Goal: Information Seeking & Learning: Learn about a topic

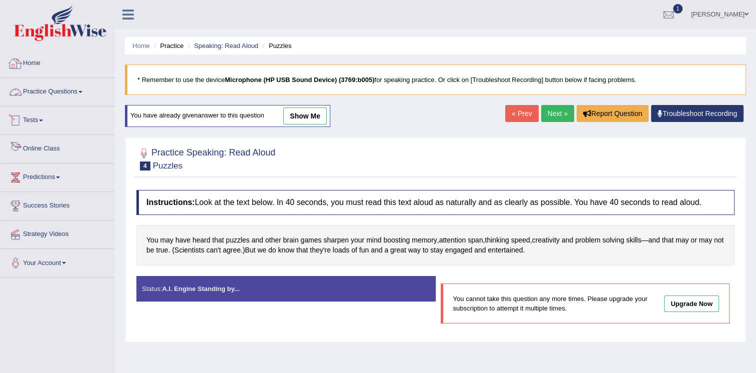
click at [40, 87] on link "Practice Questions" at bounding box center [57, 90] width 114 height 25
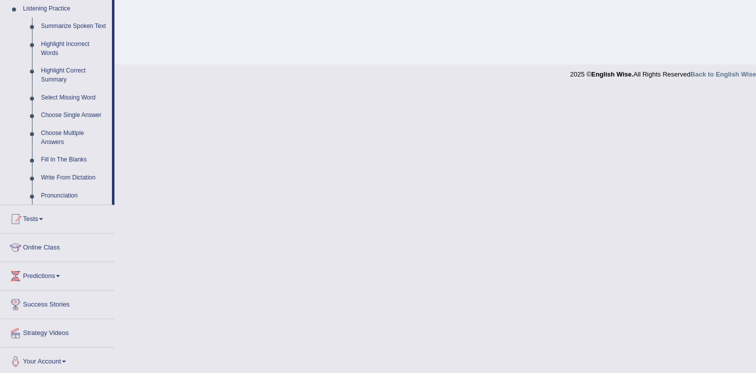
scroll to position [438, 0]
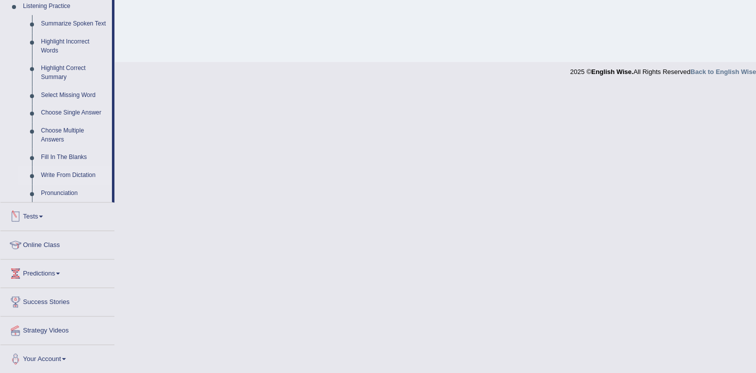
click at [77, 174] on link "Write From Dictation" at bounding box center [73, 175] width 75 height 18
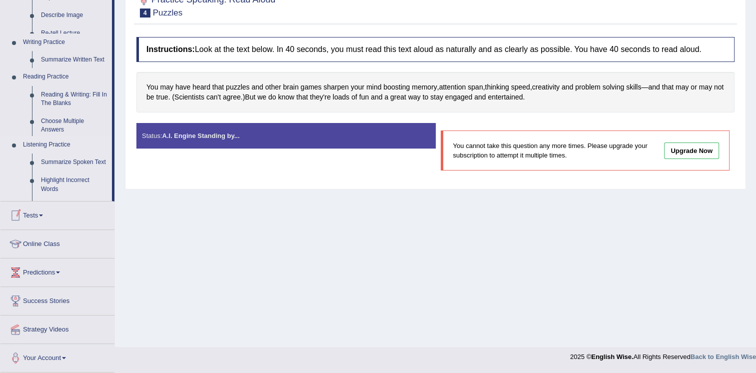
scroll to position [152, 0]
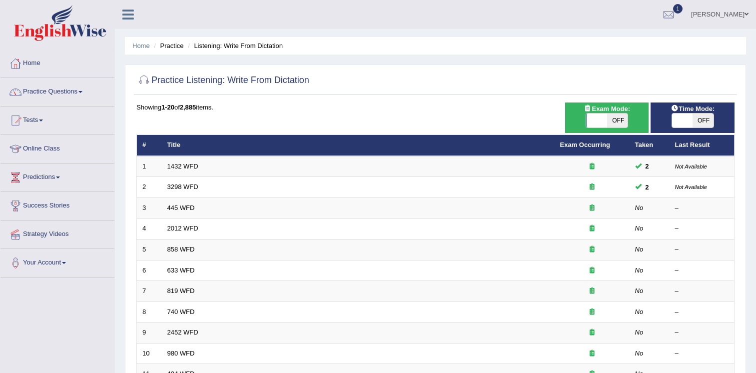
click at [177, 162] on link "1432 WFD" at bounding box center [182, 165] width 31 height 7
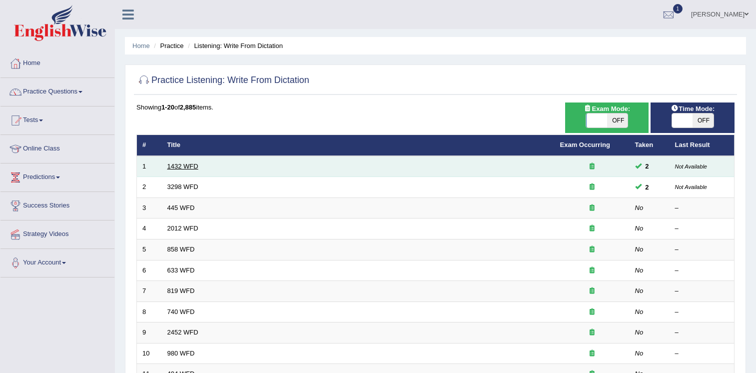
drag, startPoint x: 0, startPoint y: 0, endPoint x: 177, endPoint y: 162, distance: 240.3
click at [177, 162] on link "1432 WFD" at bounding box center [182, 165] width 31 height 7
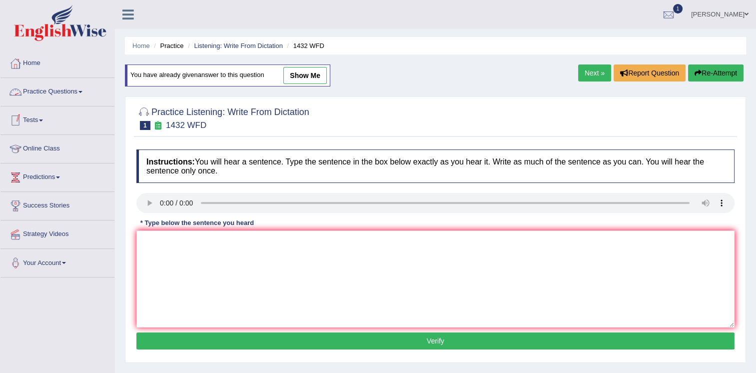
click at [52, 89] on link "Practice Questions" at bounding box center [57, 90] width 114 height 25
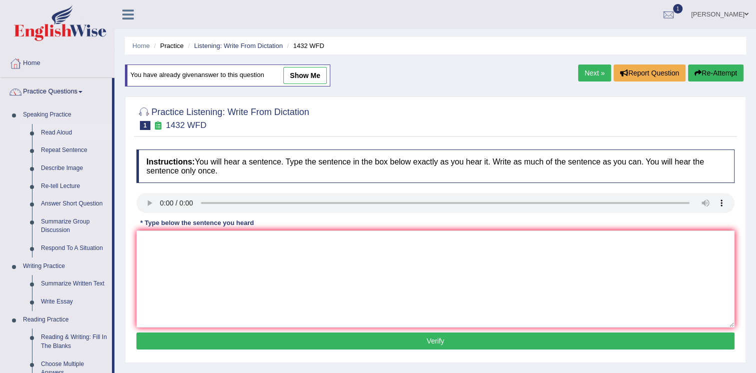
click at [56, 132] on link "Read Aloud" at bounding box center [73, 133] width 75 height 18
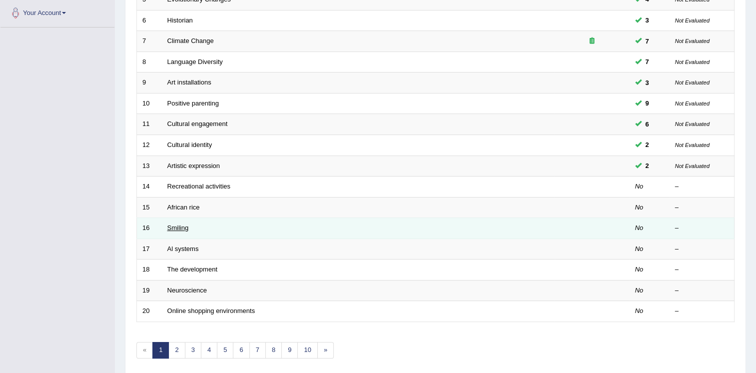
click at [182, 224] on link "Smiling" at bounding box center [177, 227] width 21 height 7
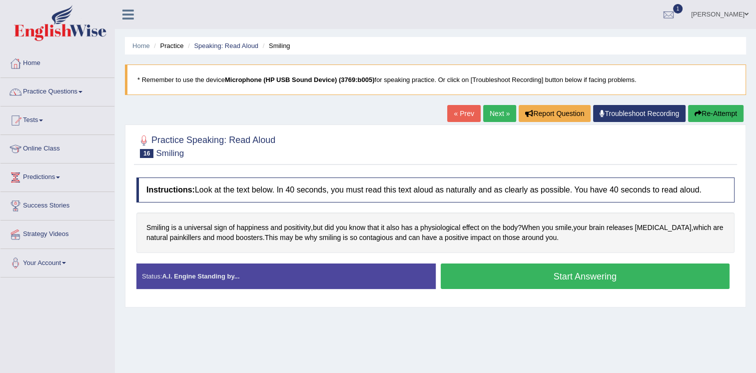
click at [531, 273] on button "Start Answering" at bounding box center [585, 275] width 289 height 25
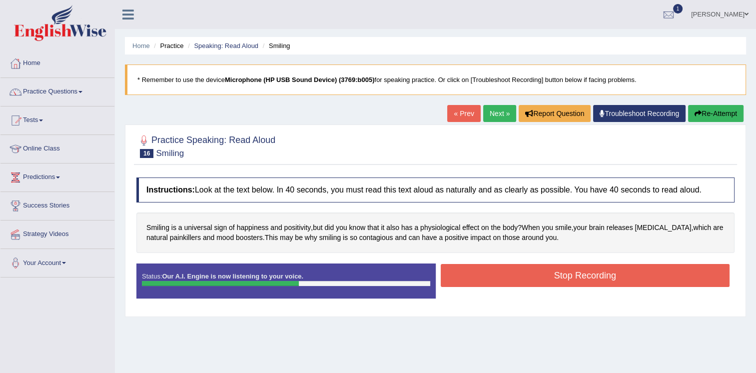
click at [556, 270] on button "Stop Recording" at bounding box center [585, 275] width 289 height 23
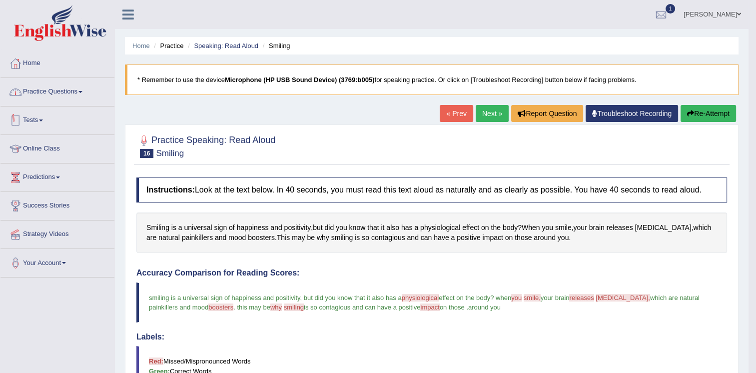
click at [30, 90] on link "Practice Questions" at bounding box center [57, 90] width 114 height 25
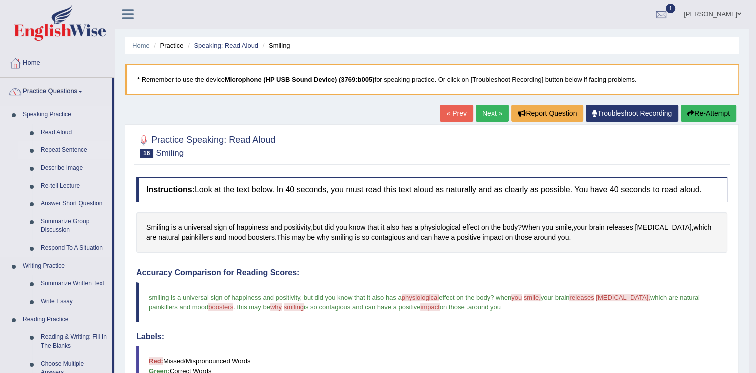
click at [54, 148] on link "Repeat Sentence" at bounding box center [73, 150] width 75 height 18
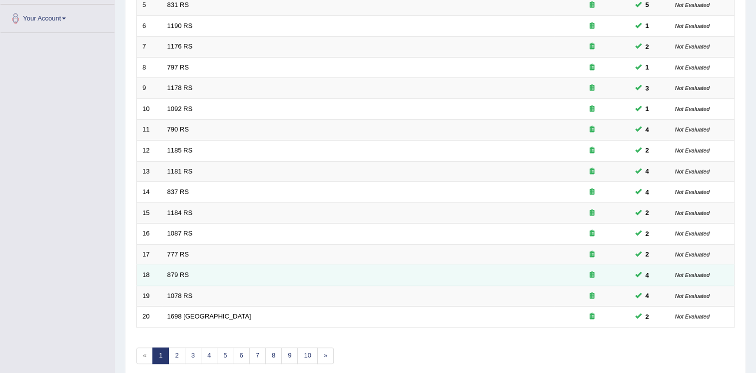
scroll to position [250, 0]
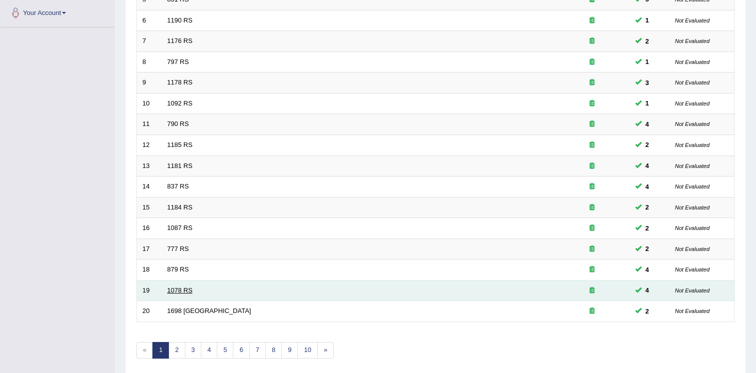
click at [182, 289] on link "1078 RS" at bounding box center [179, 289] width 25 height 7
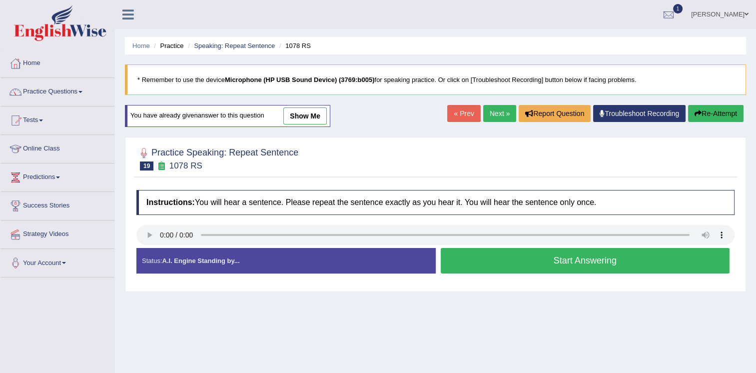
click at [569, 255] on button "Start Answering" at bounding box center [585, 260] width 289 height 25
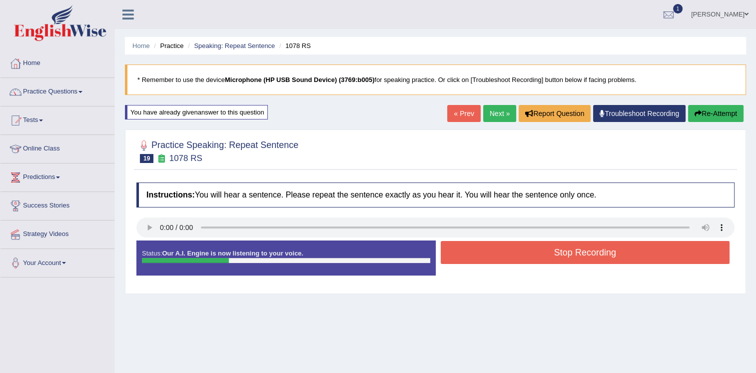
click at [569, 255] on button "Stop Recording" at bounding box center [585, 252] width 289 height 23
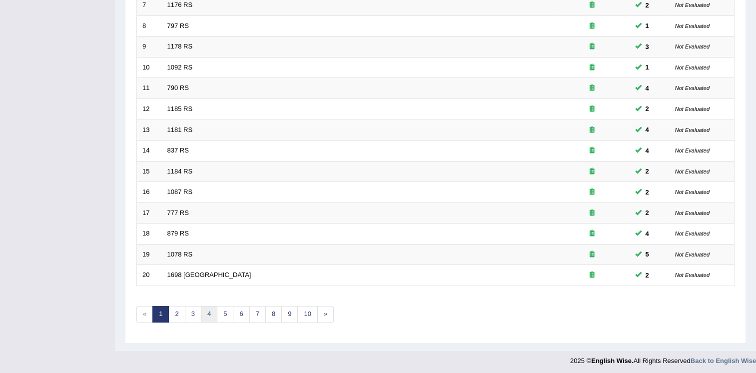
click at [209, 311] on link "4" at bounding box center [209, 314] width 16 height 16
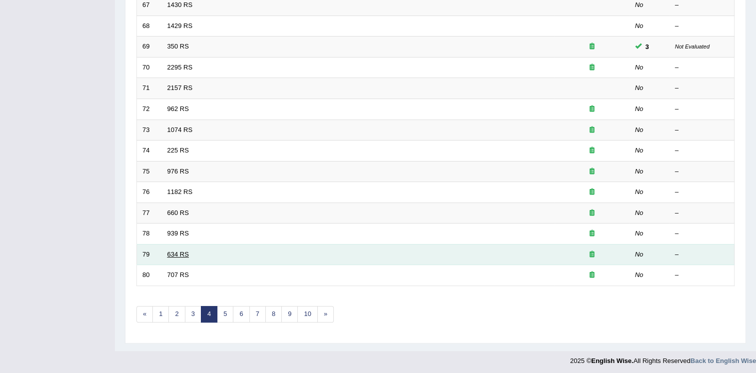
click at [173, 250] on link "634 RS" at bounding box center [177, 253] width 21 height 7
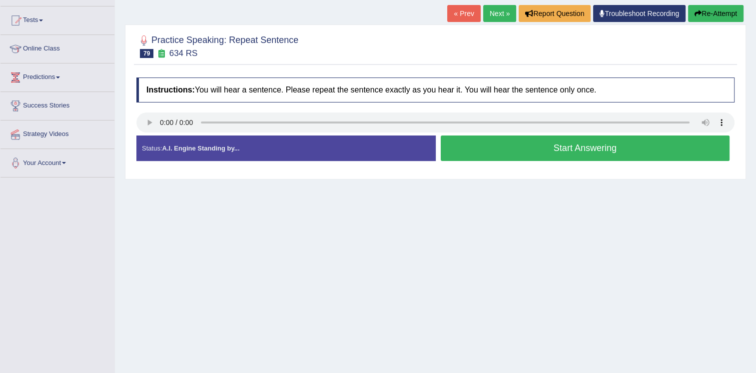
click at [481, 146] on button "Start Answering" at bounding box center [585, 147] width 289 height 25
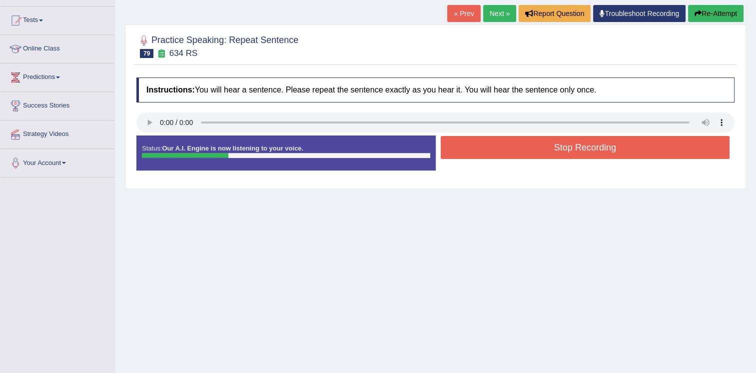
click at [486, 148] on button "Stop Recording" at bounding box center [585, 147] width 289 height 23
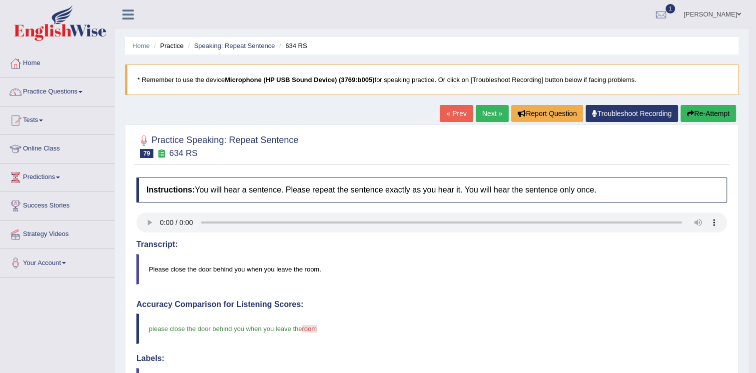
click at [484, 109] on link "Next »" at bounding box center [492, 113] width 33 height 17
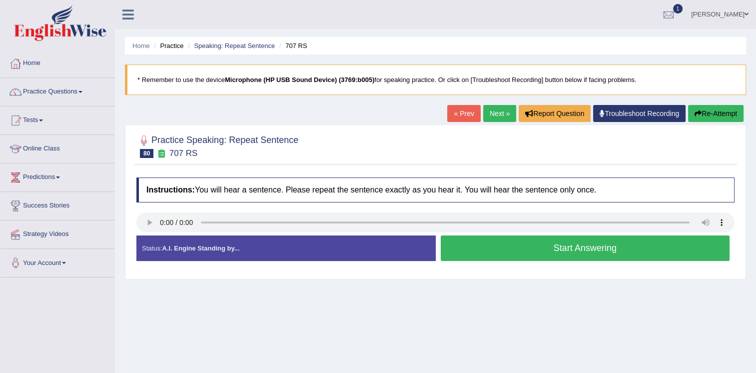
click at [554, 247] on button "Start Answering" at bounding box center [585, 247] width 289 height 25
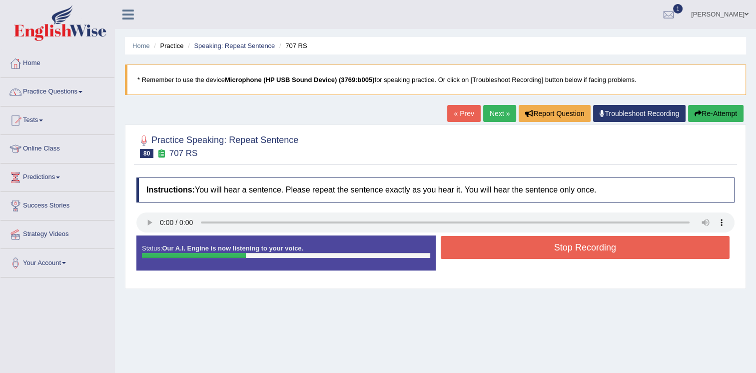
click at [482, 244] on button "Stop Recording" at bounding box center [585, 247] width 289 height 23
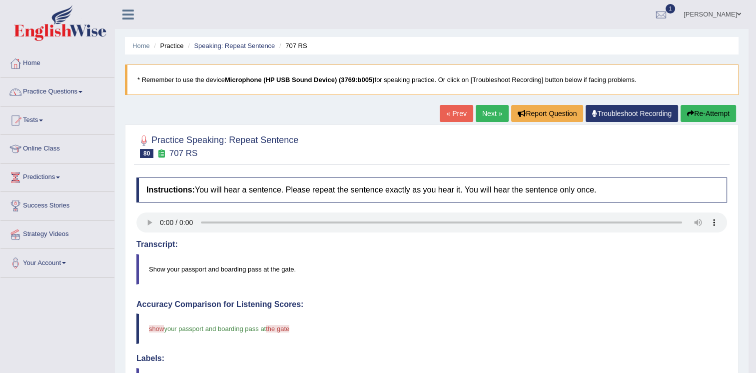
click at [495, 113] on link "Next »" at bounding box center [492, 113] width 33 height 17
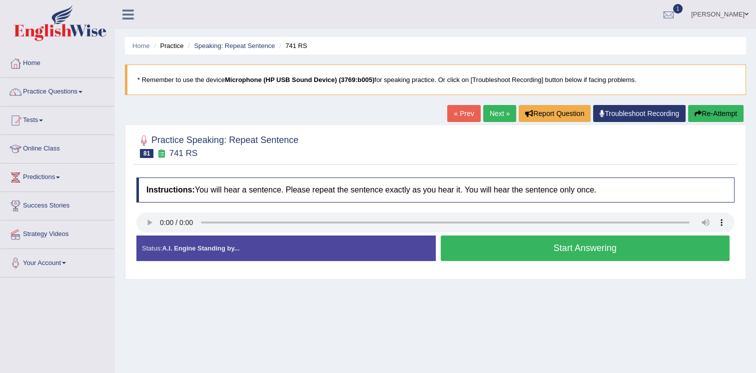
click at [532, 243] on button "Start Answering" at bounding box center [585, 247] width 289 height 25
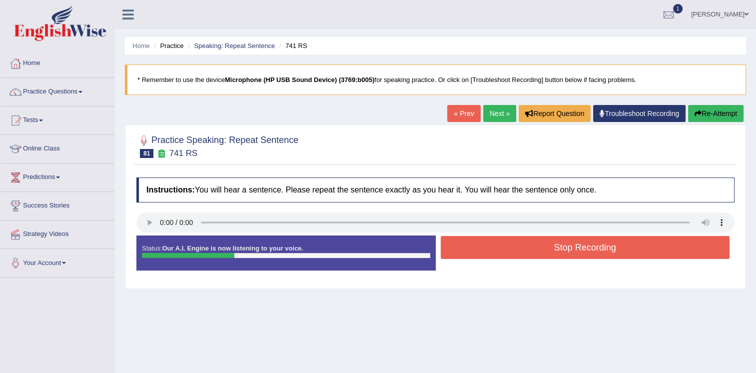
click at [506, 244] on button "Stop Recording" at bounding box center [585, 247] width 289 height 23
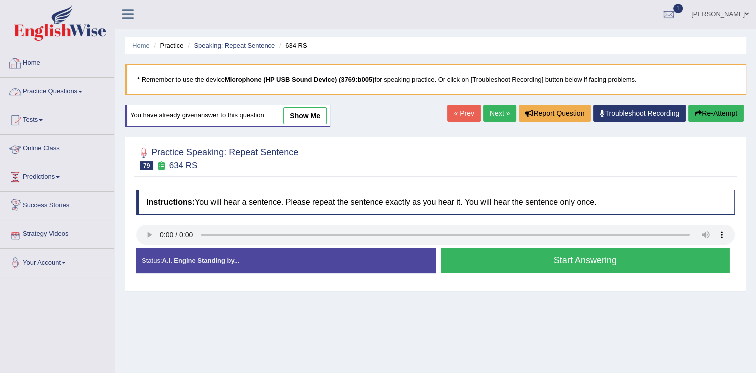
click at [63, 97] on link "Practice Questions" at bounding box center [57, 90] width 114 height 25
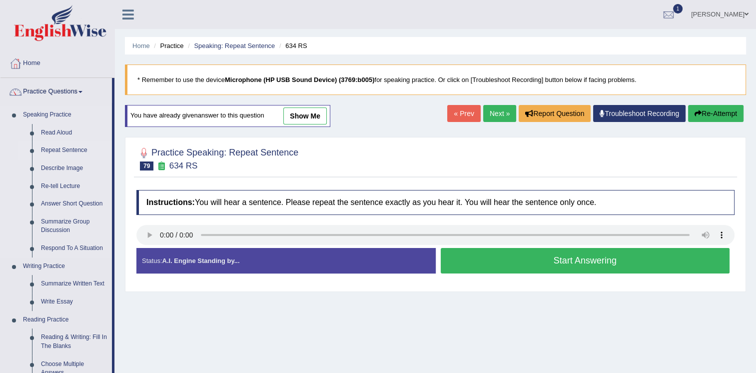
click at [55, 147] on link "Repeat Sentence" at bounding box center [73, 150] width 75 height 18
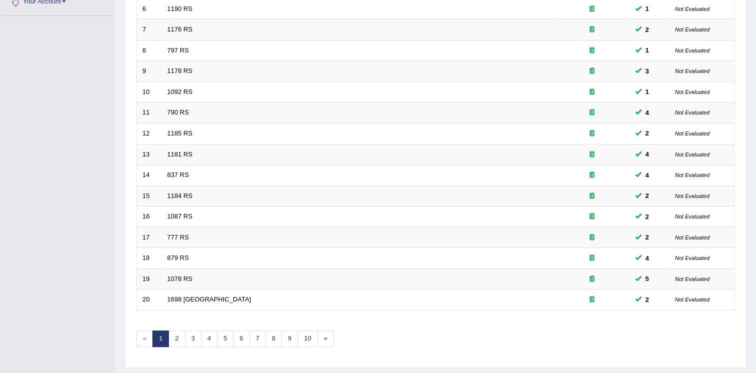
scroll to position [286, 0]
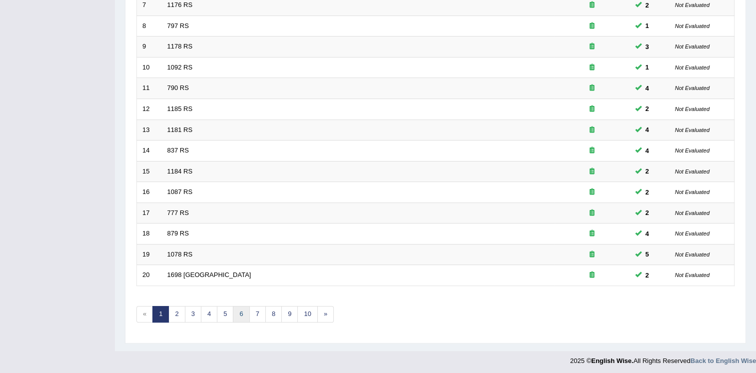
click at [240, 317] on link "6" at bounding box center [241, 314] width 16 height 16
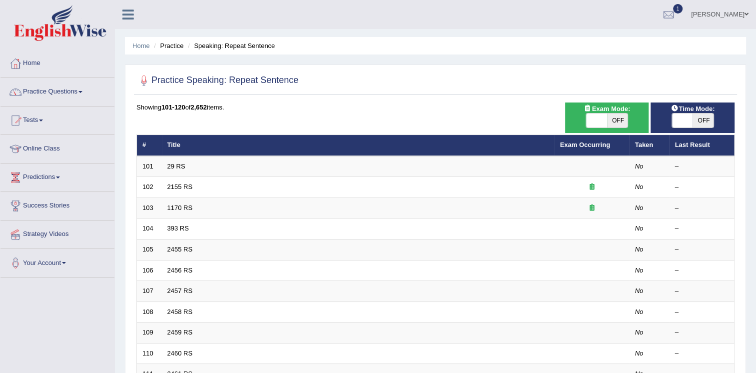
click at [186, 249] on link "2455 RS" at bounding box center [179, 248] width 25 height 7
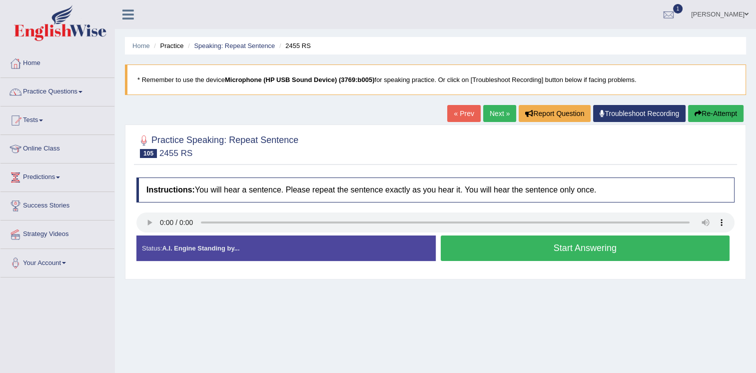
click at [605, 249] on button "Start Answering" at bounding box center [585, 247] width 289 height 25
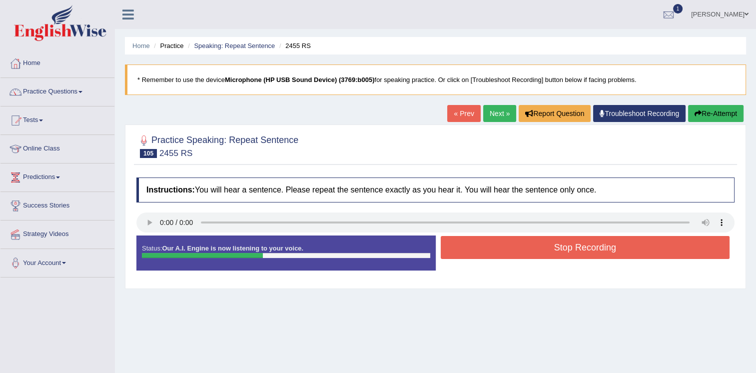
click at [605, 249] on button "Stop Recording" at bounding box center [585, 247] width 289 height 23
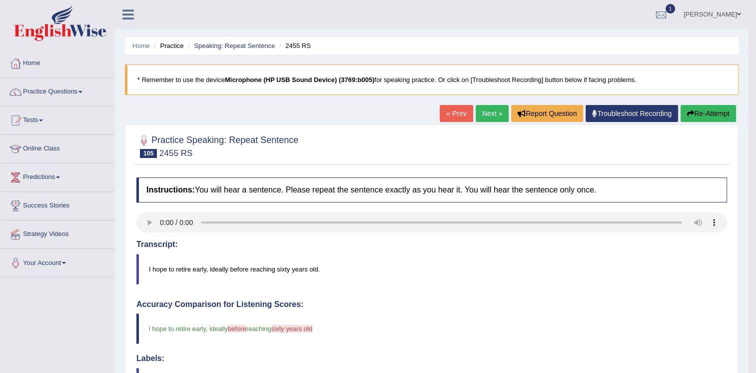
click at [487, 116] on link "Next »" at bounding box center [492, 113] width 33 height 17
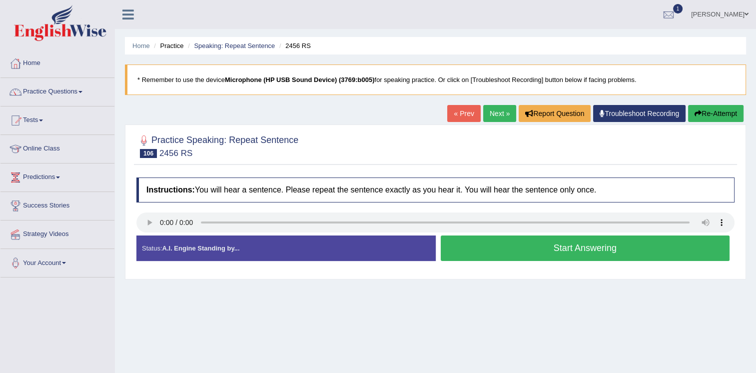
click at [574, 247] on button "Start Answering" at bounding box center [585, 247] width 289 height 25
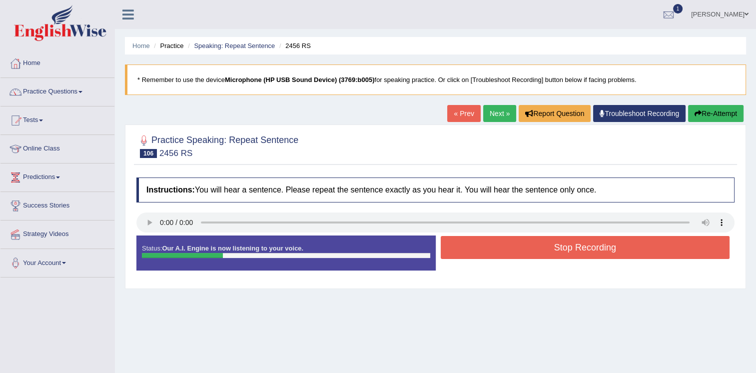
click at [574, 247] on button "Stop Recording" at bounding box center [585, 247] width 289 height 23
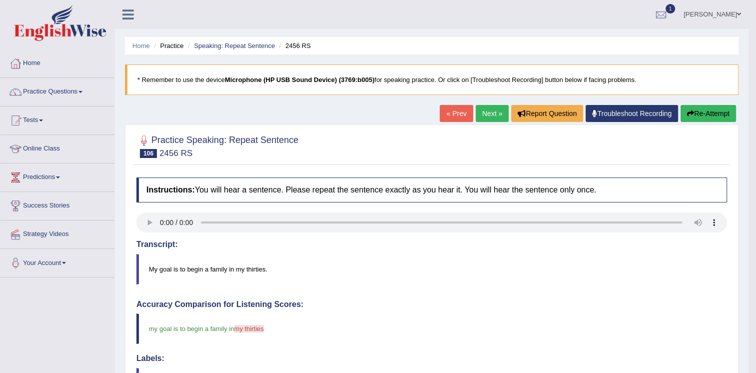
click at [483, 112] on link "Next »" at bounding box center [492, 113] width 33 height 17
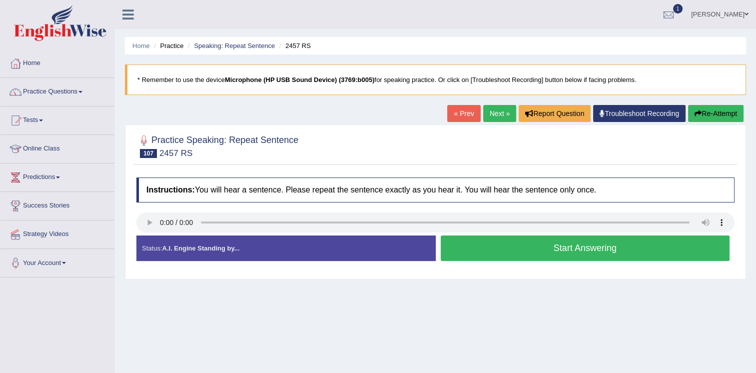
click at [494, 244] on button "Start Answering" at bounding box center [585, 247] width 289 height 25
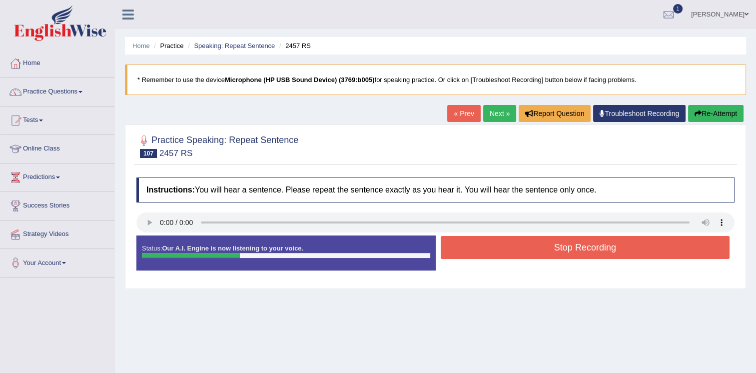
click at [494, 244] on button "Stop Recording" at bounding box center [585, 247] width 289 height 23
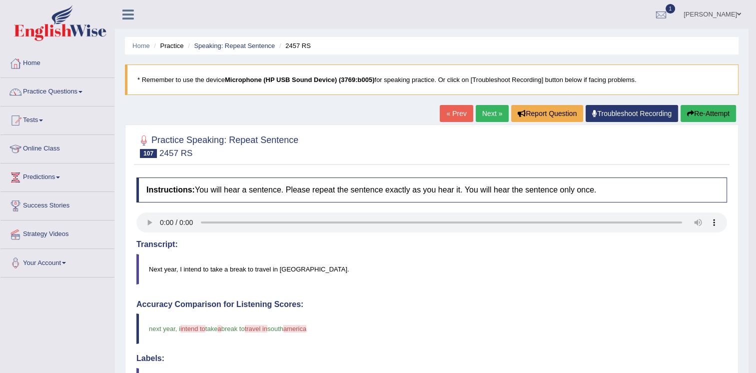
click at [484, 120] on link "Next »" at bounding box center [492, 113] width 33 height 17
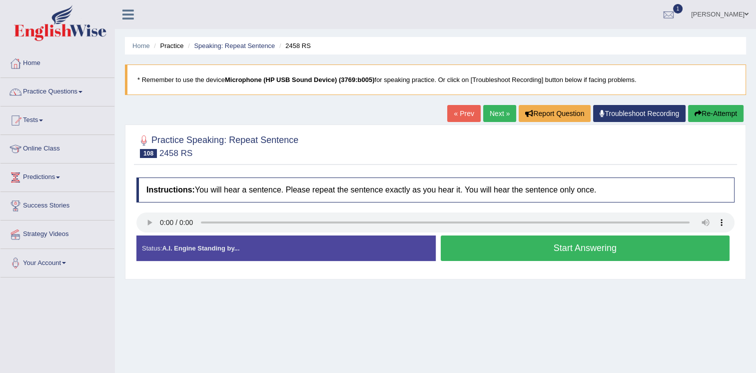
click at [570, 247] on button "Start Answering" at bounding box center [585, 247] width 289 height 25
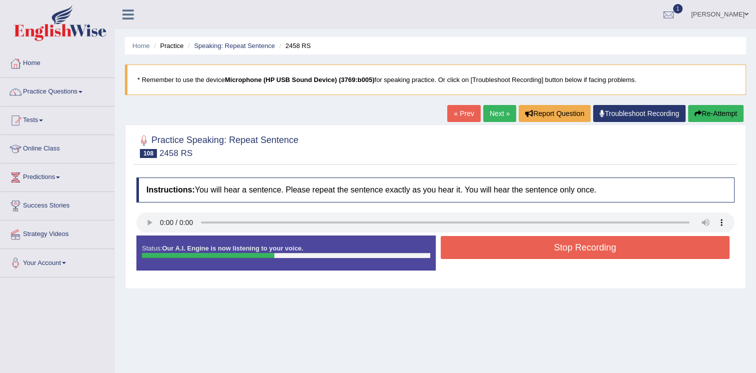
click at [570, 247] on button "Stop Recording" at bounding box center [585, 247] width 289 height 23
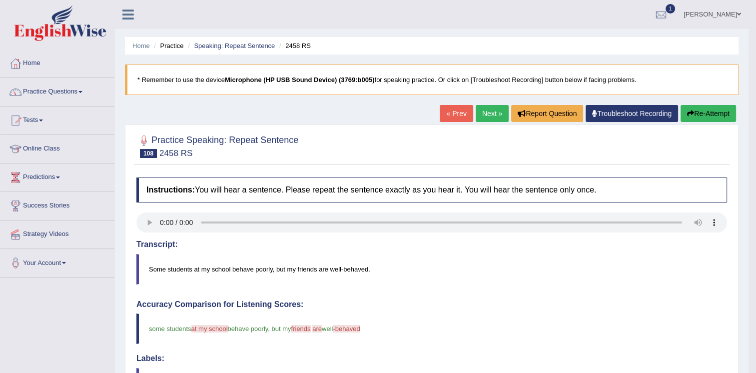
click at [496, 111] on link "Next »" at bounding box center [492, 113] width 33 height 17
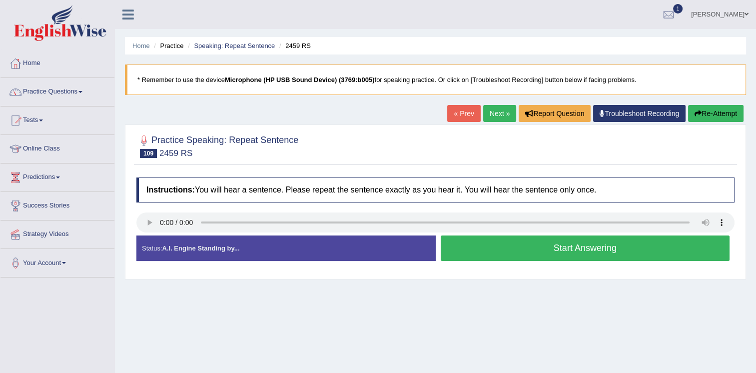
click at [566, 250] on button "Start Answering" at bounding box center [585, 247] width 289 height 25
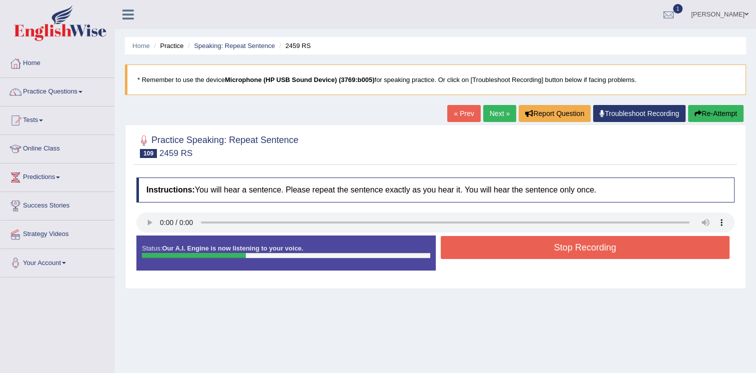
click at [566, 250] on button "Stop Recording" at bounding box center [585, 247] width 289 height 23
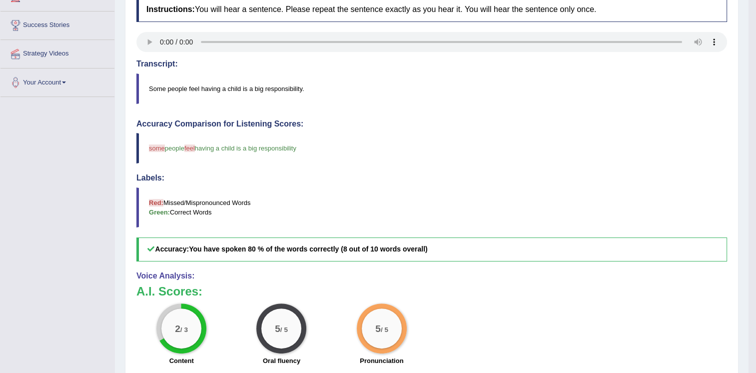
scroll to position [150, 0]
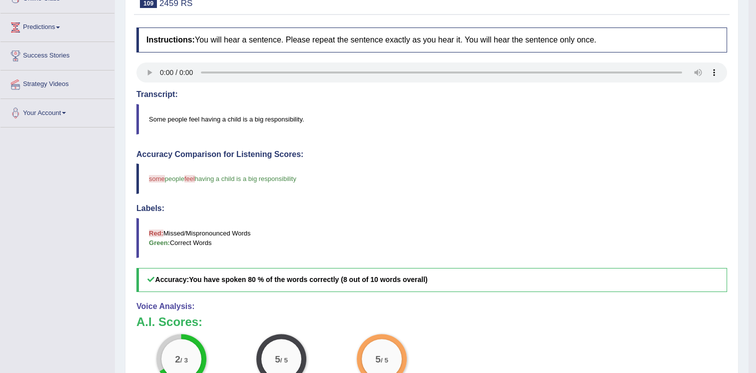
click at [136, 71] on div "Instructions: You will hear a sentence. Please repeat the sentence exactly as y…" at bounding box center [432, 254] width 596 height 465
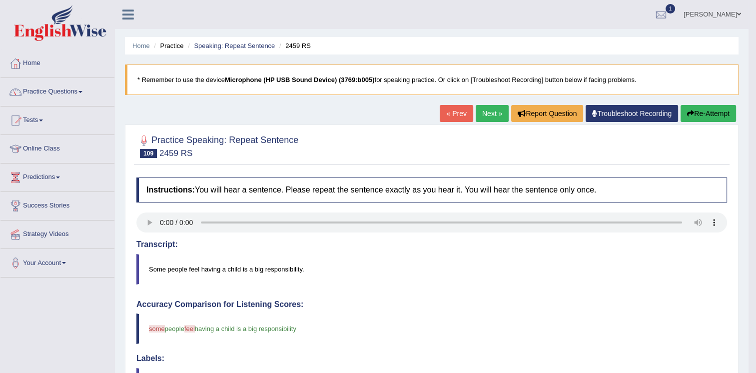
click at [497, 117] on link "Next »" at bounding box center [492, 113] width 33 height 17
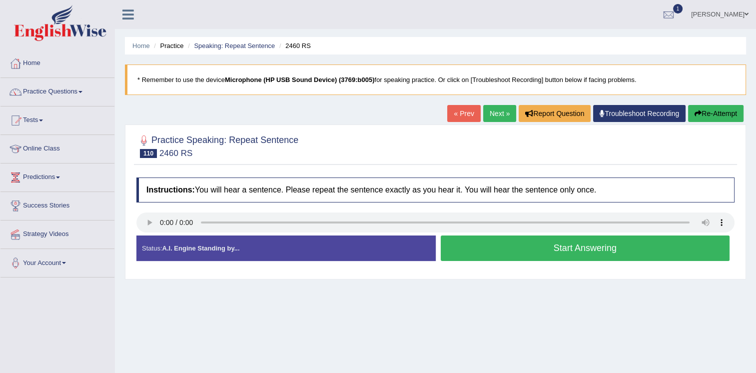
click at [483, 243] on button "Start Answering" at bounding box center [585, 247] width 289 height 25
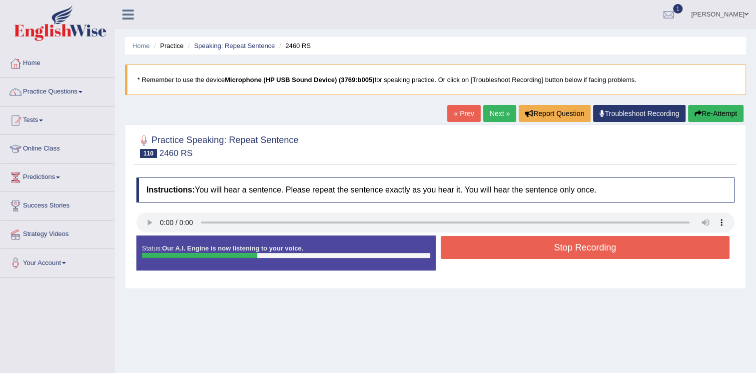
click at [491, 243] on button "Stop Recording" at bounding box center [585, 247] width 289 height 23
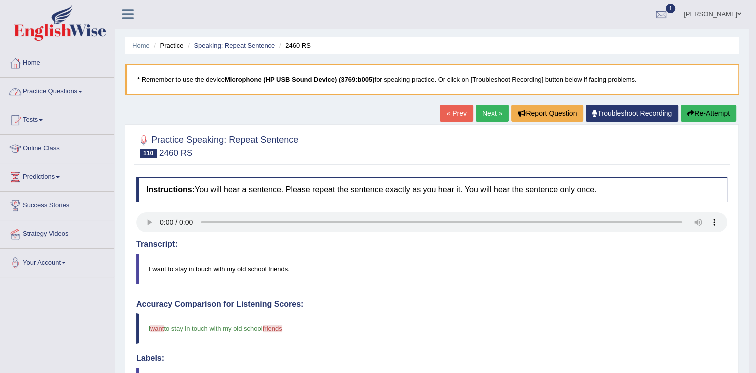
click at [76, 93] on link "Practice Questions" at bounding box center [57, 90] width 114 height 25
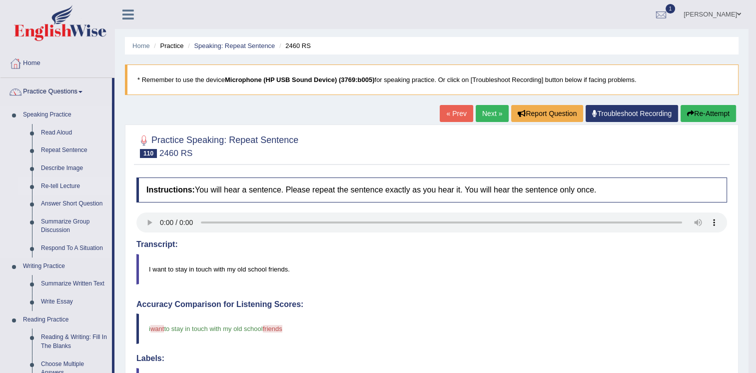
click at [59, 185] on link "Re-tell Lecture" at bounding box center [73, 186] width 75 height 18
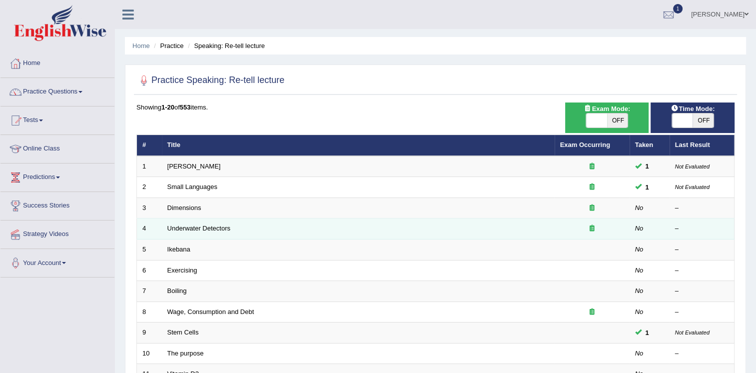
click at [360, 235] on td "Underwater Detectors" at bounding box center [358, 228] width 393 height 21
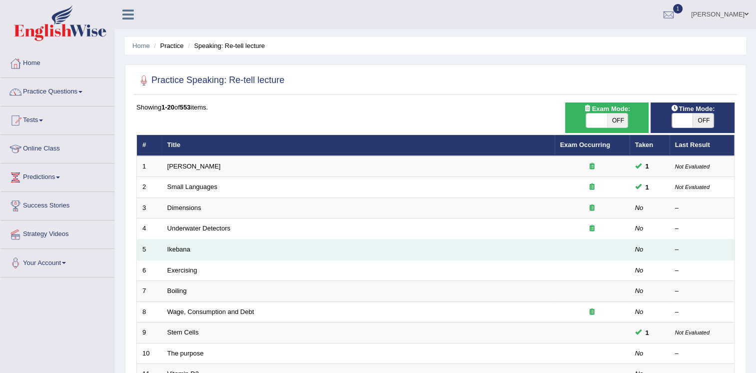
click at [348, 248] on td "Ikebana" at bounding box center [358, 249] width 393 height 21
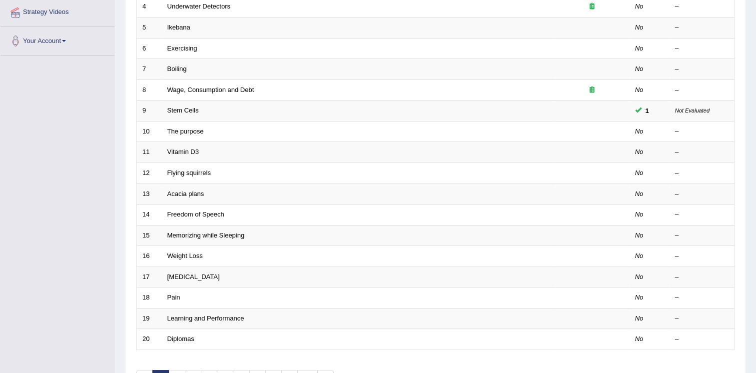
scroll to position [286, 0]
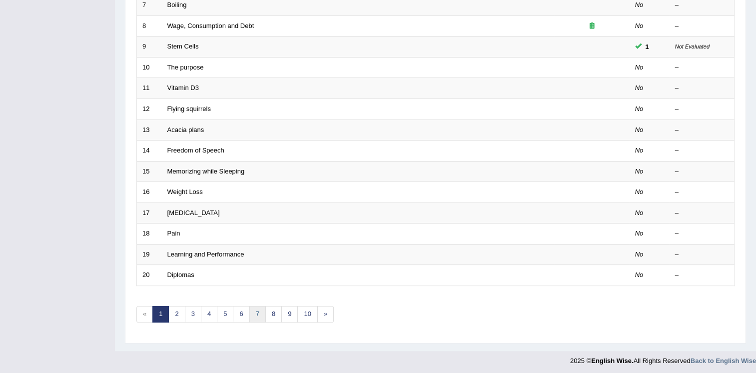
click at [252, 316] on link "7" at bounding box center [257, 314] width 16 height 16
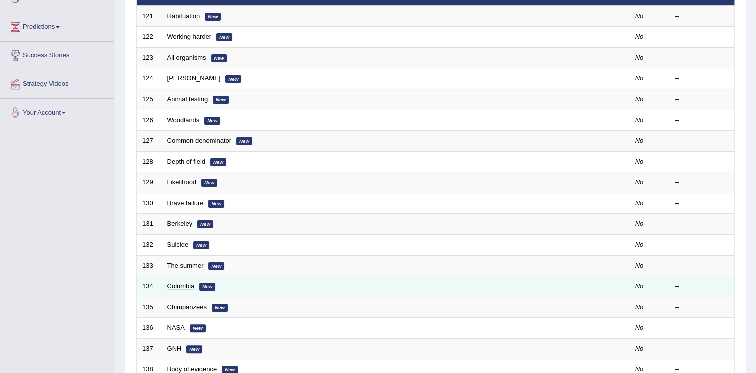
scroll to position [150, 0]
click at [184, 285] on link "Columbia" at bounding box center [180, 285] width 27 height 7
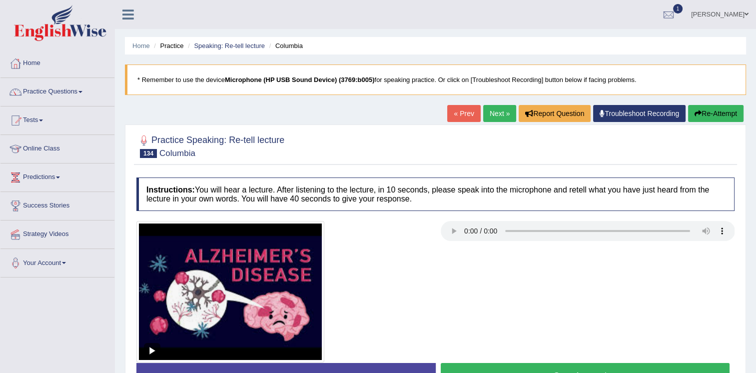
click at [489, 114] on link "Next »" at bounding box center [499, 113] width 33 height 17
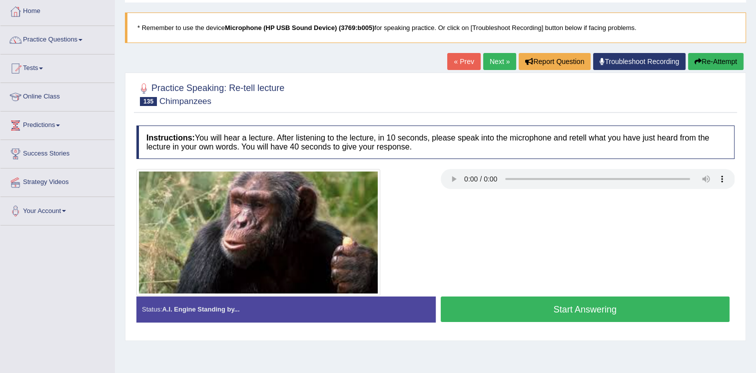
scroll to position [2, 0]
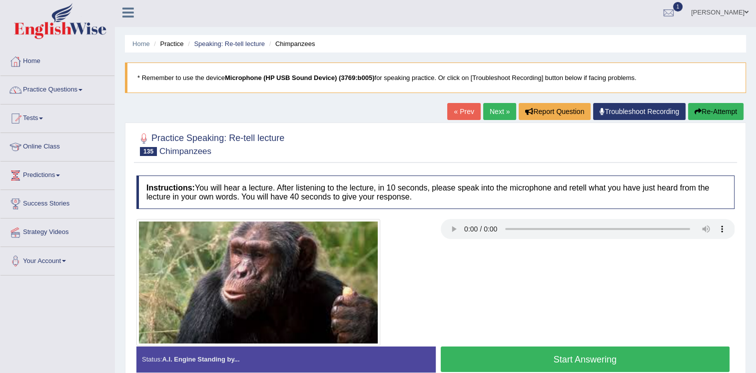
click at [494, 112] on link "Next »" at bounding box center [499, 111] width 33 height 17
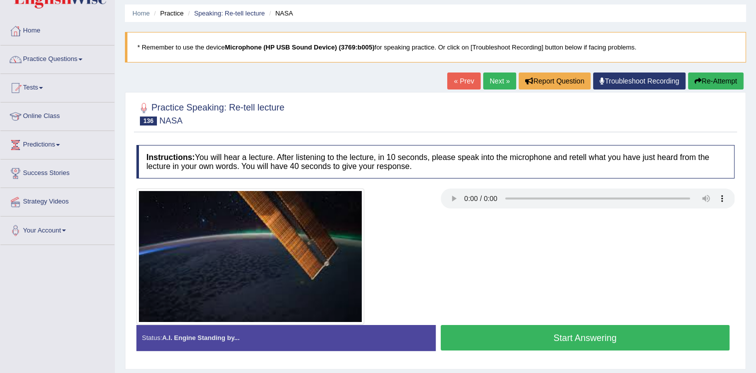
scroll to position [50, 0]
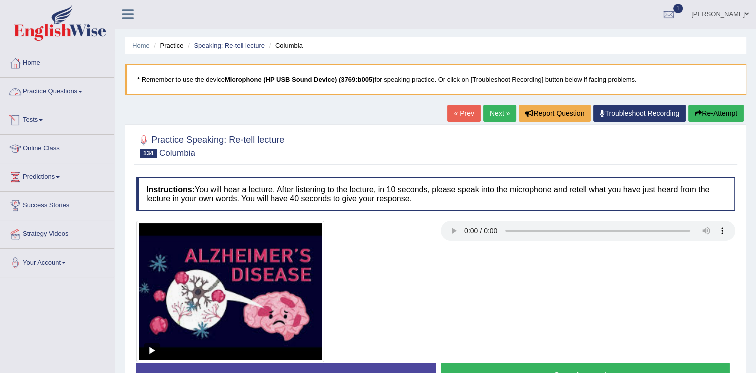
click at [38, 94] on link "Practice Questions" at bounding box center [57, 90] width 114 height 25
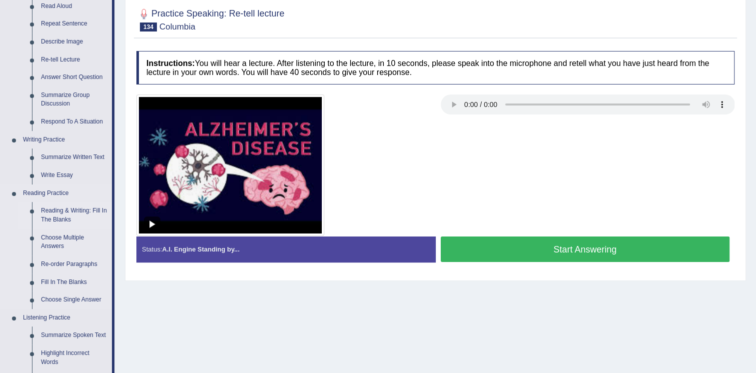
scroll to position [150, 0]
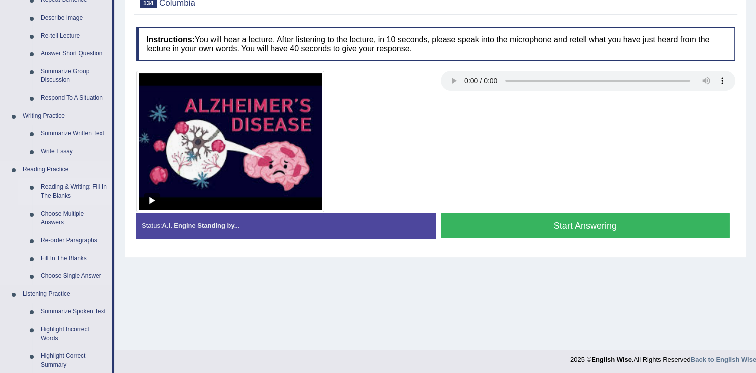
click at [58, 187] on link "Reading & Writing: Fill In The Blanks" at bounding box center [73, 191] width 75 height 26
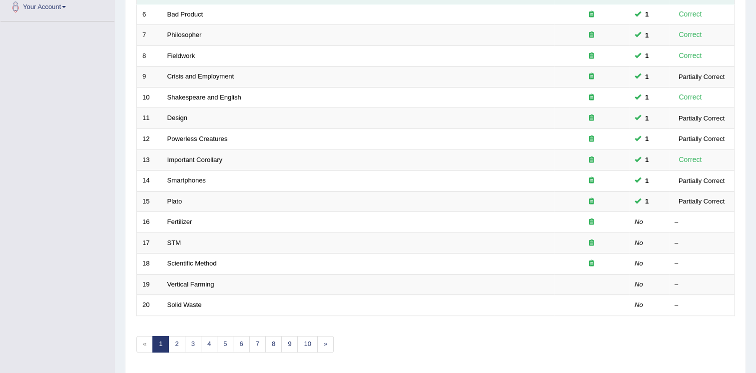
scroll to position [286, 0]
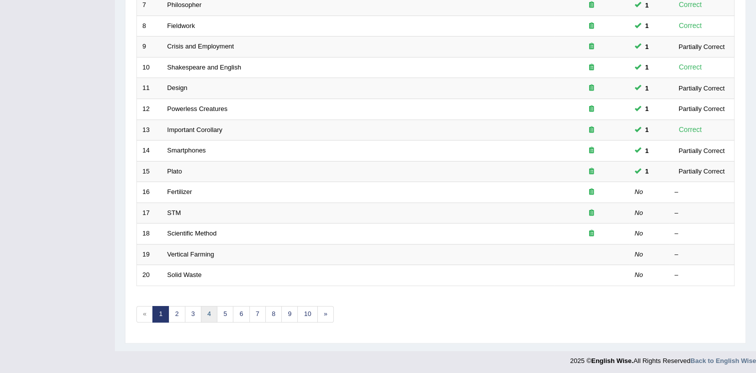
click at [212, 312] on link "4" at bounding box center [209, 314] width 16 height 16
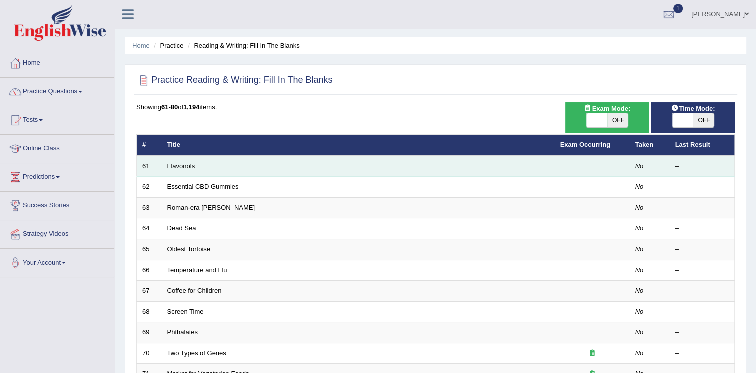
click at [195, 169] on td "Flavonols" at bounding box center [358, 166] width 393 height 21
click at [175, 165] on link "Flavonols" at bounding box center [181, 165] width 28 height 7
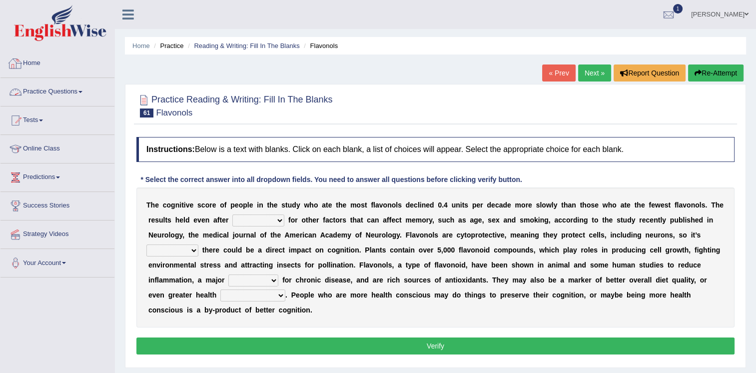
click at [23, 63] on link "Home" at bounding box center [57, 61] width 114 height 25
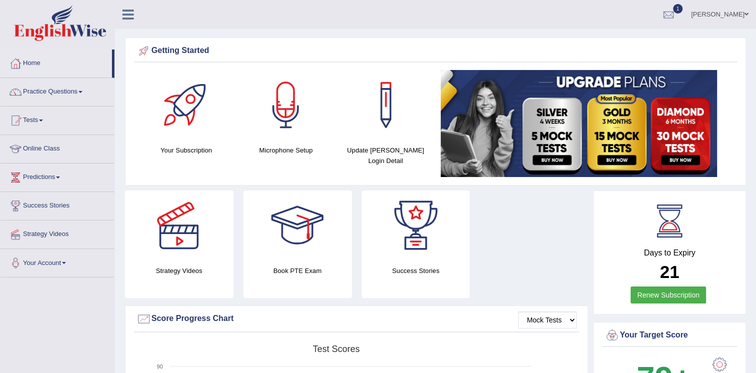
click at [48, 92] on link "Practice Questions" at bounding box center [57, 90] width 114 height 25
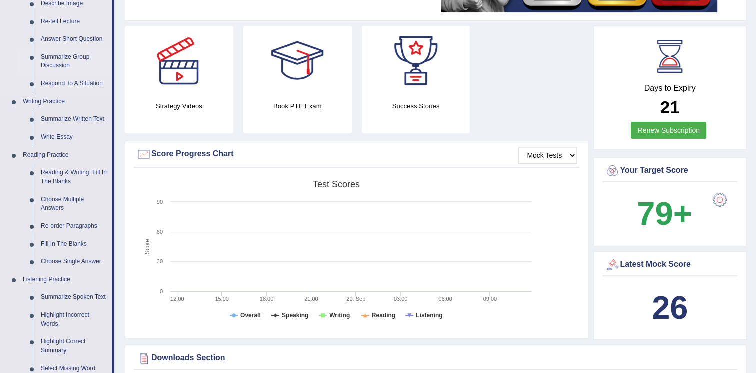
scroll to position [200, 0]
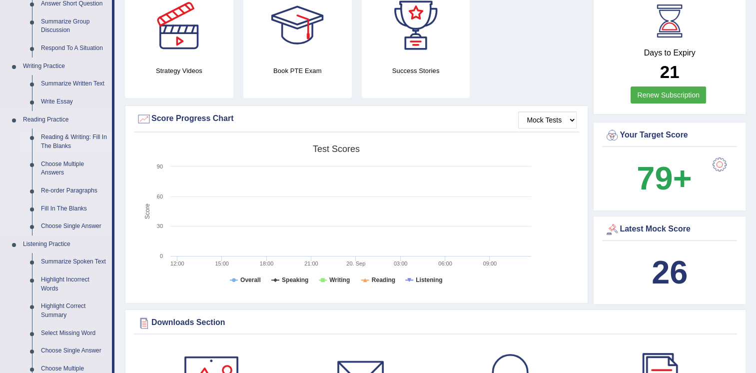
click at [53, 139] on link "Reading & Writing: Fill In The Blanks" at bounding box center [73, 141] width 75 height 26
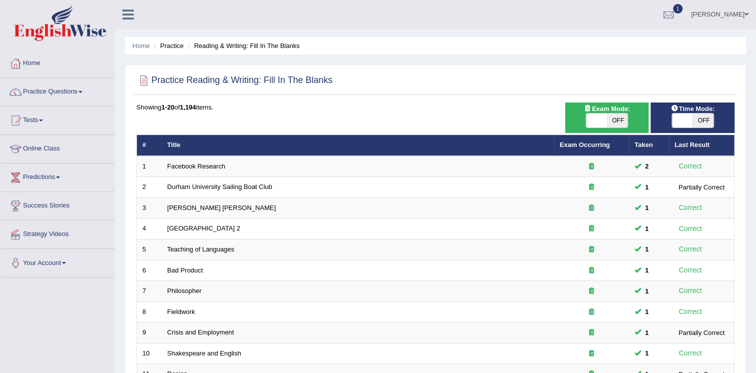
click at [686, 127] on div "ON OFF" at bounding box center [693, 120] width 42 height 15
click at [686, 121] on span at bounding box center [682, 120] width 21 height 14
checkbox input "true"
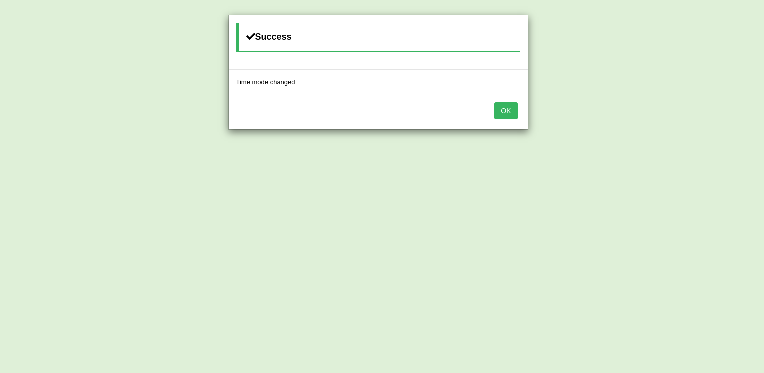
click at [496, 111] on button "OK" at bounding box center [505, 110] width 23 height 17
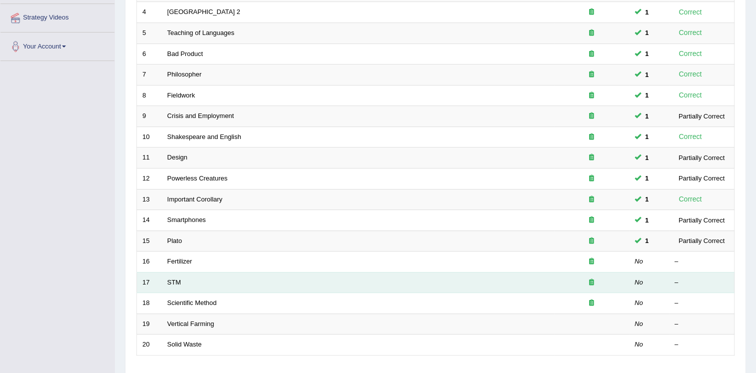
scroll to position [286, 0]
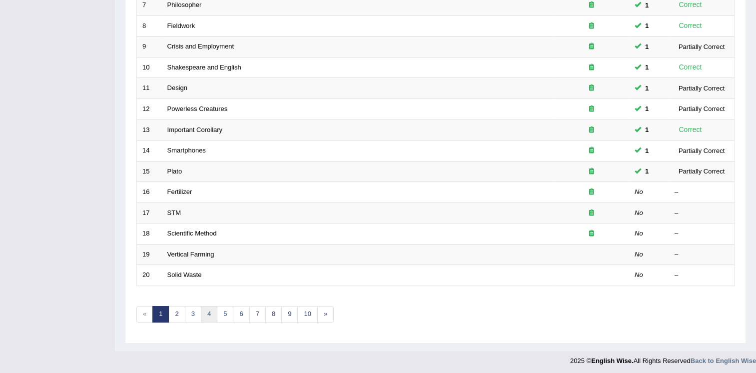
click at [211, 313] on link "4" at bounding box center [209, 314] width 16 height 16
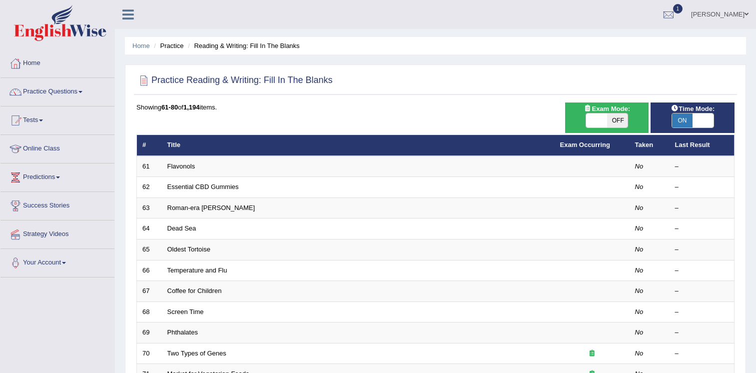
click at [175, 328] on link "Phthalates" at bounding box center [182, 331] width 30 height 7
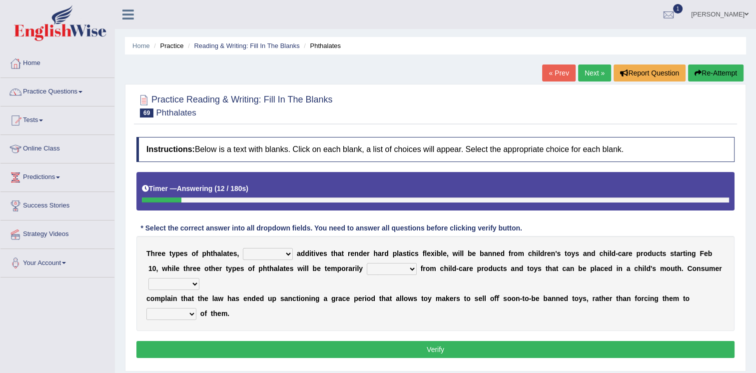
click at [260, 253] on select "nutritional legal expensive chemical" at bounding box center [268, 254] width 50 height 12
select select "chemical"
click at [243, 248] on select "nutritional legal expensive chemical" at bounding box center [268, 254] width 50 height 12
click at [367, 266] on select "originated collected prohibited examined" at bounding box center [392, 269] width 50 height 12
select select "prohibited"
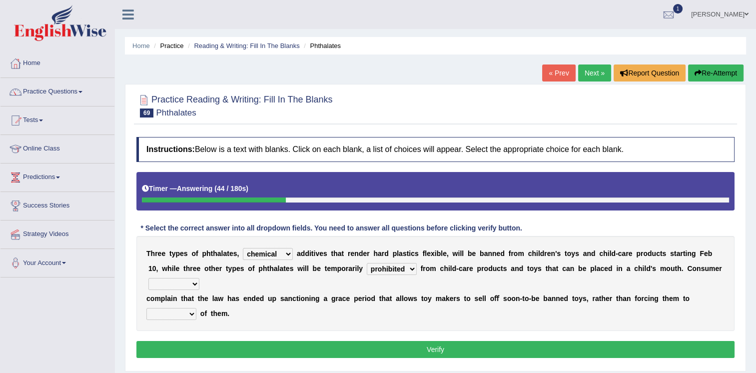
click at [367, 263] on select "originated collected prohibited examined" at bounding box center [392, 269] width 50 height 12
click at [199, 278] on select "fellows dictators candidates advocates" at bounding box center [173, 284] width 51 height 12
select select "fellows"
click at [199, 278] on select "fellows dictators candidates advocates" at bounding box center [173, 284] width 51 height 12
click at [196, 308] on select "deal boast deprive dispose" at bounding box center [171, 314] width 50 height 12
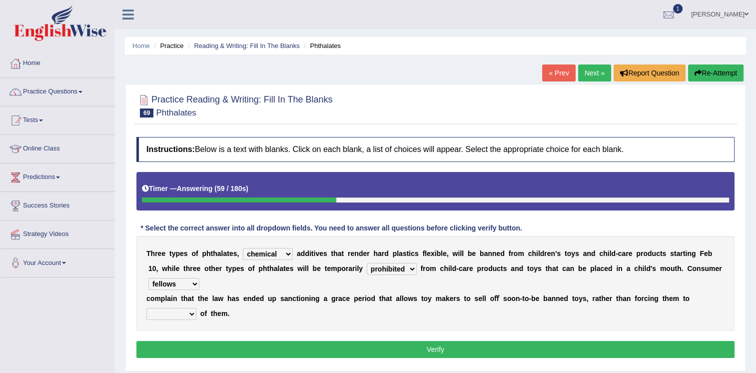
click at [685, 355] on div "Practice Reading & Writing: Fill In The Blanks 69 Phthalates Instructions: Belo…" at bounding box center [435, 227] width 621 height 287
click at [196, 308] on select "deal boast deprive dispose" at bounding box center [171, 314] width 50 height 12
select select "dispose"
click at [196, 308] on select "deal boast deprive dispose" at bounding box center [171, 314] width 50 height 12
click at [614, 341] on button "Verify" at bounding box center [435, 349] width 598 height 17
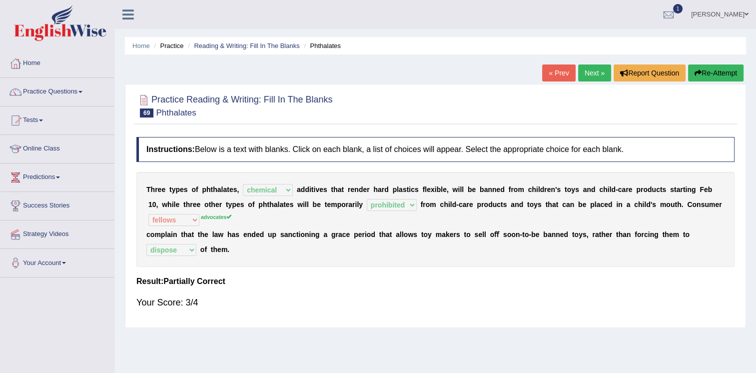
click at [585, 67] on link "Next »" at bounding box center [594, 72] width 33 height 17
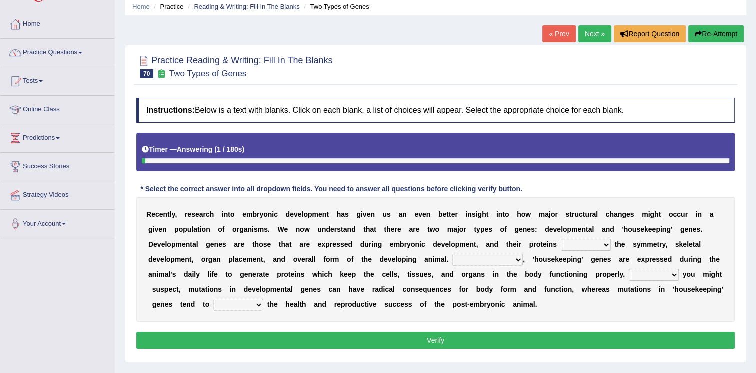
scroll to position [50, 0]
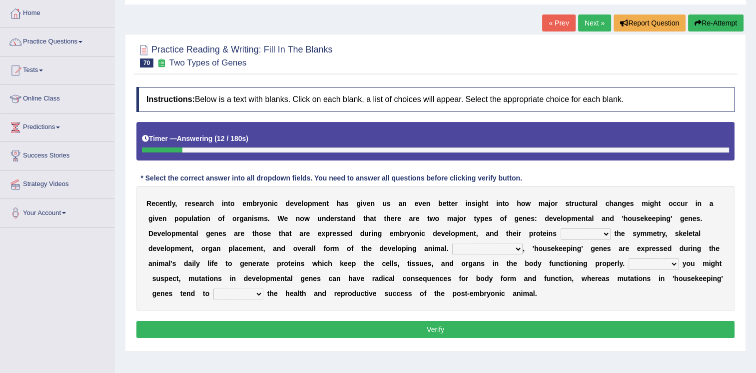
click at [561, 232] on select "push control hold elevate" at bounding box center [586, 234] width 50 height 12
click at [561, 228] on select "push control hold elevate" at bounding box center [586, 234] width 50 height 12
click at [561, 233] on select "push control hold elevate" at bounding box center [586, 234] width 50 height 12
select select "hold"
click at [561, 228] on select "push control hold elevate" at bounding box center [586, 234] width 50 height 12
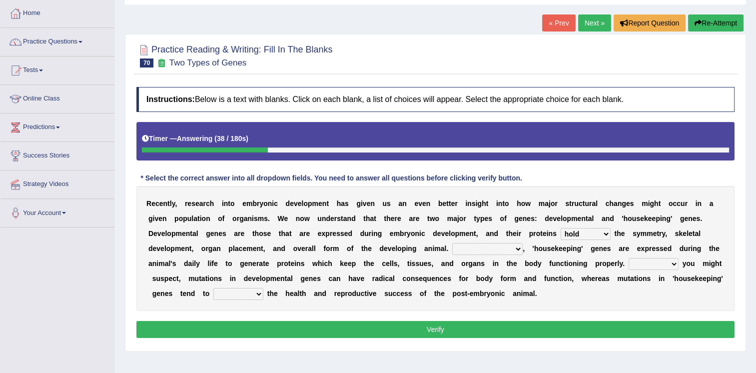
click at [452, 251] on select "Correspondingly Inclusively Conversely In contrast" at bounding box center [487, 249] width 70 height 12
select select "In contrast"
click at [452, 243] on select "Correspondingly Inclusively Conversely In contrast" at bounding box center [487, 249] width 70 height 12
click at [629, 262] on select "For As With Within" at bounding box center [654, 264] width 50 height 12
click at [629, 258] on select "For As With Within" at bounding box center [654, 264] width 50 height 12
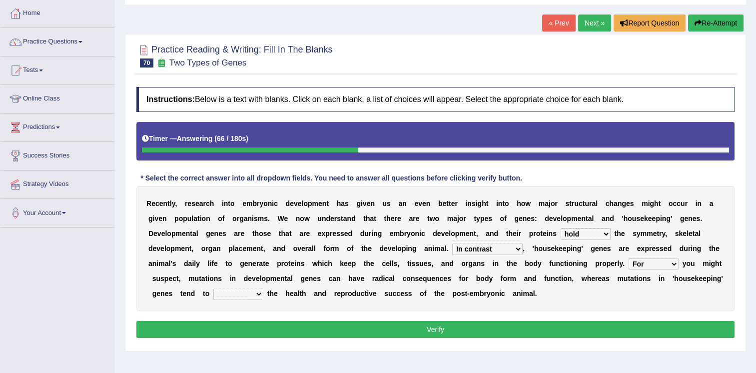
click at [629, 264] on select "For As With Within" at bounding box center [654, 264] width 50 height 12
select select "Within"
click at [629, 258] on select "For As With Within" at bounding box center [654, 264] width 50 height 12
click at [263, 288] on select "affect effect interrupt defect" at bounding box center [238, 294] width 50 height 12
select select "effect"
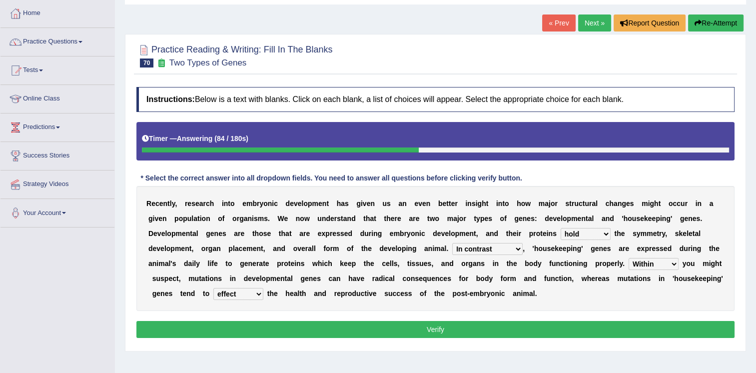
click at [263, 288] on select "affect effect interrupt defect" at bounding box center [238, 294] width 50 height 12
click at [528, 325] on button "Verify" at bounding box center [435, 329] width 598 height 17
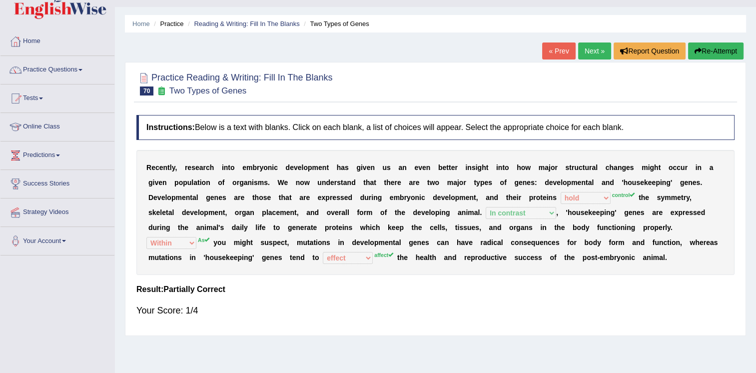
scroll to position [0, 0]
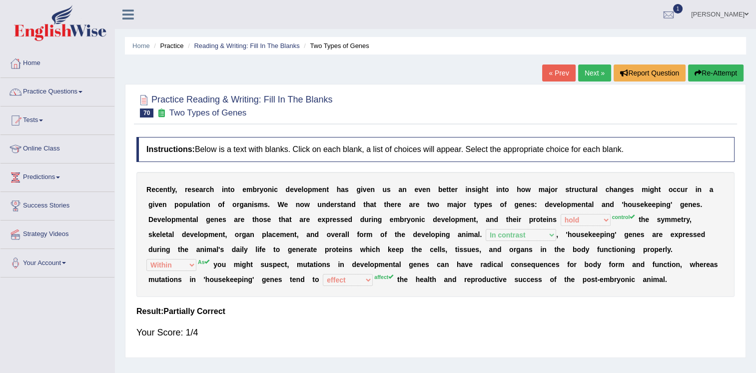
click at [603, 68] on link "Next »" at bounding box center [594, 72] width 33 height 17
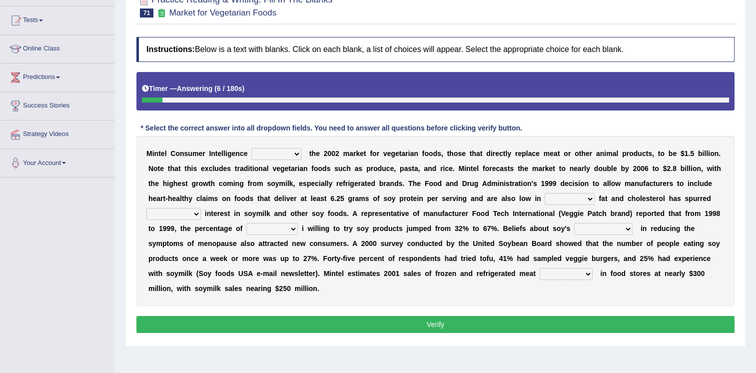
click at [259, 154] on select "deals fulfills creates estimates" at bounding box center [276, 154] width 50 height 12
select select "creates"
click at [251, 148] on select "deals fulfills creates estimates" at bounding box center [276, 154] width 50 height 12
drag, startPoint x: 279, startPoint y: 154, endPoint x: 289, endPoint y: 154, distance: 10.0
click at [279, 154] on select "deals fulfills creates estimates" at bounding box center [276, 154] width 50 height 12
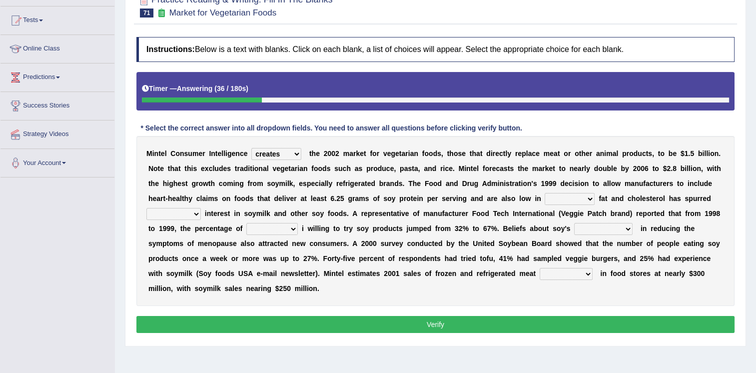
click at [464, 142] on div "M i n t e l C o n s u m e r I n t e l l i g e n c e deals fulfills creates esti…" at bounding box center [435, 221] width 598 height 170
click at [289, 156] on select "deals fulfills creates estimates" at bounding box center [276, 154] width 50 height 12
click at [336, 140] on div "M i n t e l C o n s u m e r I n t e l l i g e n c e deals fulfills creates esti…" at bounding box center [435, 221] width 598 height 170
click at [545, 197] on select "saturated solid acid liquid" at bounding box center [570, 199] width 50 height 12
select select "saturated"
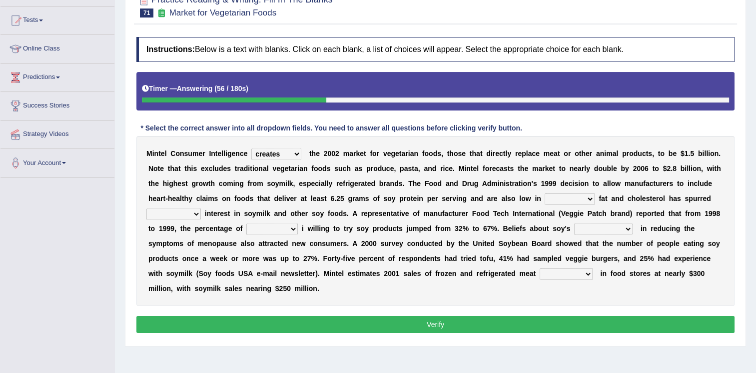
click at [545, 193] on select "saturated solid acid liquid" at bounding box center [570, 199] width 50 height 12
click at [201, 208] on select "good big tremendous extreme" at bounding box center [173, 214] width 54 height 12
select select "good"
click at [201, 208] on select "good big tremendous extreme" at bounding box center [173, 214] width 54 height 12
click at [298, 223] on select "guests consumers customers clients" at bounding box center [271, 229] width 51 height 12
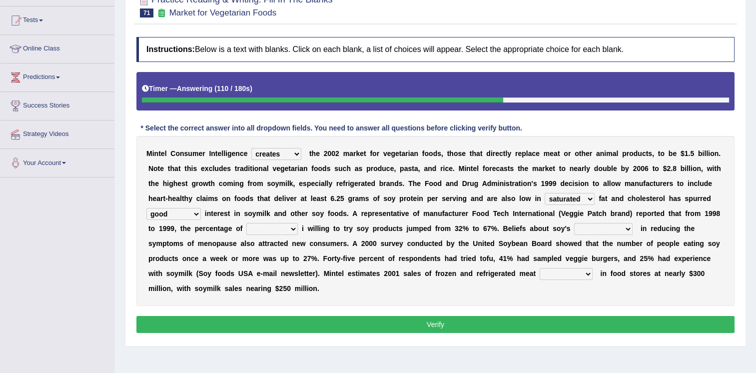
select select "consumers"
click at [298, 223] on select "guests consumers customers clients" at bounding box center [271, 229] width 51 height 12
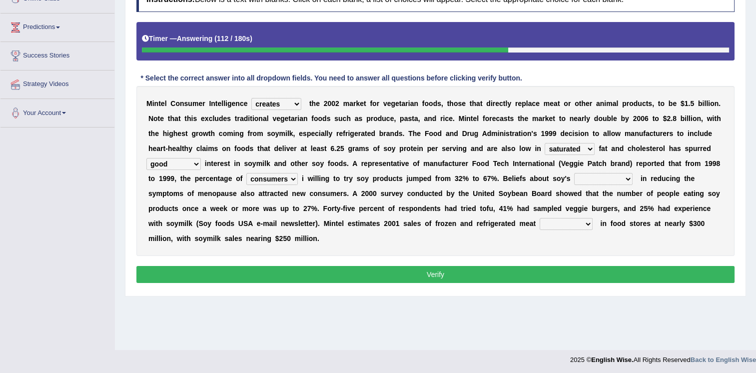
scroll to position [152, 0]
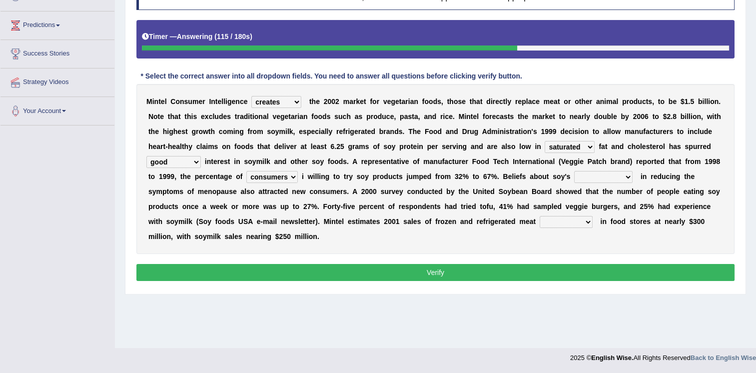
click at [574, 175] on select "effectiveness timeliness efficiency goodness" at bounding box center [603, 177] width 58 height 12
select select "efficiency"
click at [574, 171] on select "effectiveness timeliness efficiency goodness" at bounding box center [603, 177] width 58 height 12
click at [540, 223] on select "foods choices staffs alternatives" at bounding box center [566, 222] width 53 height 12
select select "choices"
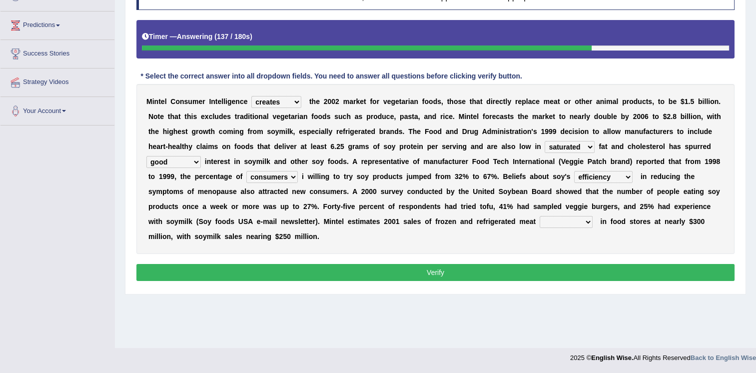
click at [540, 216] on select "foods choices staffs alternatives" at bounding box center [566, 222] width 53 height 12
click at [269, 264] on button "Verify" at bounding box center [435, 272] width 598 height 17
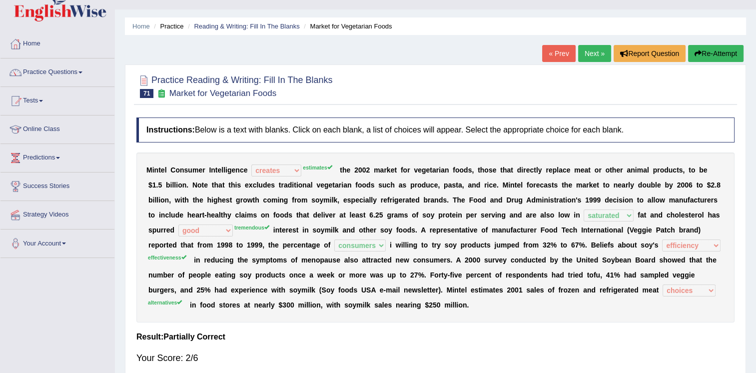
scroll to position [0, 0]
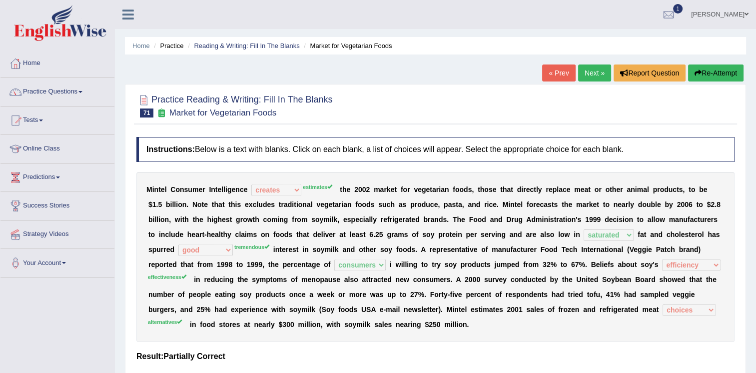
click at [590, 71] on link "Next »" at bounding box center [594, 72] width 33 height 17
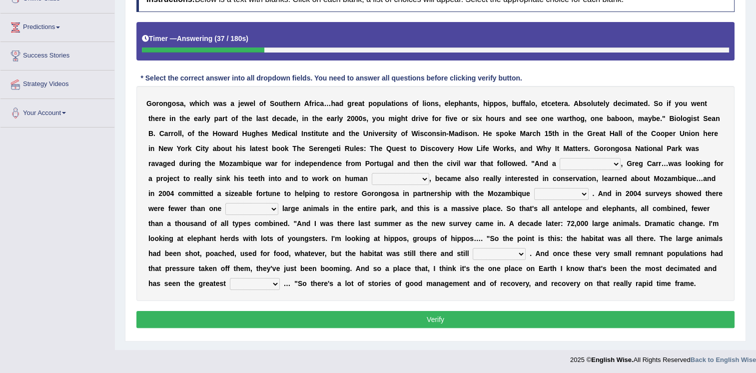
drag, startPoint x: 433, startPoint y: 164, endPoint x: 438, endPoint y: 164, distance: 5.5
click at [560, 164] on select "passion solstice ballast philanthropist" at bounding box center [590, 164] width 61 height 12
select select "solstice"
click at [560, 158] on select "passion solstice ballast philanthropist" at bounding box center [590, 164] width 61 height 12
click at [372, 179] on select "negligence prevalence development malevolence" at bounding box center [400, 179] width 57 height 12
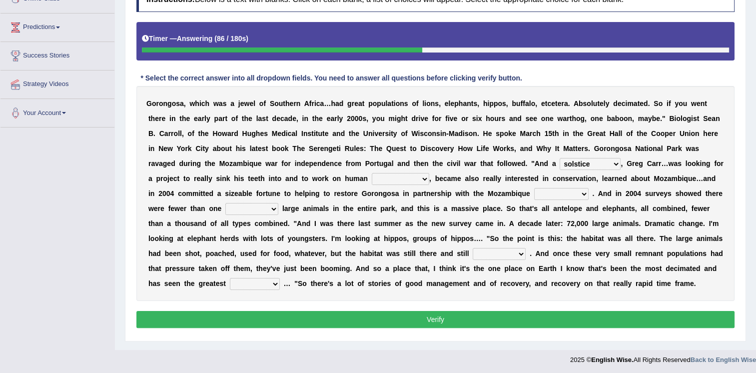
select select "development"
click at [372, 173] on select "negligence prevalence development malevolence" at bounding box center [400, 179] width 57 height 12
click at [534, 193] on select "parliament semanticist government journalist" at bounding box center [561, 194] width 54 height 12
select select "government"
click at [534, 188] on select "parliament semanticist government journalist" at bounding box center [561, 194] width 54 height 12
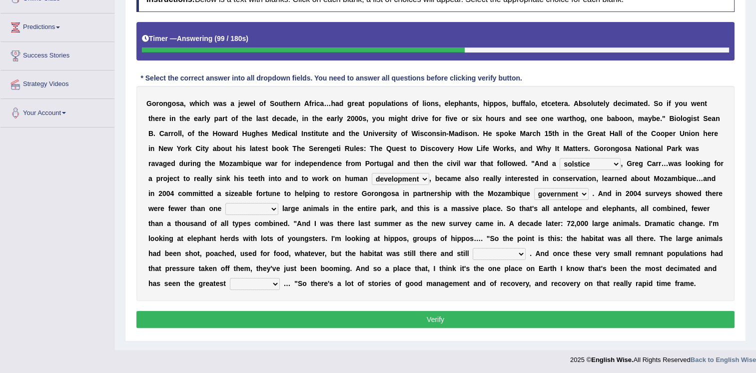
click at [278, 203] on select "deflowered embowered roundest thousand" at bounding box center [251, 209] width 53 height 12
select select "thousand"
click at [278, 203] on select "deflowered embowered roundest thousand" at bounding box center [251, 209] width 53 height 12
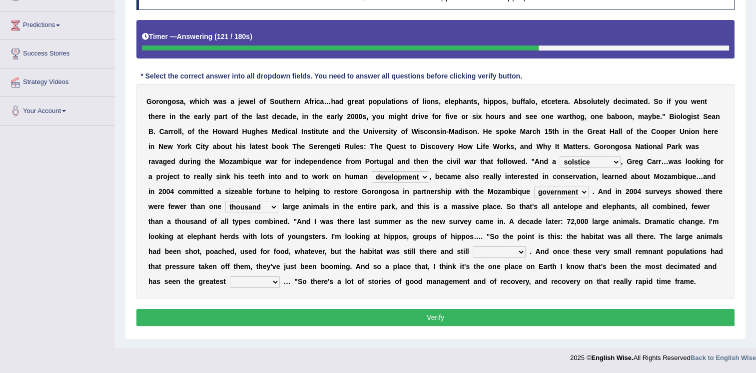
click at [473, 250] on select "assertive incidental compulsive productive" at bounding box center [499, 252] width 53 height 12
select select "assertive"
click at [473, 246] on select "assertive incidental compulsive productive" at bounding box center [499, 252] width 53 height 12
click at [280, 276] on select "recovery efficacy golly stumpy" at bounding box center [255, 282] width 50 height 12
select select "golly"
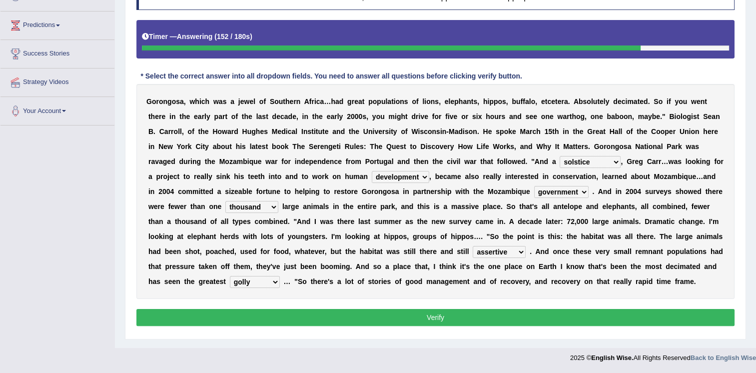
click at [280, 276] on select "recovery efficacy golly stumpy" at bounding box center [255, 282] width 50 height 12
click at [453, 317] on button "Verify" at bounding box center [435, 317] width 598 height 17
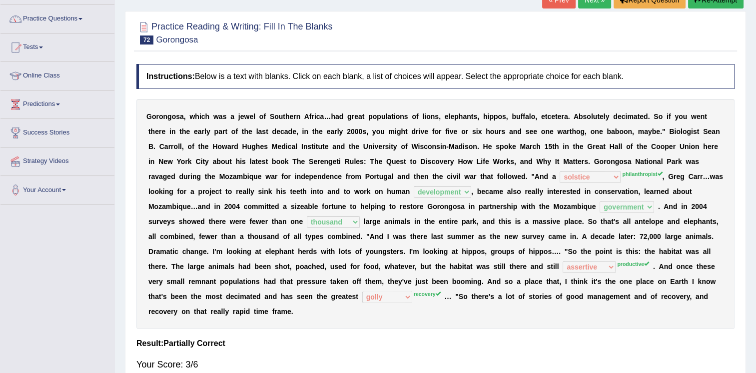
scroll to position [52, 0]
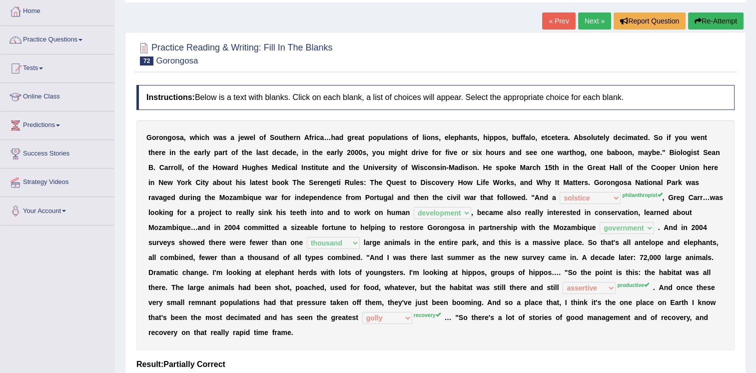
click at [585, 19] on link "Next »" at bounding box center [594, 20] width 33 height 17
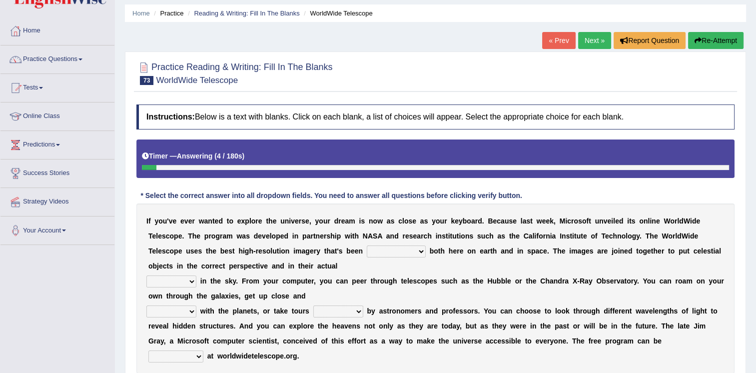
scroll to position [50, 0]
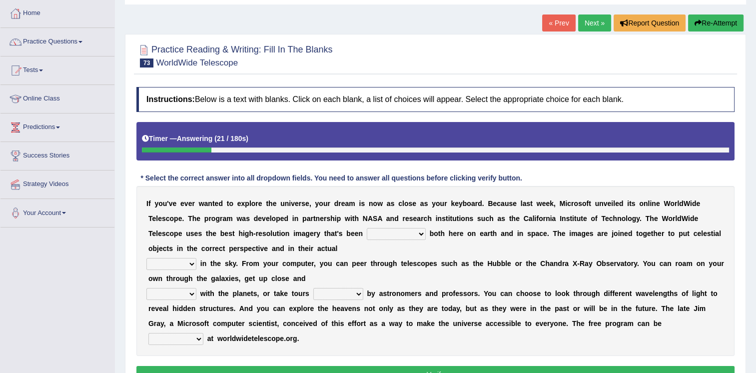
click at [367, 236] on select "degraded ascended remonstrated generated" at bounding box center [396, 234] width 59 height 12
select select "generated"
click at [367, 228] on select "degraded ascended remonstrated generated" at bounding box center [396, 234] width 59 height 12
click at [367, 234] on select "degraded ascended remonstrated generated" at bounding box center [396, 234] width 59 height 12
click at [336, 241] on div "I f y o u ' v e e v e r w a n t e d t o e x p l o r e t h e u n i v e r s e , y…" at bounding box center [435, 271] width 598 height 170
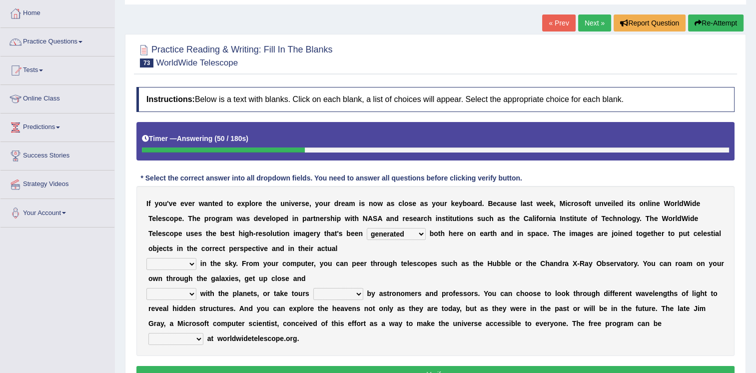
click at [367, 232] on select "degraded ascended remonstrated generated" at bounding box center [396, 234] width 59 height 12
click at [338, 246] on div "I f y o u ' v e e v e r w a n t e d t o e x p l o r e t h e u n i v e r s e , y…" at bounding box center [435, 271] width 598 height 170
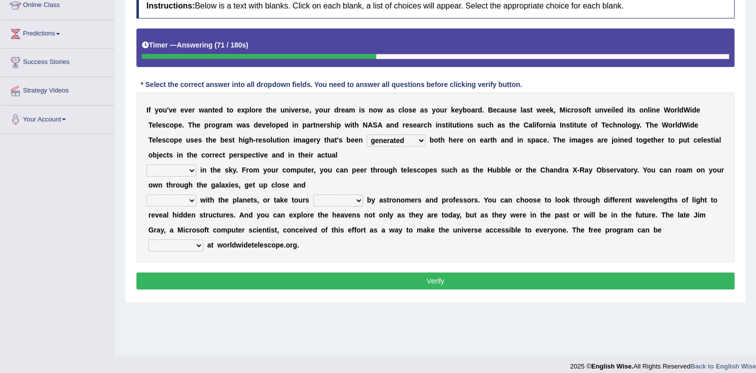
scroll to position [150, 0]
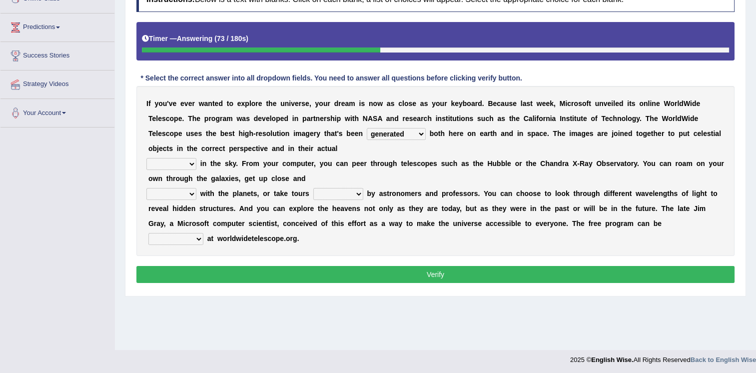
click at [176, 164] on select "aspects parts conditions positions" at bounding box center [171, 164] width 50 height 12
select select "positions"
click at [146, 158] on select "aspects parts conditions positions" at bounding box center [171, 164] width 50 height 12
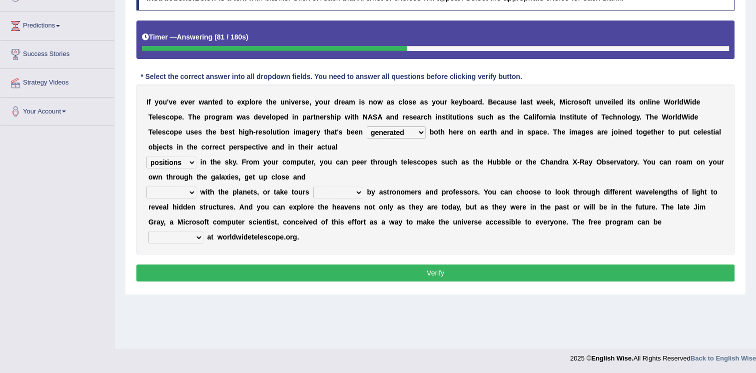
scroll to position [152, 0]
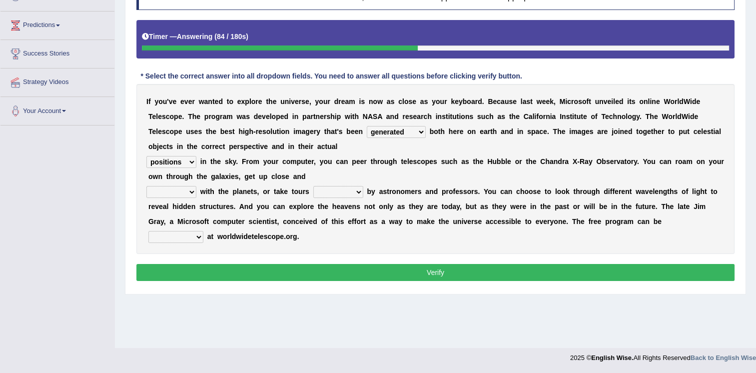
click at [189, 190] on select "personal individual apart polite" at bounding box center [171, 192] width 50 height 12
select select "apart"
click at [146, 186] on select "personal individual apart polite" at bounding box center [171, 192] width 50 height 12
click at [341, 193] on select "guide guided guiding to guide" at bounding box center [338, 192] width 50 height 12
select select "guide"
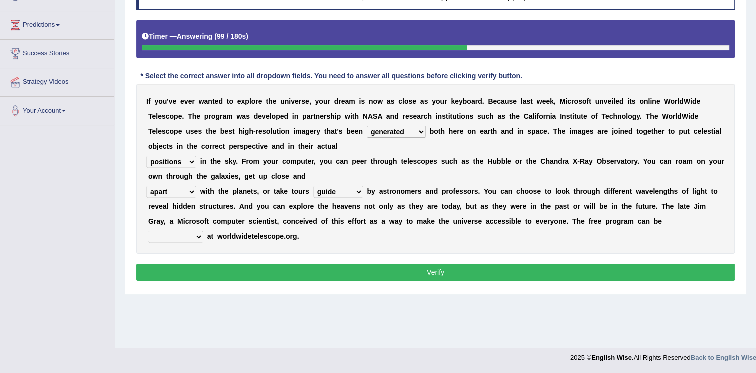
click at [313, 186] on select "guide guided guiding to guide" at bounding box center [338, 192] width 50 height 12
click at [330, 193] on select "guide guided guiding to guide" at bounding box center [338, 192] width 50 height 12
click at [313, 186] on select "guide guided guiding to guide" at bounding box center [338, 192] width 50 height 12
click at [188, 235] on select "upheld downloaded loaded posted" at bounding box center [175, 237] width 55 height 12
select select "upheld"
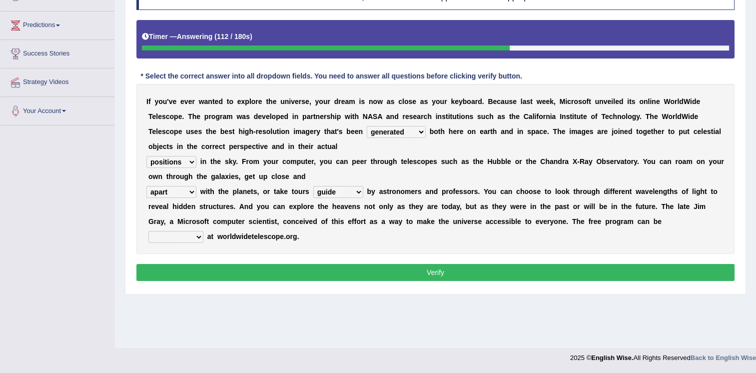
click at [148, 231] on select "upheld downloaded loaded posted" at bounding box center [175, 237] width 55 height 12
click at [237, 270] on button "Verify" at bounding box center [435, 272] width 598 height 17
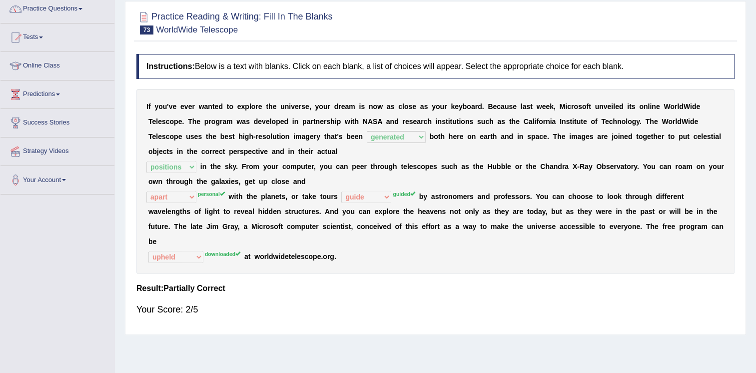
scroll to position [2, 0]
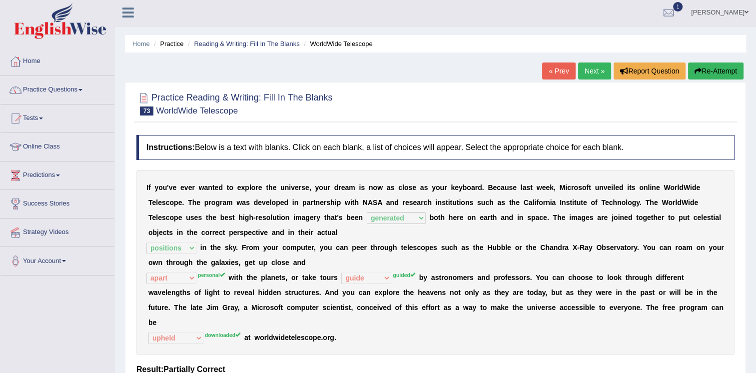
click at [600, 70] on link "Next »" at bounding box center [594, 70] width 33 height 17
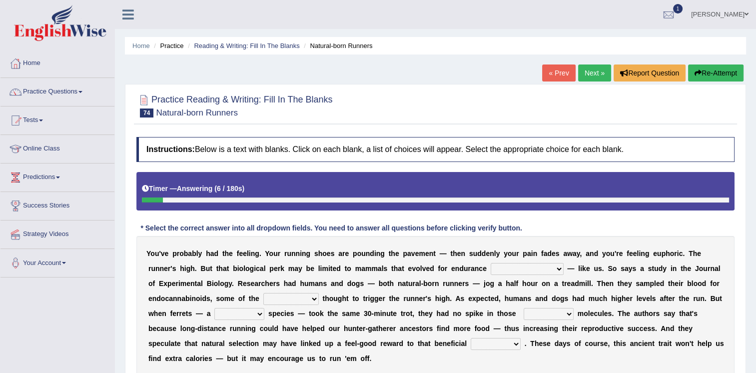
scroll to position [50, 0]
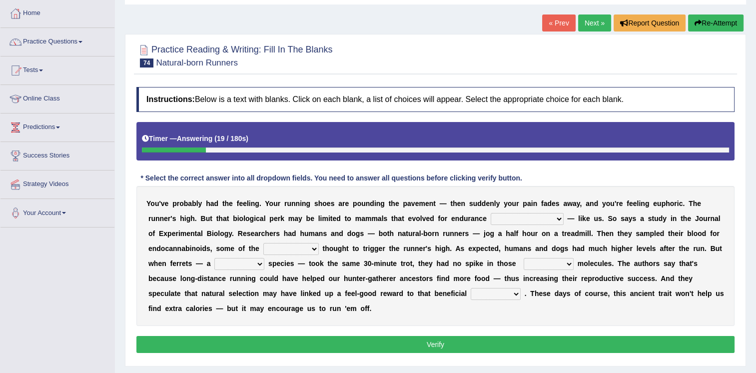
click at [491, 217] on select "[PERSON_NAME] personalize classifies exercise" at bounding box center [527, 219] width 73 height 12
select select "exercise"
click at [491, 213] on select "[PERSON_NAME] personalize classifies exercise" at bounding box center [527, 219] width 73 height 12
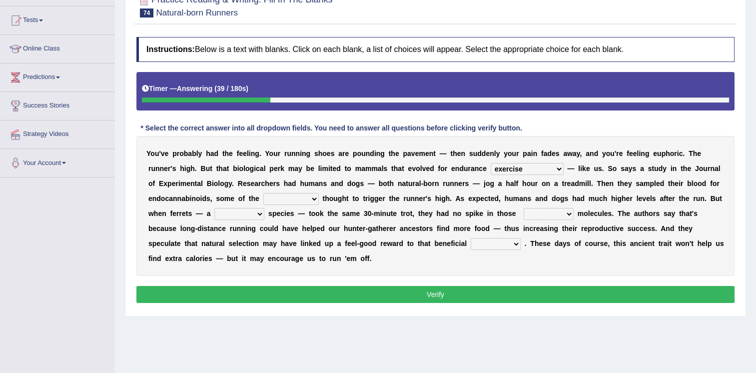
click at [263, 198] on select "almshouse turnarounds compounds foxhounds" at bounding box center [290, 199] width 55 height 12
select select "compounds"
click at [263, 193] on select "almshouse turnarounds compounds foxhounds" at bounding box center [290, 199] width 55 height 12
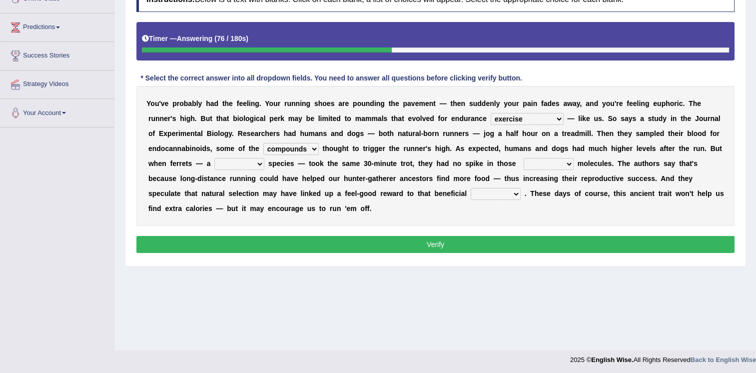
scroll to position [152, 0]
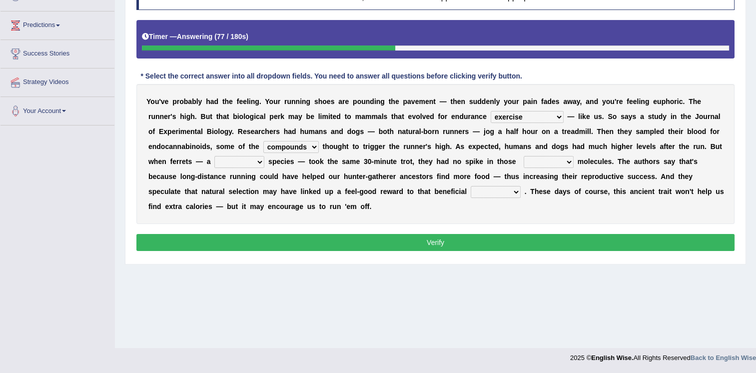
click at [524, 161] on select "groaned feel-good inchoate loaned" at bounding box center [549, 162] width 50 height 12
click at [264, 156] on select "excellency merely faerie sedentary" at bounding box center [239, 162] width 50 height 12
select select "sedentary"
click at [264, 156] on select "excellency merely faerie sedentary" at bounding box center [239, 162] width 50 height 12
click at [524, 162] on select "groaned feel-good inchoate loaned" at bounding box center [549, 162] width 50 height 12
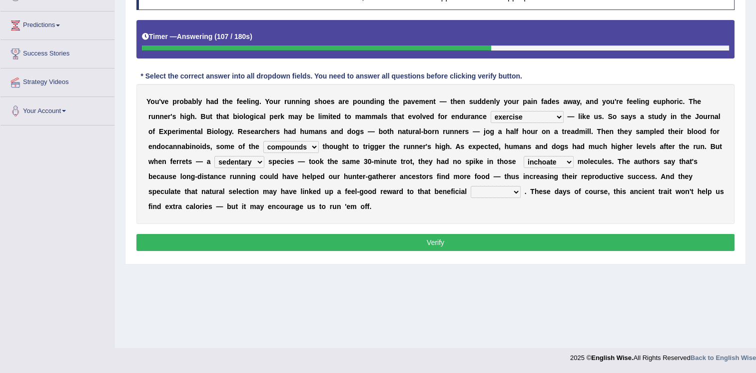
click at [524, 156] on select "groaned feel-good inchoate loaned" at bounding box center [549, 162] width 50 height 12
click at [524, 161] on select "groaned feel-good inchoate loaned" at bounding box center [549, 162] width 50 height 12
select select "groaned"
click at [524, 156] on select "groaned feel-good inchoate loaned" at bounding box center [549, 162] width 50 height 12
click at [471, 192] on select "wager exchanger behavior regulator" at bounding box center [496, 192] width 50 height 12
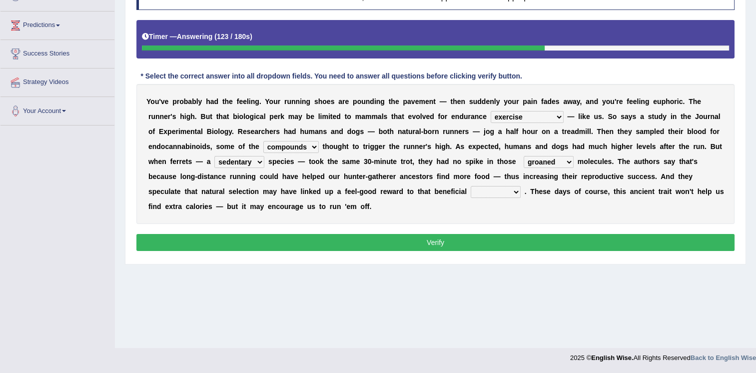
select select "behavior"
click at [471, 186] on select "wager exchanger behavior regulator" at bounding box center [496, 192] width 50 height 12
click at [263, 149] on select "almshouse turnarounds compounds foxhounds" at bounding box center [290, 147] width 55 height 12
click at [299, 234] on button "Verify" at bounding box center [435, 242] width 598 height 17
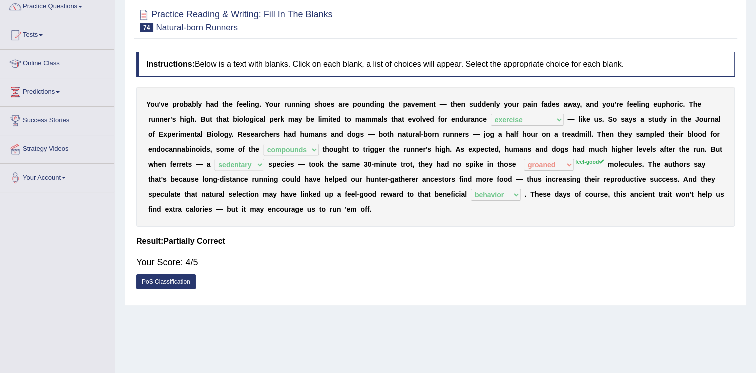
scroll to position [0, 0]
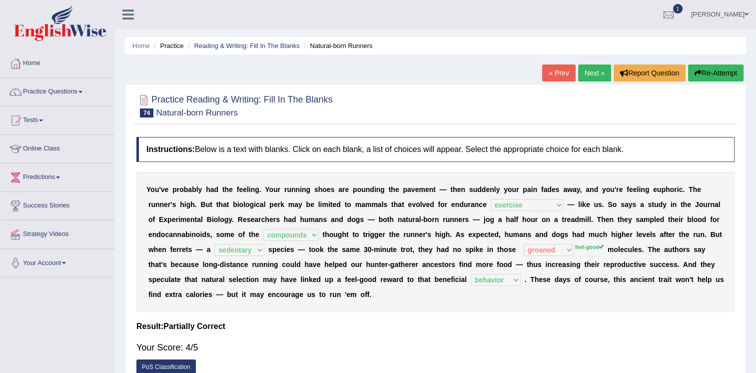
click at [585, 67] on link "Next »" at bounding box center [594, 72] width 33 height 17
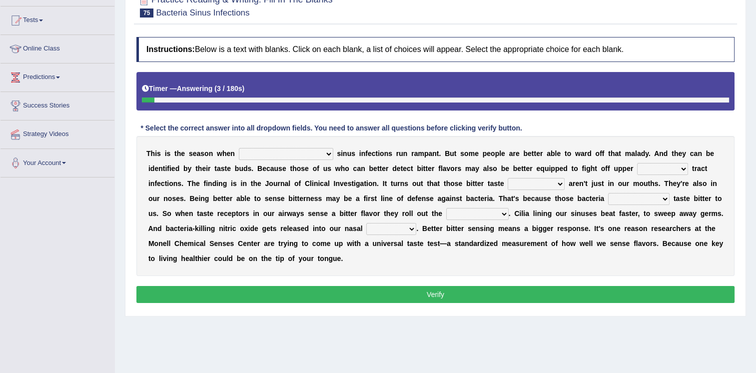
click at [276, 155] on select "conventicle [DEMOGRAPHIC_DATA] bacterial prissier" at bounding box center [286, 154] width 94 height 12
select select "bacterial"
click at [239, 148] on select "conventicle [DEMOGRAPHIC_DATA] bacterial prissier" at bounding box center [286, 154] width 94 height 12
click at [637, 169] on select "faulty respiratory togae gawky" at bounding box center [662, 169] width 51 height 12
select select "faulty"
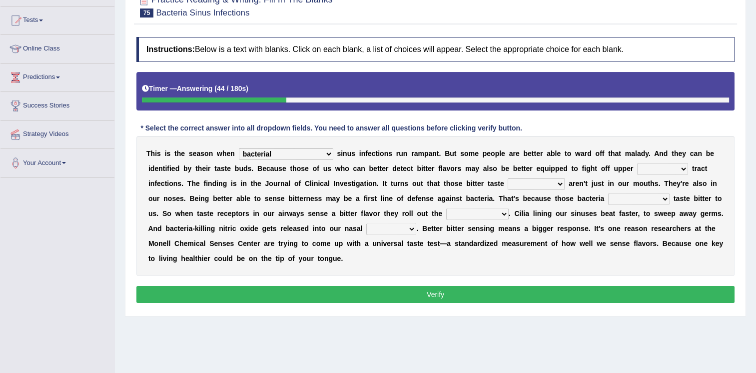
click at [637, 163] on select "faulty respiratory togae gawky" at bounding box center [662, 169] width 51 height 12
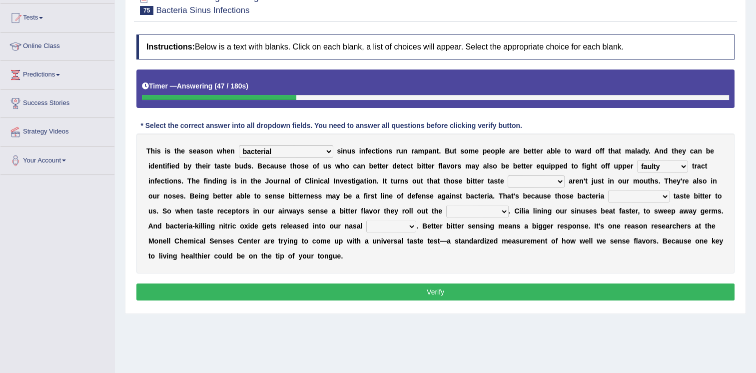
scroll to position [150, 0]
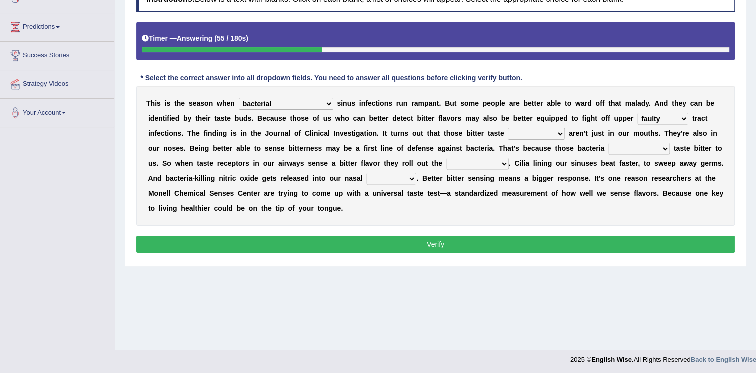
click at [508, 133] on select "depressions dinners submissions receptors" at bounding box center [536, 134] width 57 height 12
select select "receptors"
click at [508, 128] on select "depressions dinners submissions receptors" at bounding box center [536, 134] width 57 height 12
click at [608, 147] on select "purposelessly actually diagonally providently" at bounding box center [638, 149] width 61 height 12
select select "diagonally"
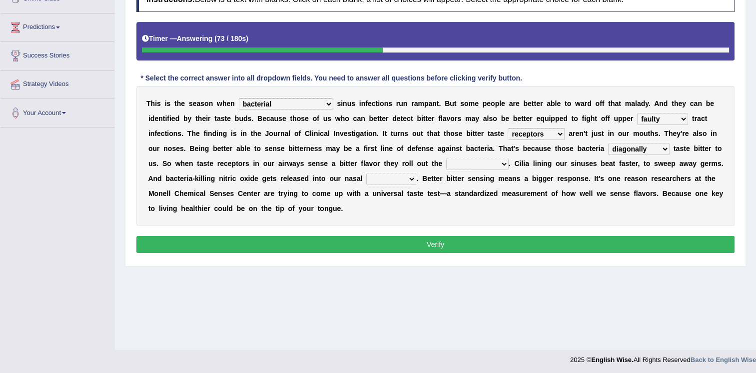
click at [608, 143] on select "purposelessly actually diagonally providently" at bounding box center [638, 149] width 61 height 12
click at [608, 148] on select "purposelessly actually diagonally providently" at bounding box center [638, 149] width 61 height 12
click at [608, 143] on select "purposelessly actually diagonally providently" at bounding box center [638, 149] width 61 height 12
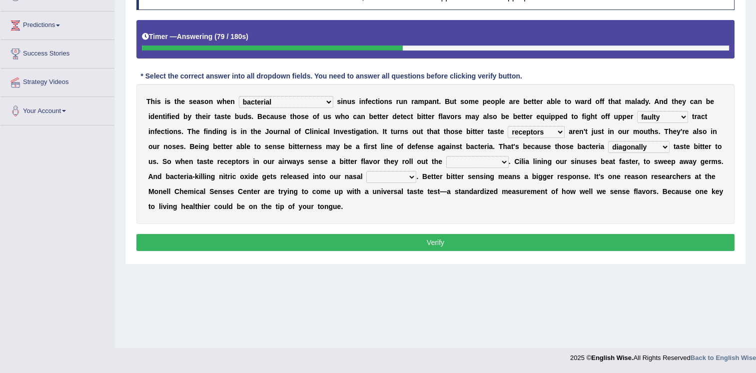
click at [446, 162] on select "defenses contradictions chestnuts pelvis" at bounding box center [477, 162] width 62 height 12
select select "pelvis"
click at [446, 156] on select "defenses contradictions chestnuts pelvis" at bounding box center [477, 162] width 62 height 12
click at [366, 178] on select "causalities localities infirmities cavities" at bounding box center [391, 177] width 50 height 12
select select "cavities"
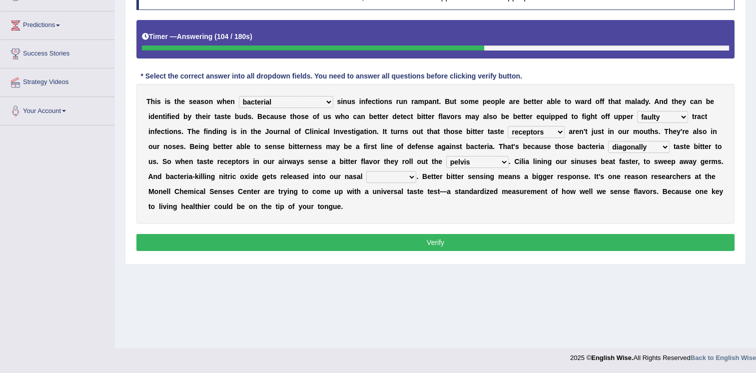
click at [366, 171] on select "causalities localities infirmities cavities" at bounding box center [391, 177] width 50 height 12
click at [278, 234] on button "Verify" at bounding box center [435, 242] width 598 height 17
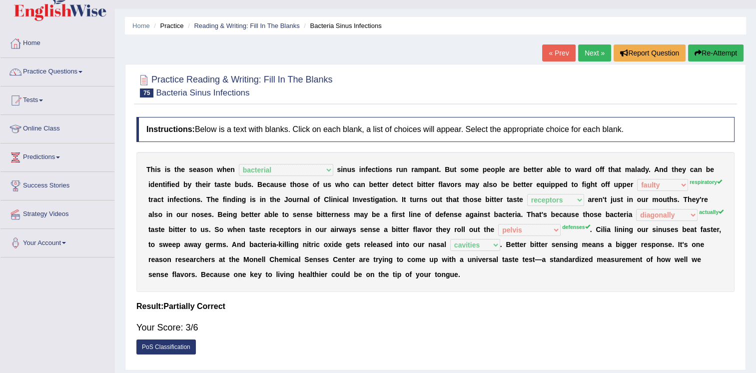
scroll to position [0, 0]
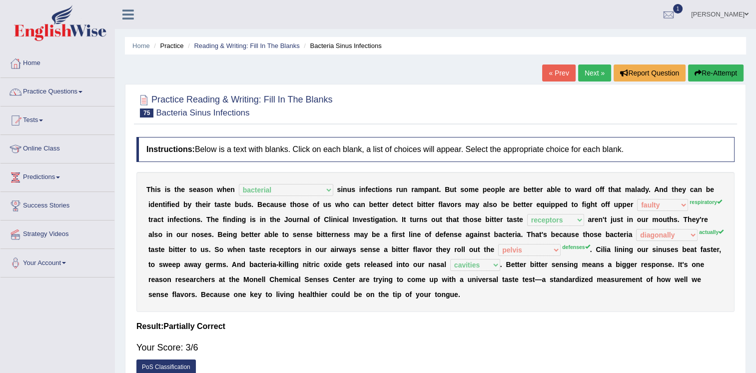
click at [589, 71] on link "Next »" at bounding box center [594, 72] width 33 height 17
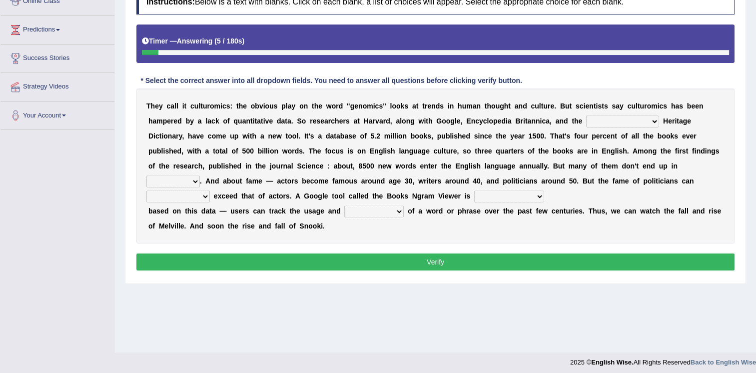
scroll to position [150, 0]
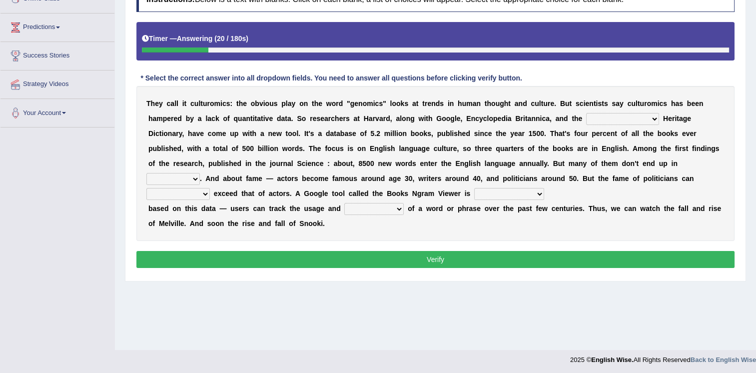
click at [586, 119] on select "Mettlesome Silicon Acetaminophen American" at bounding box center [622, 119] width 73 height 12
select select "American"
click at [586, 113] on select "Mettlesome Silicon Acetaminophen American" at bounding box center [622, 119] width 73 height 12
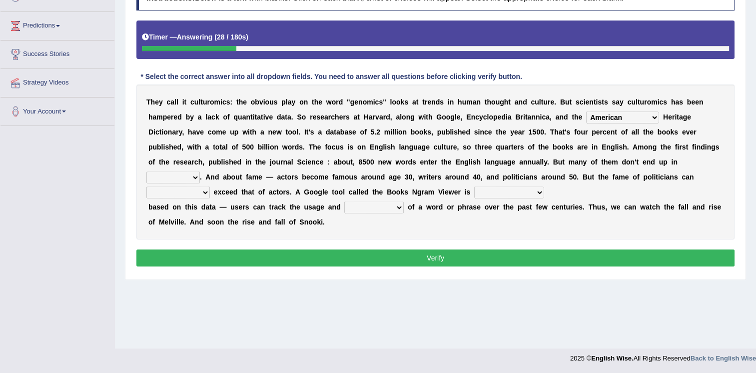
scroll to position [152, 0]
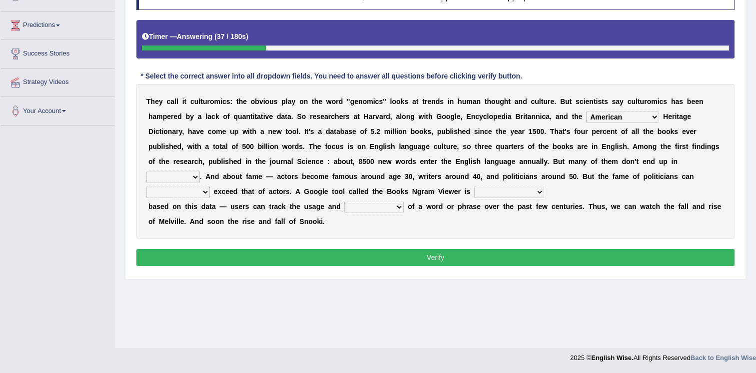
click at [200, 171] on select "veterinaries fairies dictionaries smithies" at bounding box center [172, 177] width 53 height 12
select select "dictionaries"
click at [200, 171] on select "veterinaries fairies dictionaries smithies" at bounding box center [172, 177] width 53 height 12
click at [210, 186] on select "intelligibly eventually venturesomely preferably" at bounding box center [177, 192] width 63 height 12
select select "eventually"
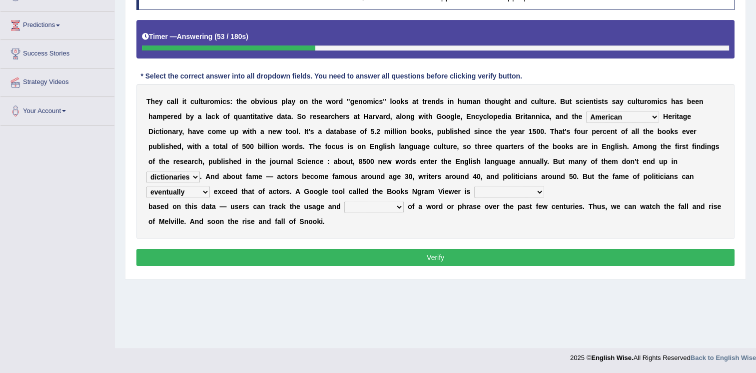
click at [210, 186] on select "intelligibly eventually venturesomely preferably" at bounding box center [177, 192] width 63 height 12
click at [474, 192] on select "nonoccupational nonbreakable trainable available" at bounding box center [509, 192] width 70 height 12
select select "available"
click at [474, 186] on select "nonoccupational nonbreakable trainable available" at bounding box center [509, 192] width 70 height 12
click at [368, 205] on select "frequency derisory drearily inappreciably" at bounding box center [373, 207] width 59 height 12
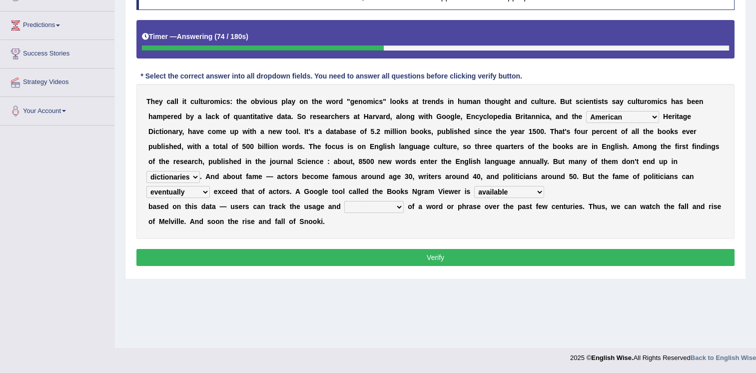
select select "frequency"
click at [344, 201] on select "frequency derisory drearily inappreciably" at bounding box center [373, 207] width 59 height 12
click at [416, 261] on button "Verify" at bounding box center [435, 257] width 598 height 17
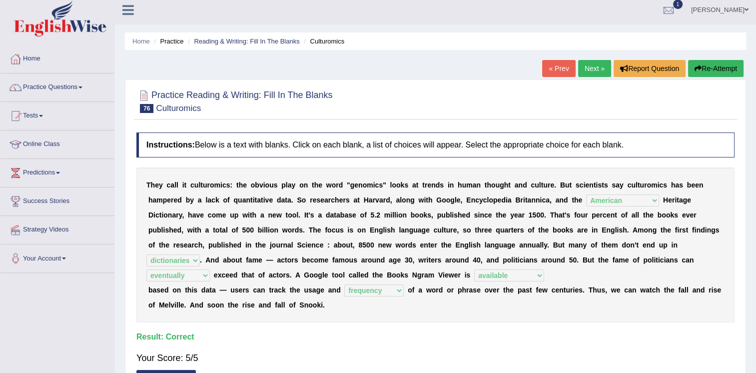
scroll to position [0, 0]
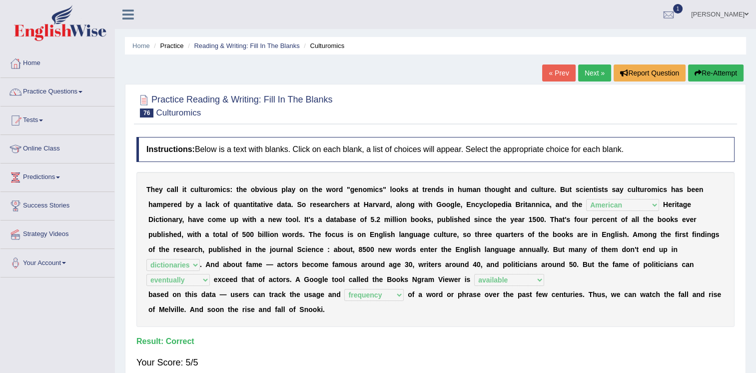
click at [588, 76] on link "Next »" at bounding box center [594, 72] width 33 height 17
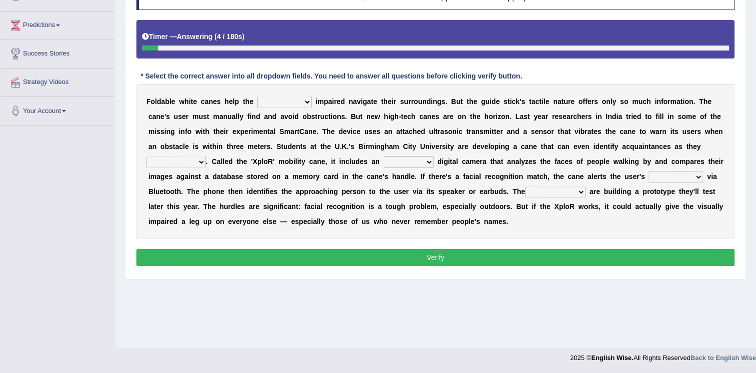
click at [259, 104] on select "felicity insensitivity visually malleability" at bounding box center [284, 102] width 54 height 12
select select "felicity"
click at [257, 96] on select "felicity insensitivity visually malleability" at bounding box center [284, 102] width 54 height 12
click at [276, 104] on select "felicity insensitivity visually malleability" at bounding box center [284, 102] width 54 height 12
click at [314, 87] on div "F o l d a b l e w h i t e c a n e s h e l p t h e felicity insensitivity visual…" at bounding box center [435, 161] width 598 height 155
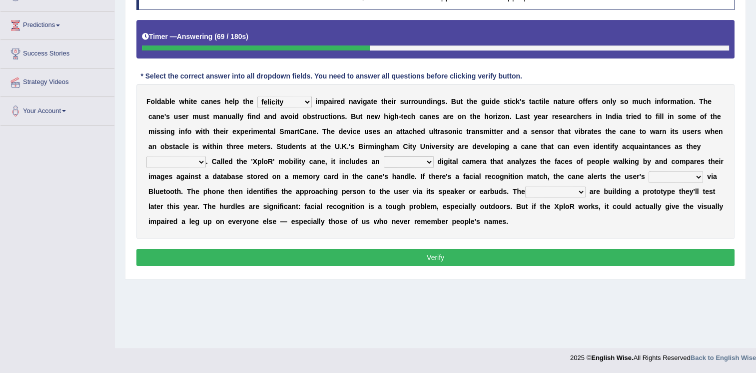
click at [206, 156] on select "likelihood throat northernmost approach" at bounding box center [175, 162] width 59 height 12
select select "approach"
click at [206, 156] on select "likelihood throat northernmost approach" at bounding box center [175, 162] width 59 height 12
click at [384, 159] on select "untested embedded deadest skinhead" at bounding box center [409, 162] width 50 height 12
select select "embedded"
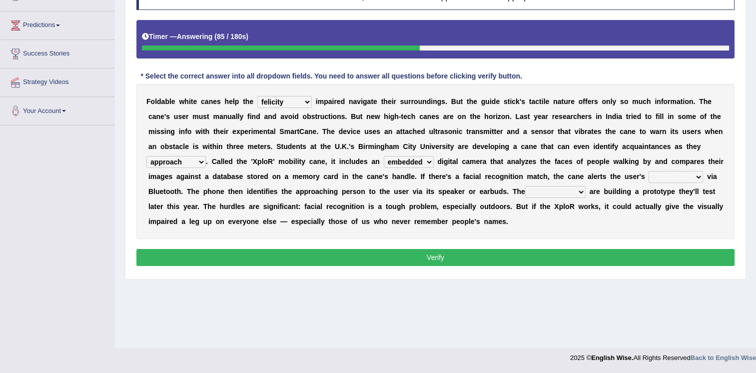
click at [384, 156] on select "untested embedded deadest skinhead" at bounding box center [409, 162] width 50 height 12
click at [649, 177] on select "waterborne alone smartphone postpone" at bounding box center [676, 177] width 54 height 12
select select "smartphone"
click at [649, 171] on select "waterborne alone smartphone postpone" at bounding box center [676, 177] width 54 height 12
click at [649, 177] on select "waterborne alone smartphone postpone" at bounding box center [676, 177] width 54 height 12
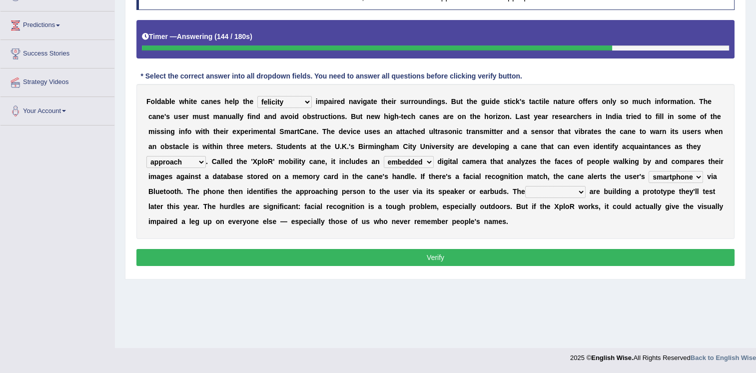
click at [649, 171] on select "waterborne alone smartphone postpone" at bounding box center [676, 177] width 54 height 12
click at [525, 192] on select "jurisprudence bootless students jukebox" at bounding box center [555, 192] width 60 height 12
select select "students"
click at [525, 186] on select "jurisprudence bootless students jukebox" at bounding box center [555, 192] width 60 height 12
click at [497, 252] on button "Verify" at bounding box center [435, 257] width 598 height 17
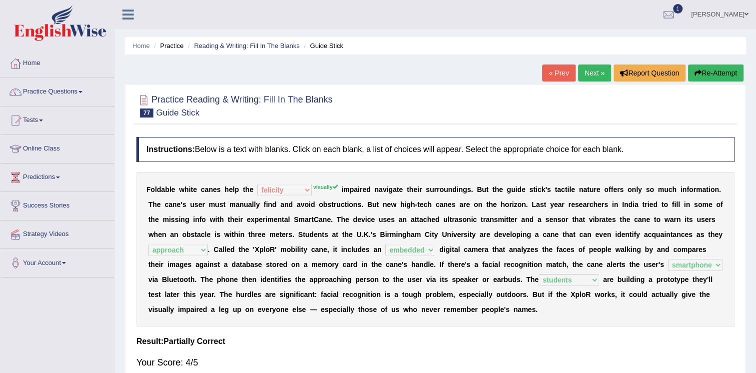
click at [594, 71] on link "Next »" at bounding box center [594, 72] width 33 height 17
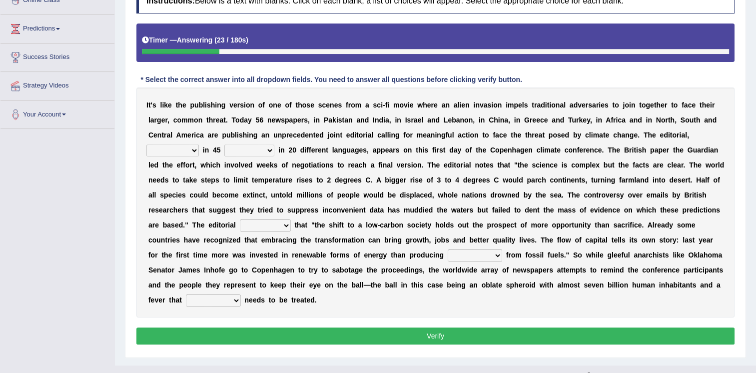
click at [184, 147] on select "published publicized burnished transmitted" at bounding box center [172, 150] width 52 height 12
select select "published"
click at [146, 144] on select "published publicized burnished transmitted" at bounding box center [172, 150] width 52 height 12
click at [256, 149] on select "clans countries continents terraces" at bounding box center [249, 150] width 50 height 12
select select "countries"
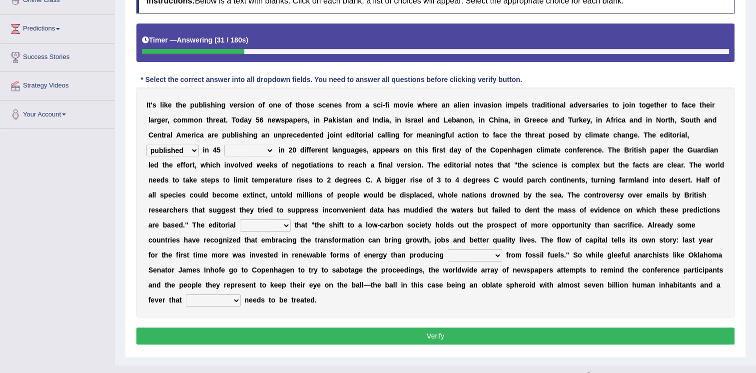
click at [224, 144] on select "clans countries continents terraces" at bounding box center [249, 150] width 50 height 12
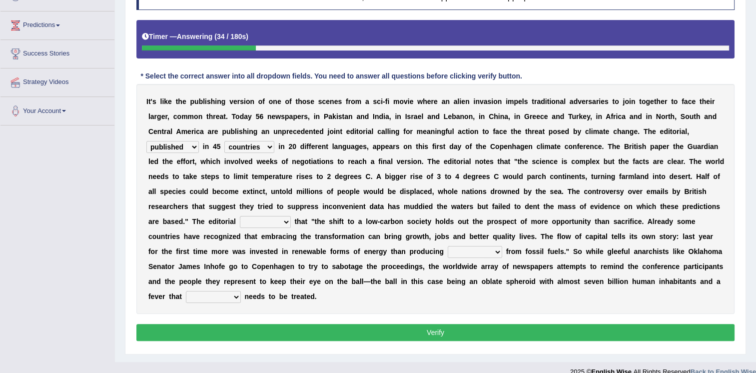
click at [291, 216] on select "modified protested recognized declined" at bounding box center [265, 222] width 51 height 12
select select "recognized"
click at [291, 216] on select "modified protested recognized declined" at bounding box center [265, 222] width 51 height 12
click at [448, 254] on select "electricity indivisibility negativity significance" at bounding box center [475, 252] width 54 height 12
select select "electricity"
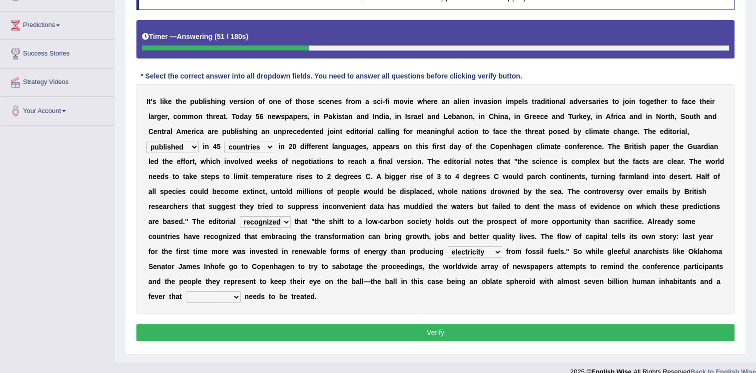
click at [448, 246] on select "electricity indivisibility negativity significance" at bounding box center [475, 252] width 54 height 12
click at [241, 291] on select "solicitously desperately ephemerally peripherally" at bounding box center [213, 297] width 55 height 12
select select "desperately"
click at [241, 291] on select "solicitously desperately ephemerally peripherally" at bounding box center [213, 297] width 55 height 12
click at [433, 324] on button "Verify" at bounding box center [435, 332] width 598 height 17
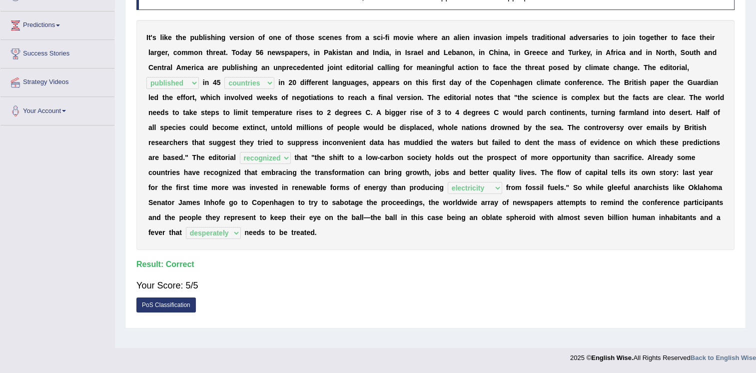
scroll to position [2, 0]
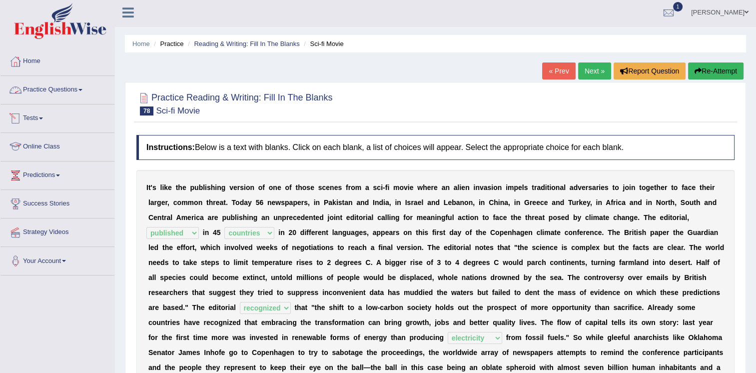
click at [45, 83] on link "Practice Questions" at bounding box center [57, 88] width 114 height 25
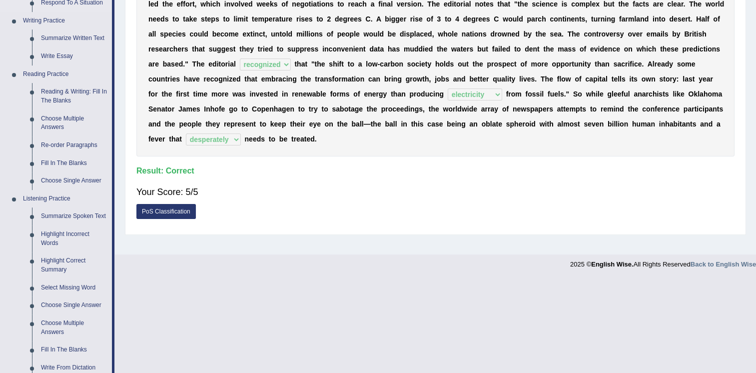
scroll to position [252, 0]
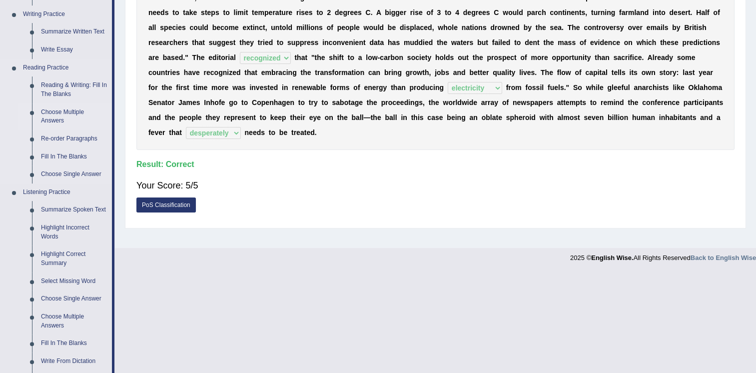
click at [57, 114] on link "Choose Multiple Answers" at bounding box center [73, 116] width 75 height 26
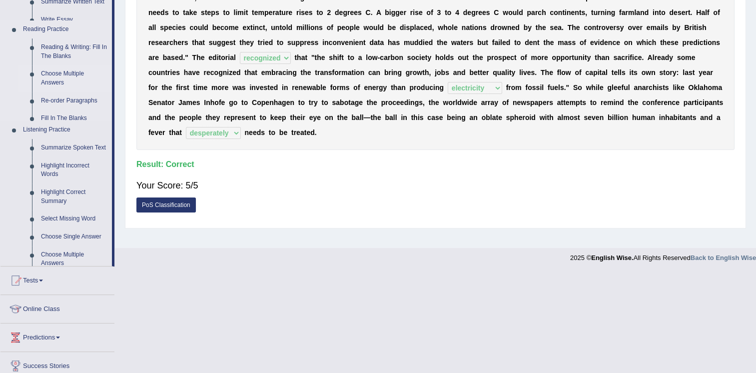
scroll to position [152, 0]
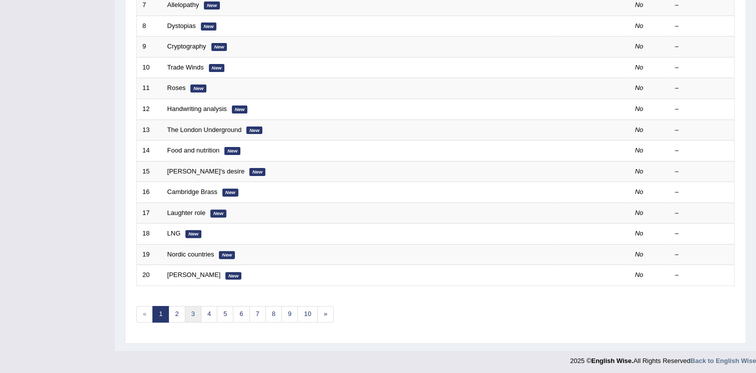
click at [193, 313] on link "3" at bounding box center [193, 314] width 16 height 16
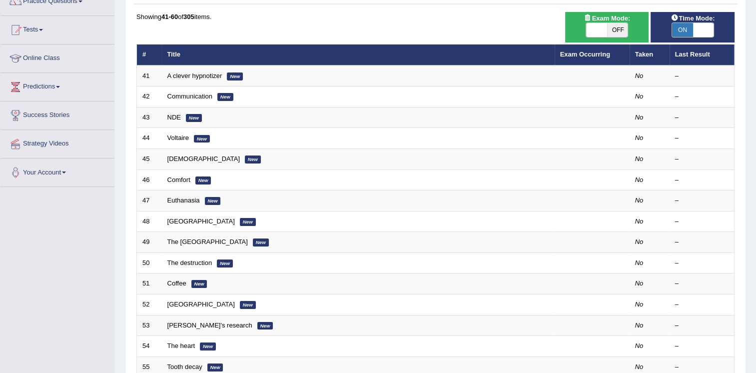
scroll to position [100, 0]
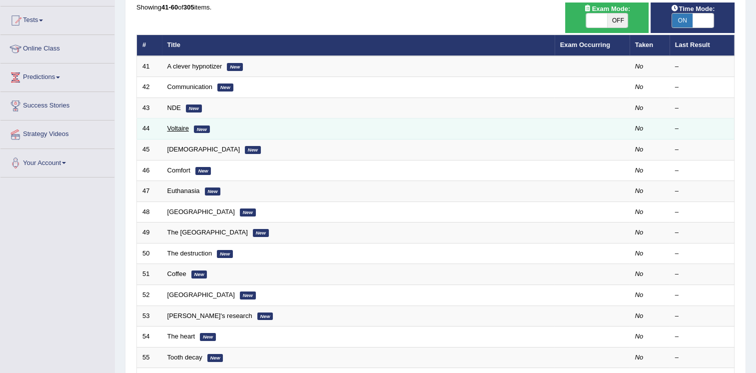
click at [170, 127] on link "Voltaire" at bounding box center [177, 127] width 21 height 7
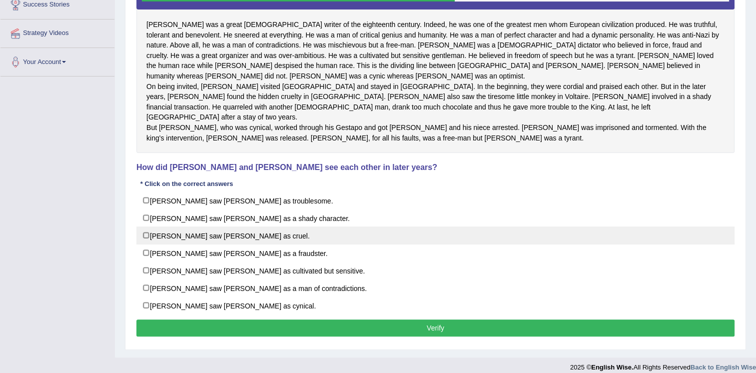
scroll to position [206, 0]
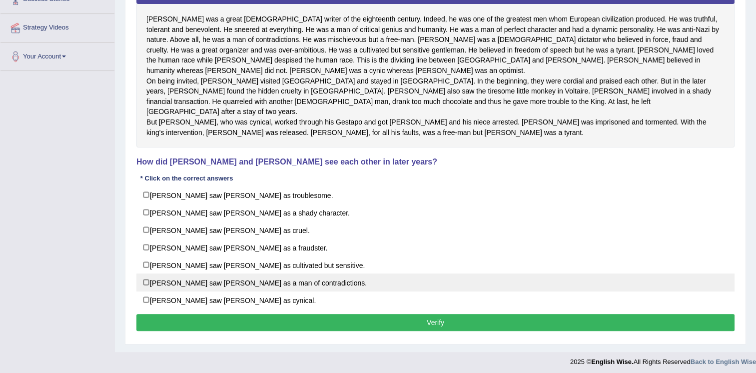
click at [250, 278] on label "[PERSON_NAME] saw [PERSON_NAME] as a man of contradictions." at bounding box center [435, 282] width 598 height 18
checkbox input "true"
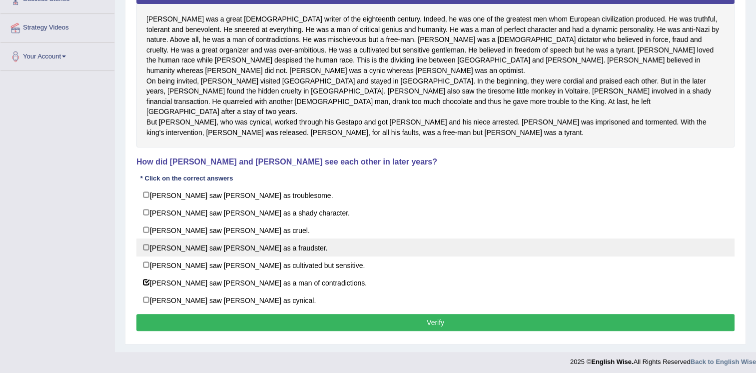
click at [250, 247] on label "Fredrick saw Voltaire as a fraudster." at bounding box center [435, 247] width 598 height 18
click at [249, 247] on label "Fredrick saw Voltaire as a fraudster." at bounding box center [435, 247] width 598 height 18
checkbox input "false"
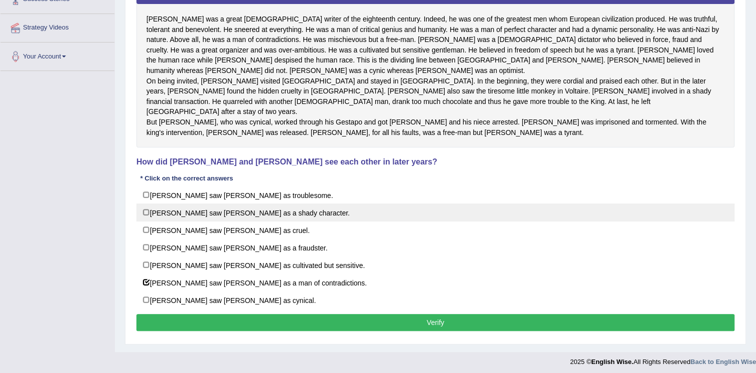
click at [235, 211] on label "Fredrick saw Voltaire as a shady character." at bounding box center [435, 212] width 598 height 18
checkbox input "true"
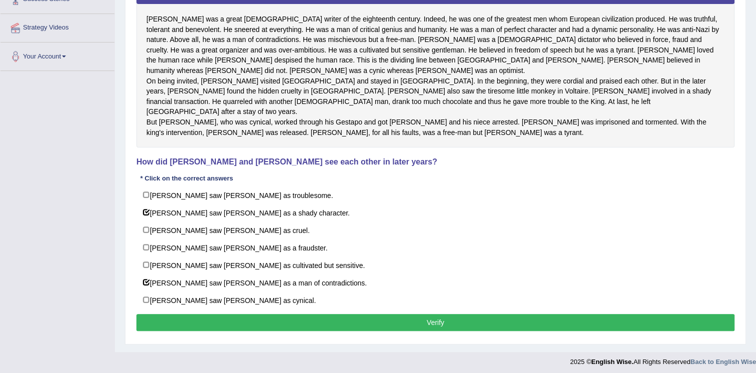
click at [324, 316] on button "Verify" at bounding box center [435, 322] width 598 height 17
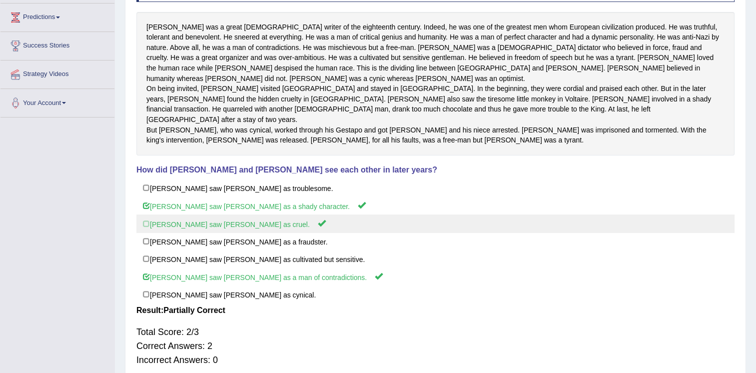
scroll to position [3, 0]
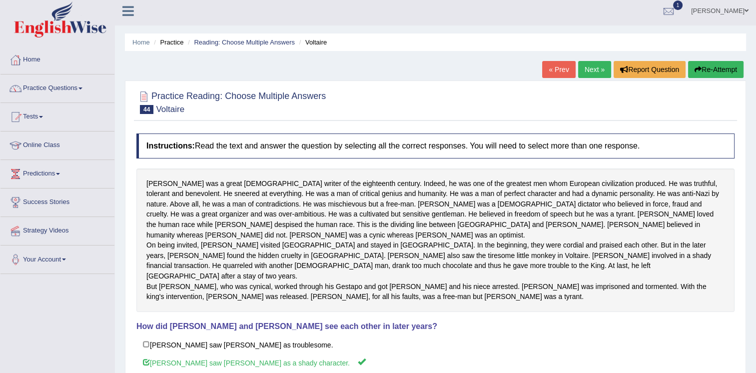
click at [590, 70] on link "Next »" at bounding box center [594, 69] width 33 height 17
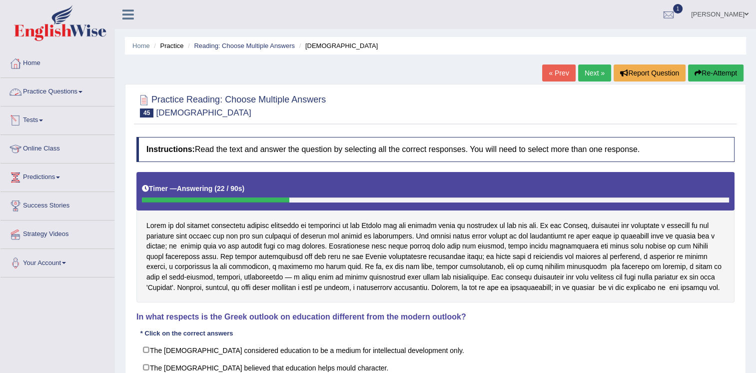
click at [73, 91] on link "Practice Questions" at bounding box center [57, 90] width 114 height 25
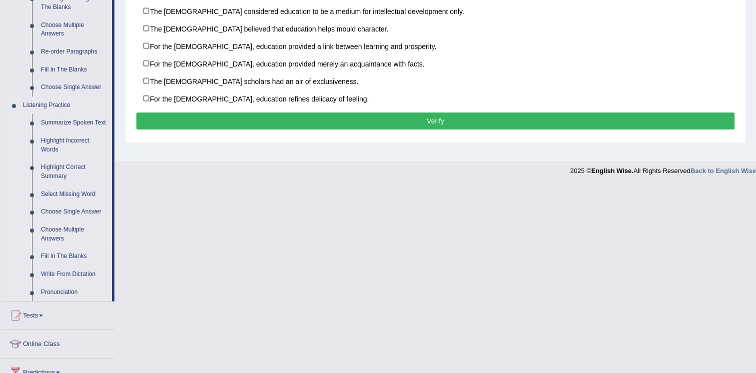
scroll to position [350, 0]
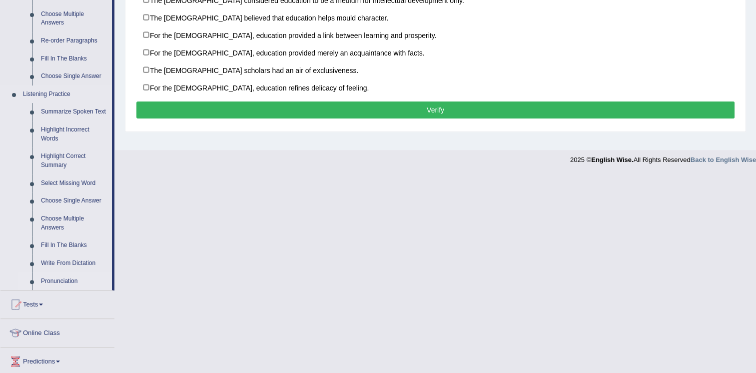
click at [67, 280] on link "Pronunciation" at bounding box center [73, 281] width 75 height 18
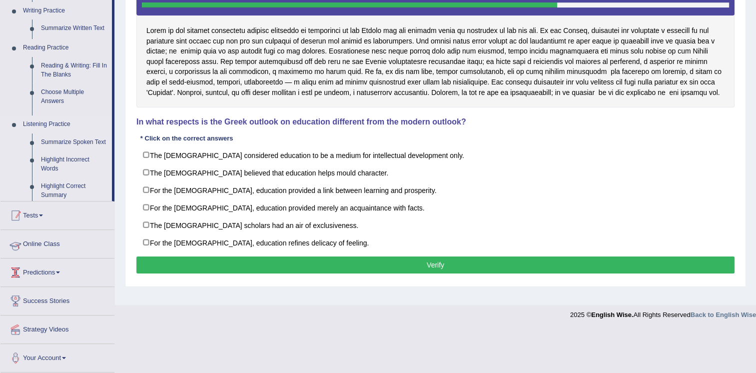
scroll to position [152, 0]
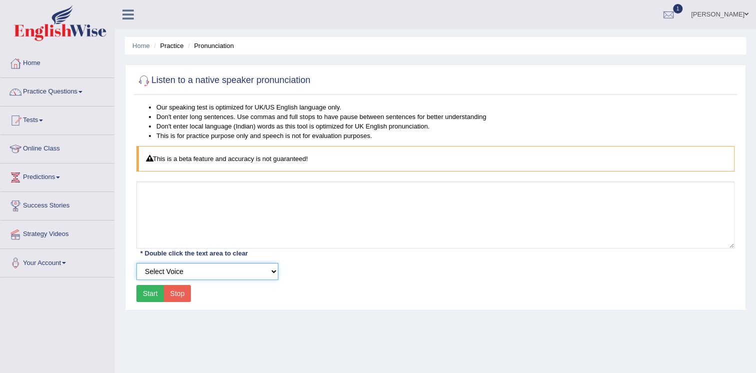
click at [165, 275] on select "Select Voice" at bounding box center [207, 271] width 142 height 17
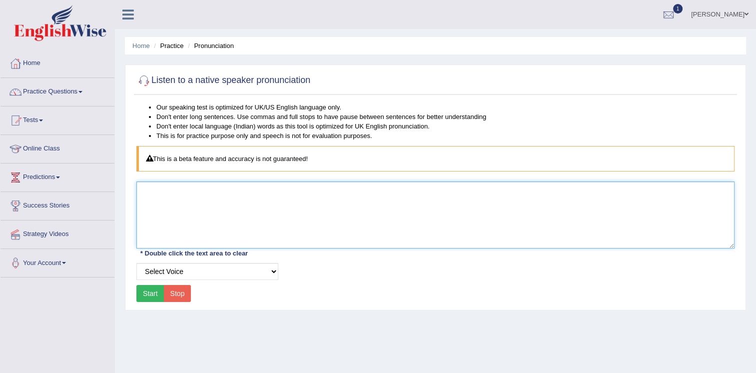
click at [215, 224] on textarea at bounding box center [435, 214] width 598 height 67
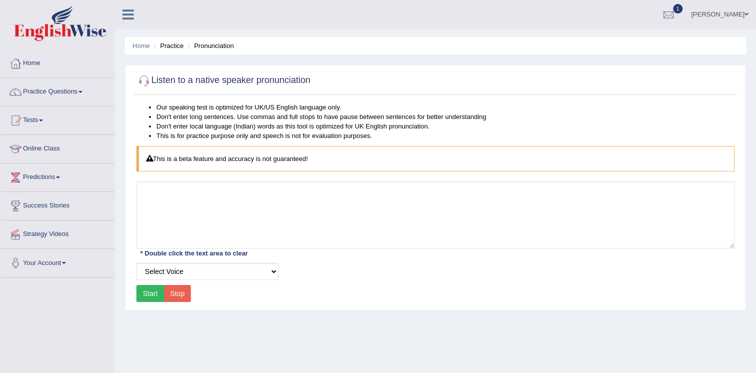
click at [144, 296] on button "Start" at bounding box center [150, 293] width 28 height 17
click at [189, 264] on select "Select Voice" at bounding box center [207, 271] width 142 height 17
click at [136, 263] on select "Select Voice" at bounding box center [207, 271] width 142 height 17
click at [146, 293] on button "Start" at bounding box center [150, 293] width 28 height 17
click at [172, 293] on button "Stop" at bounding box center [177, 293] width 27 height 17
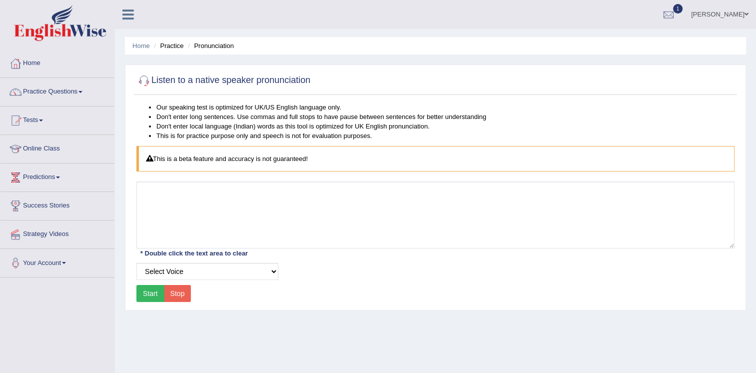
click at [145, 291] on button "Start" at bounding box center [150, 293] width 28 height 17
click at [61, 92] on link "Practice Questions" at bounding box center [57, 90] width 114 height 25
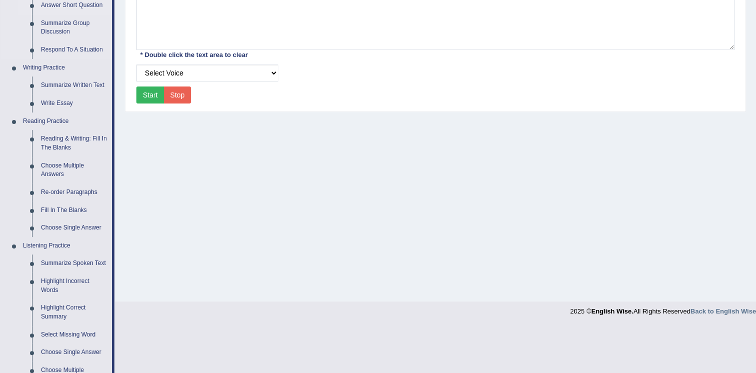
scroll to position [200, 0]
click at [69, 205] on link "Fill In The Blanks" at bounding box center [73, 209] width 75 height 18
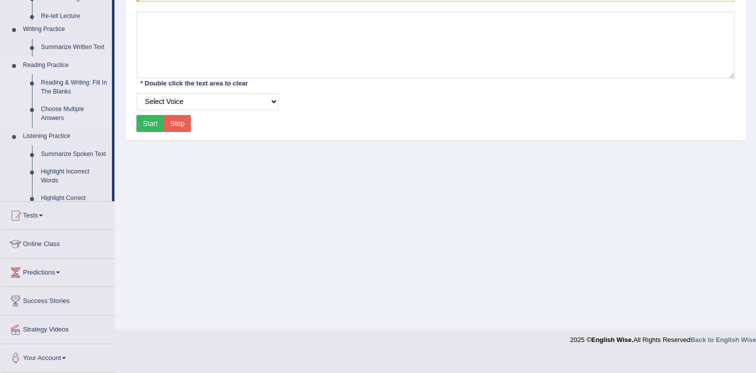
scroll to position [152, 0]
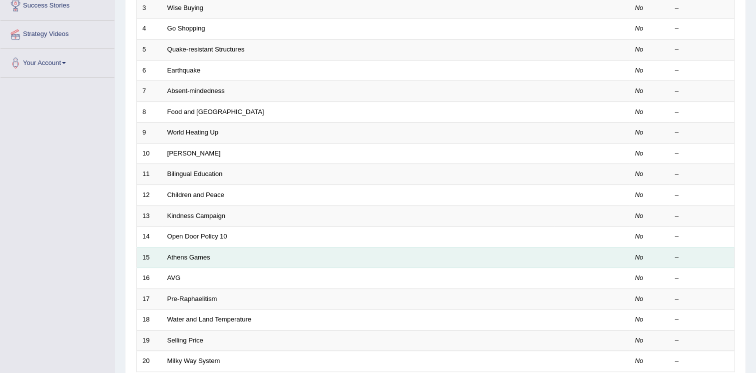
scroll to position [286, 0]
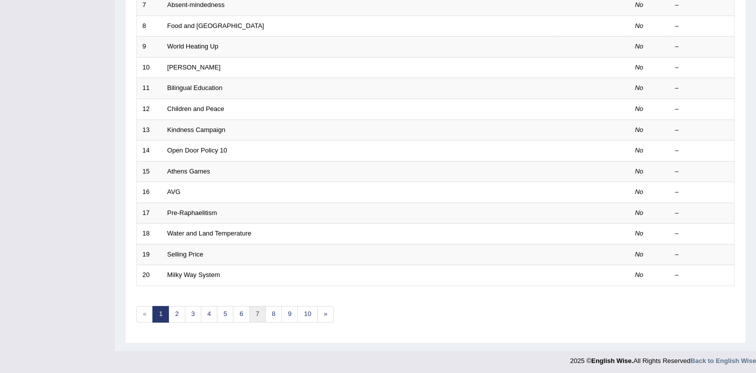
click at [255, 314] on link "7" at bounding box center [257, 314] width 16 height 16
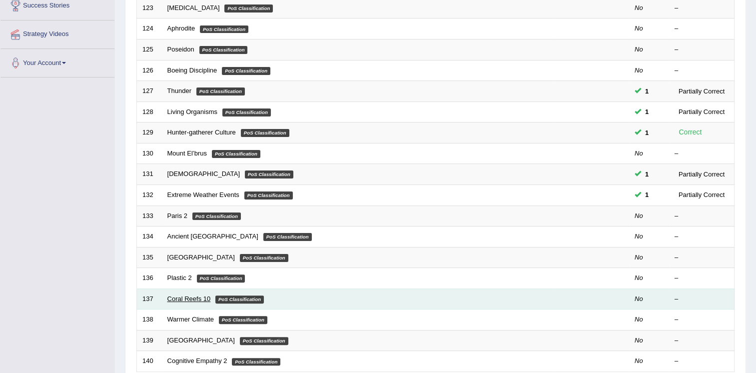
scroll to position [200, 0]
click at [184, 295] on link "Coral Reefs 10" at bounding box center [188, 298] width 43 height 7
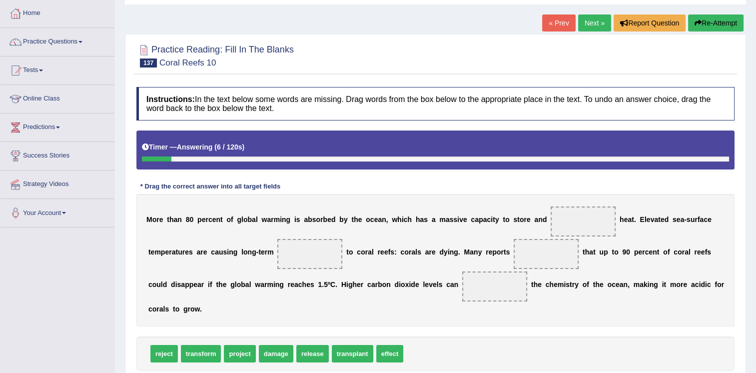
scroll to position [100, 0]
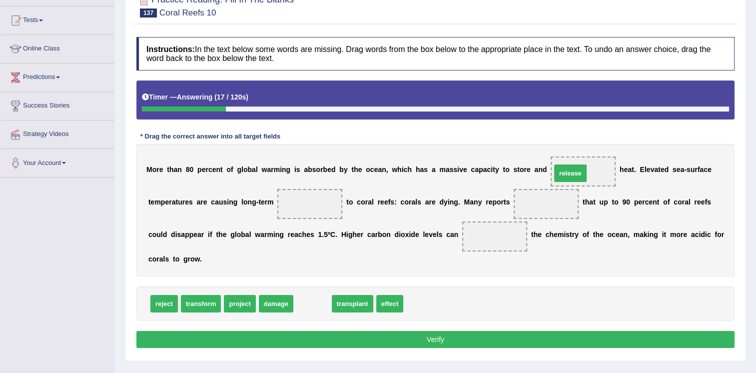
drag, startPoint x: 306, startPoint y: 305, endPoint x: 564, endPoint y: 175, distance: 289.1
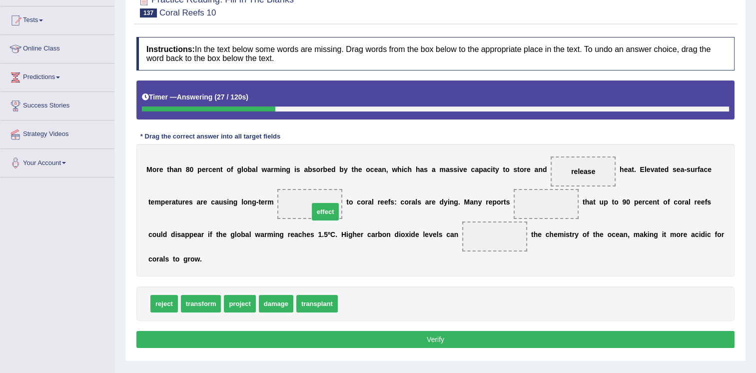
drag, startPoint x: 348, startPoint y: 303, endPoint x: 311, endPoint y: 205, distance: 104.5
drag, startPoint x: 551, startPoint y: 170, endPoint x: 372, endPoint y: 296, distance: 219.3
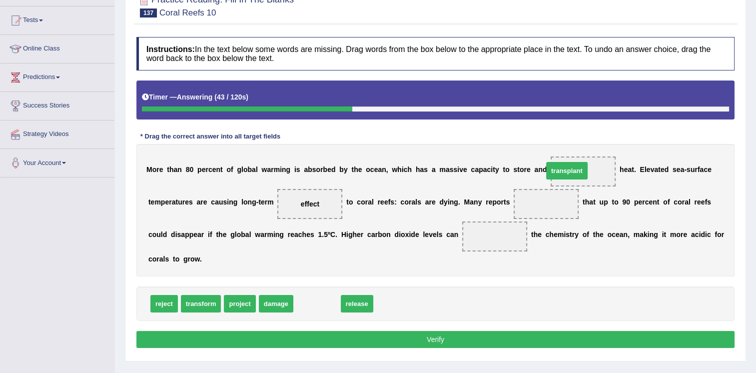
drag, startPoint x: 320, startPoint y: 299, endPoint x: 570, endPoint y: 166, distance: 283.2
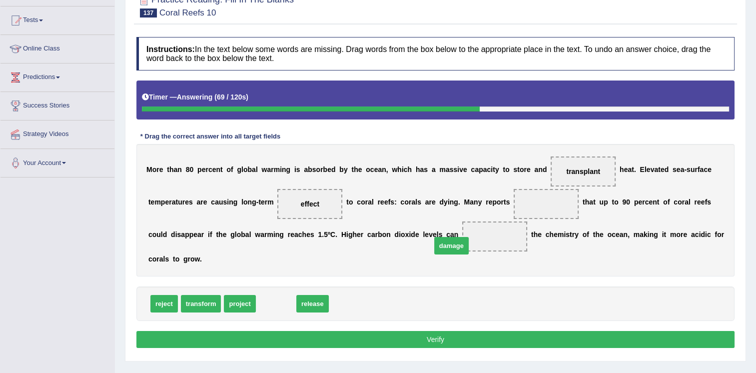
drag, startPoint x: 262, startPoint y: 303, endPoint x: 437, endPoint y: 245, distance: 184.8
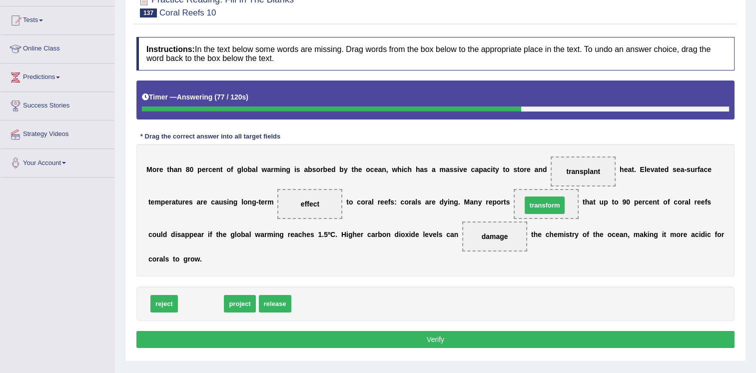
drag, startPoint x: 182, startPoint y: 307, endPoint x: 524, endPoint y: 208, distance: 355.9
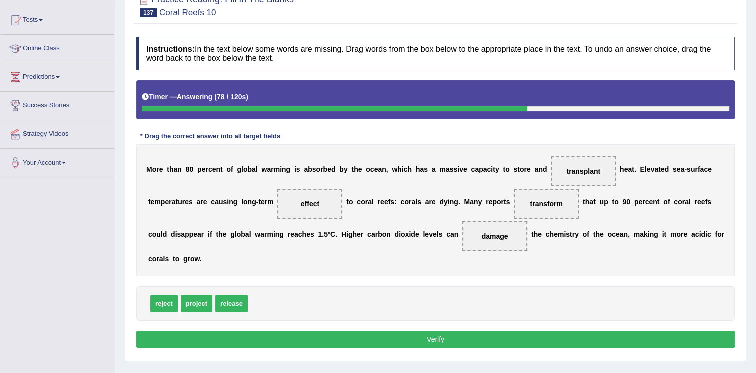
click at [485, 338] on button "Verify" at bounding box center [435, 339] width 598 height 17
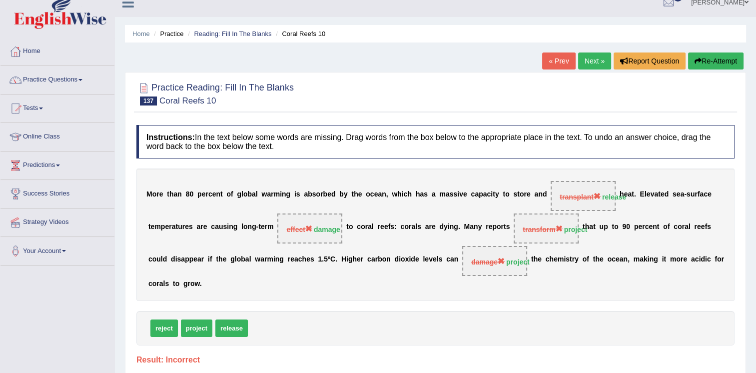
scroll to position [0, 0]
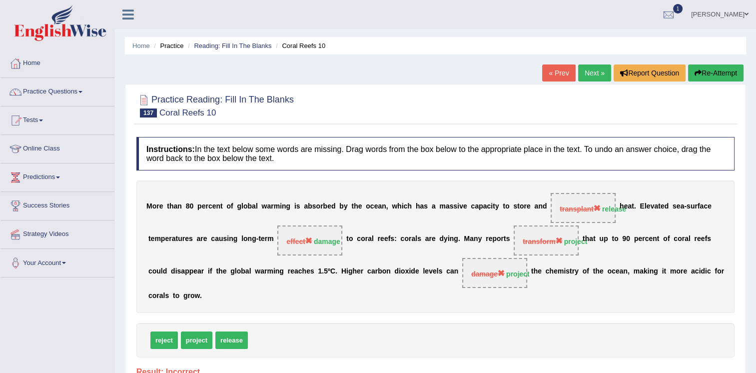
click at [588, 67] on link "Next »" at bounding box center [594, 72] width 33 height 17
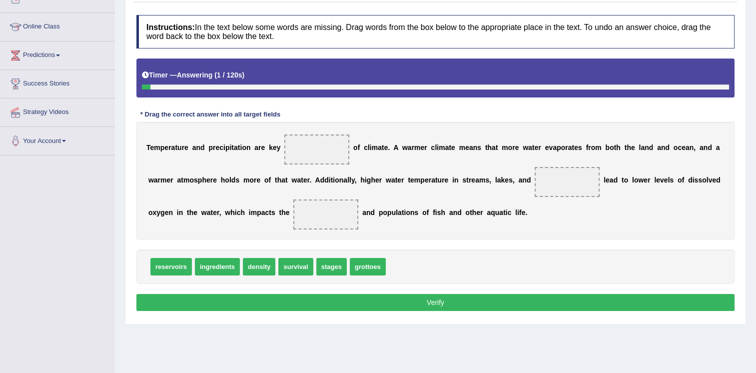
scroll to position [150, 0]
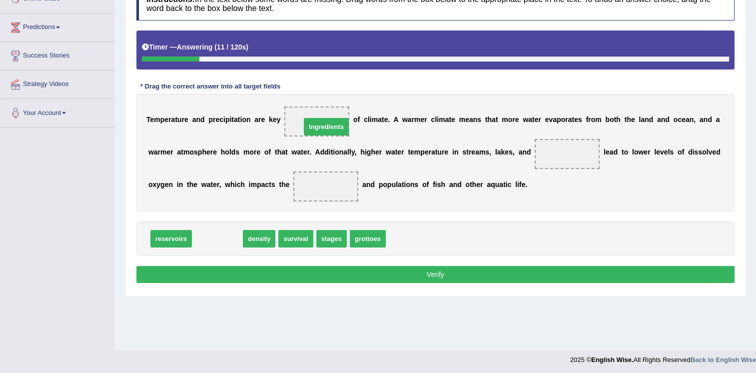
drag, startPoint x: 213, startPoint y: 237, endPoint x: 321, endPoint y: 125, distance: 155.9
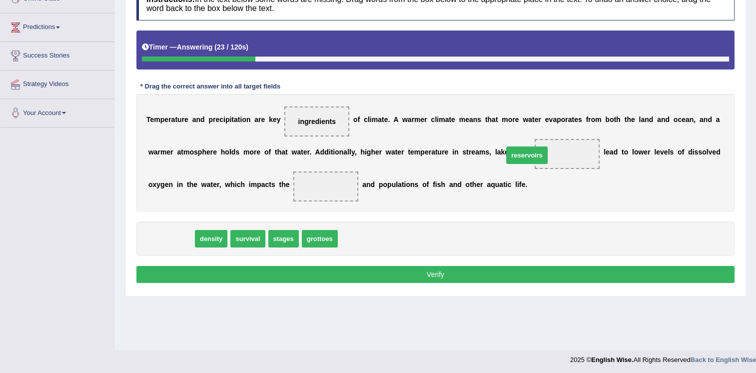
drag, startPoint x: 173, startPoint y: 236, endPoint x: 540, endPoint y: 152, distance: 375.9
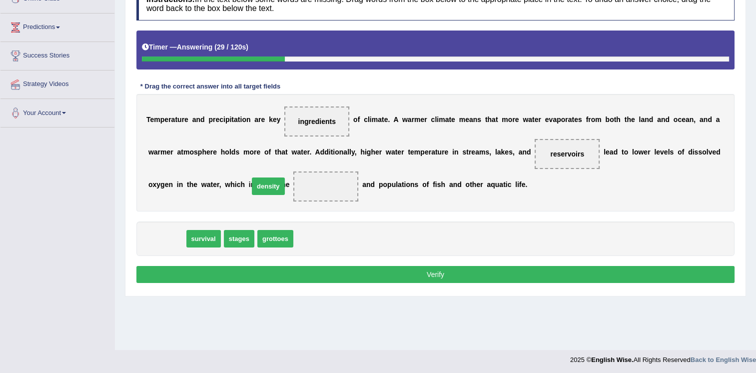
drag, startPoint x: 172, startPoint y: 239, endPoint x: 273, endPoint y: 186, distance: 114.3
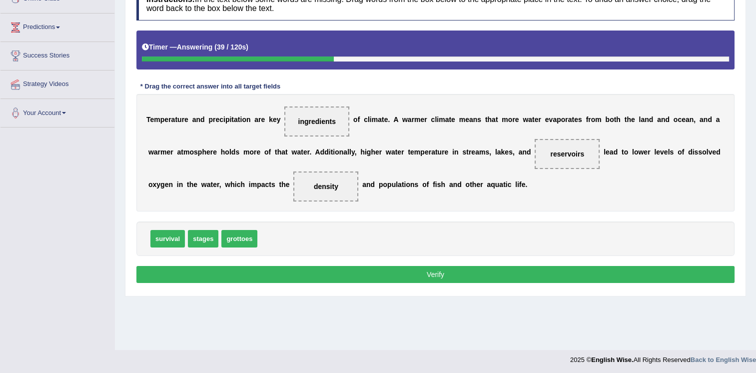
click at [342, 270] on button "Verify" at bounding box center [435, 274] width 598 height 17
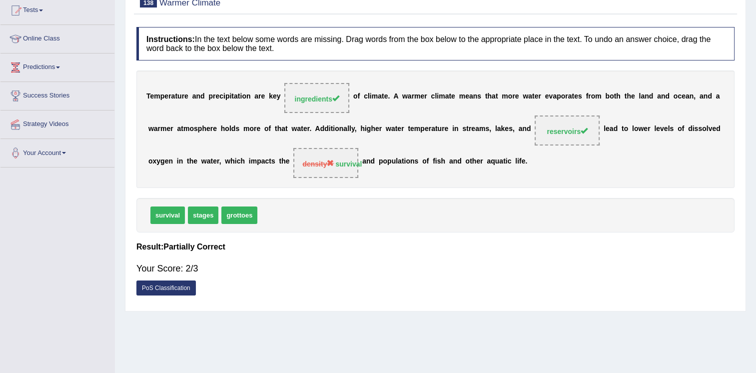
scroll to position [52, 0]
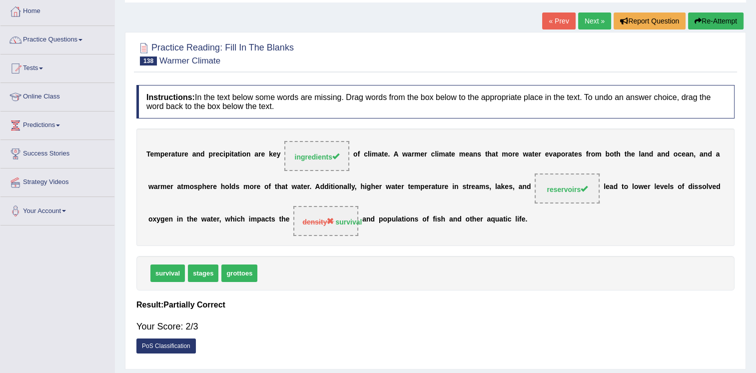
click at [584, 20] on link "Next »" at bounding box center [594, 20] width 33 height 17
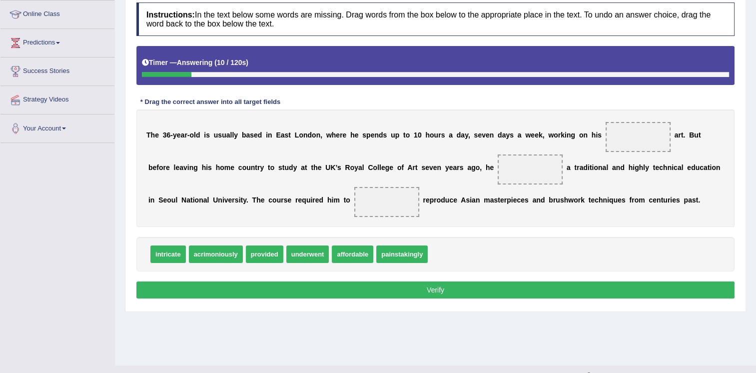
scroll to position [152, 0]
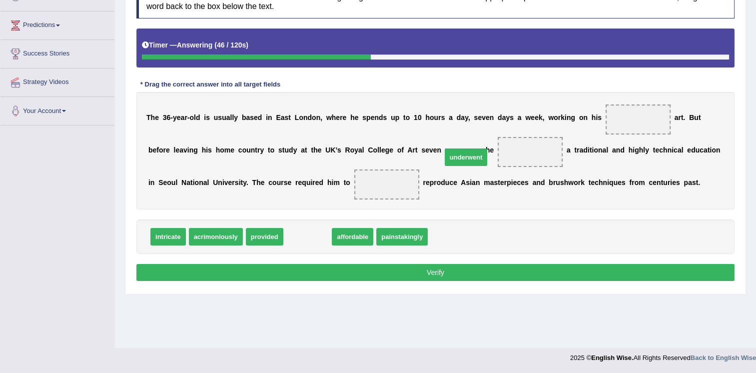
drag, startPoint x: 293, startPoint y: 238, endPoint x: 450, endPoint y: 159, distance: 175.5
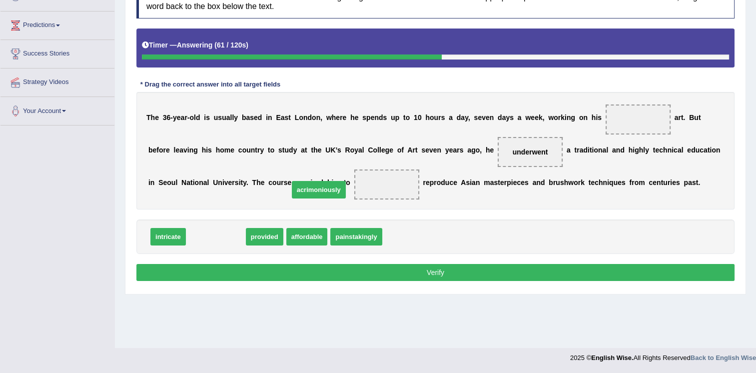
drag, startPoint x: 216, startPoint y: 236, endPoint x: 319, endPoint y: 189, distance: 113.2
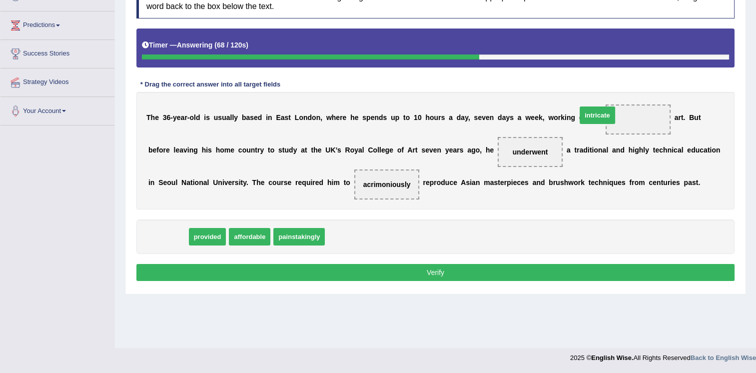
drag, startPoint x: 160, startPoint y: 235, endPoint x: 593, endPoint y: 116, distance: 449.4
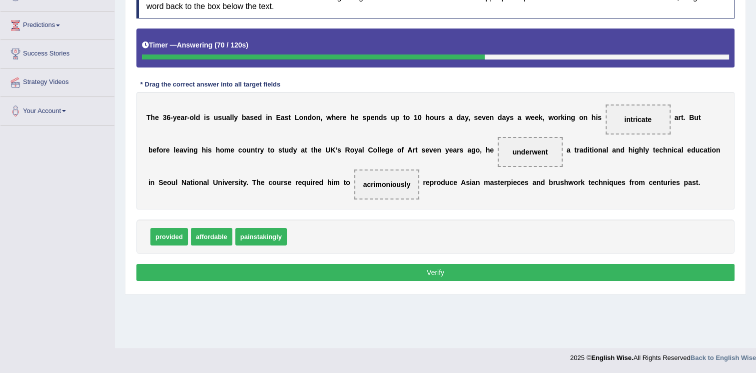
click at [534, 272] on button "Verify" at bounding box center [435, 272] width 598 height 17
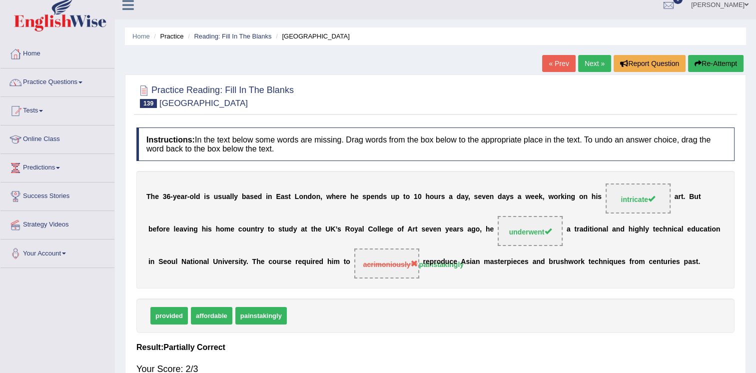
scroll to position [0, 0]
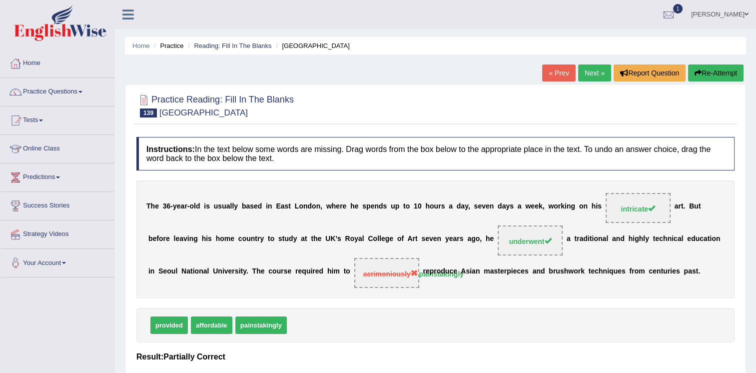
click at [594, 74] on link "Next »" at bounding box center [594, 72] width 33 height 17
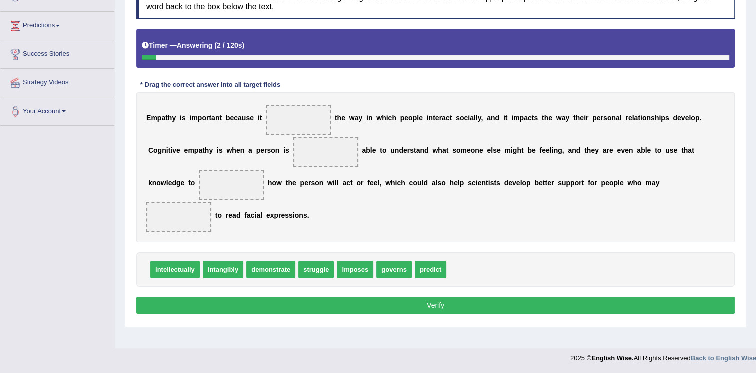
scroll to position [152, 0]
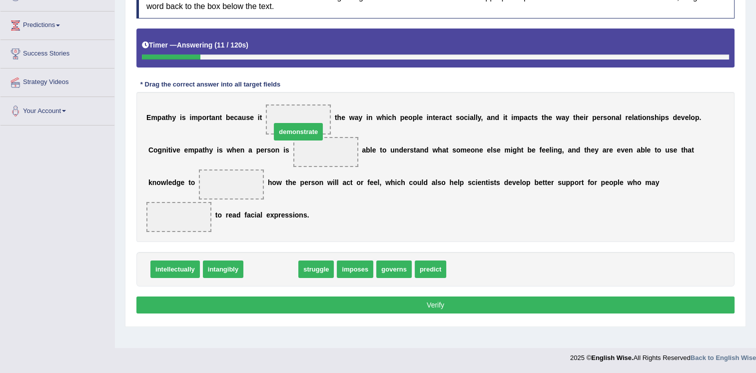
drag, startPoint x: 270, startPoint y: 252, endPoint x: 297, endPoint y: 115, distance: 140.2
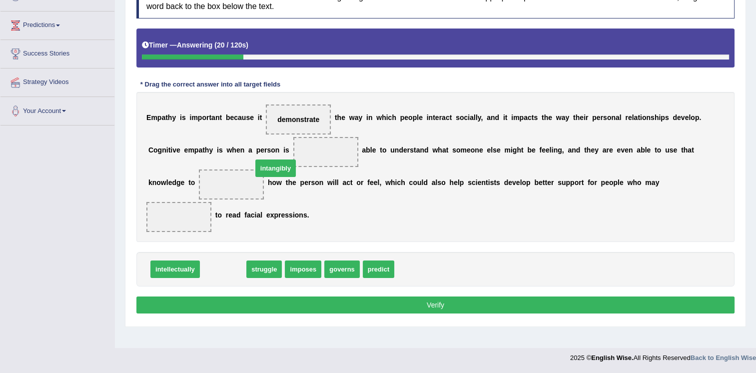
drag, startPoint x: 210, startPoint y: 255, endPoint x: 262, endPoint y: 154, distance: 113.8
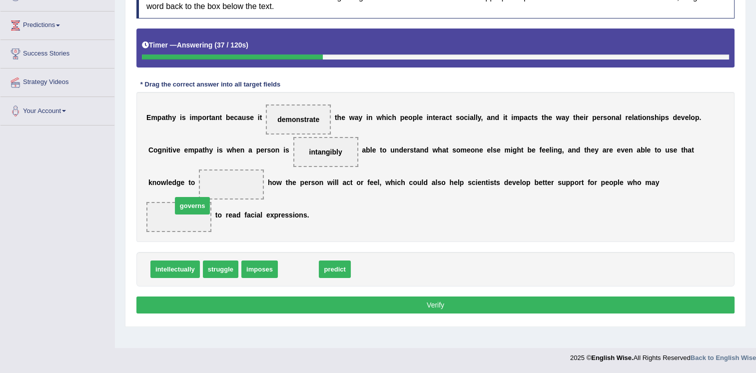
drag, startPoint x: 285, startPoint y: 250, endPoint x: 179, endPoint y: 187, distance: 123.6
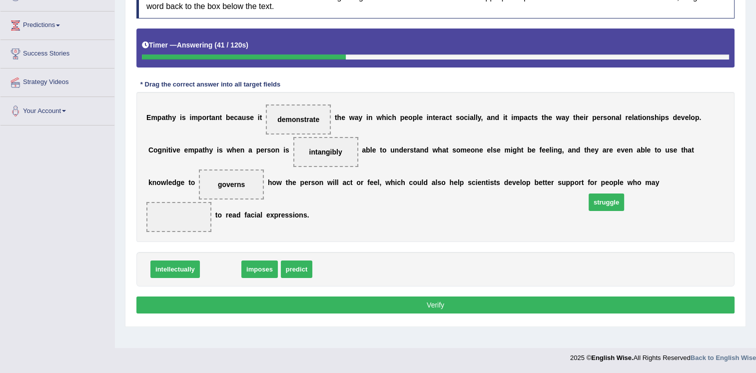
drag, startPoint x: 224, startPoint y: 254, endPoint x: 612, endPoint y: 185, distance: 394.1
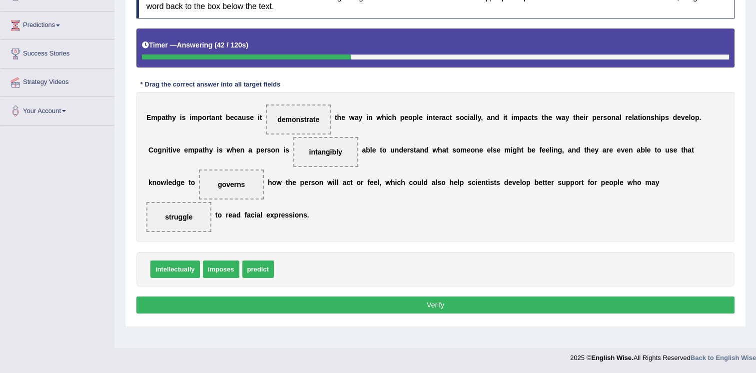
click at [566, 296] on button "Verify" at bounding box center [435, 304] width 598 height 17
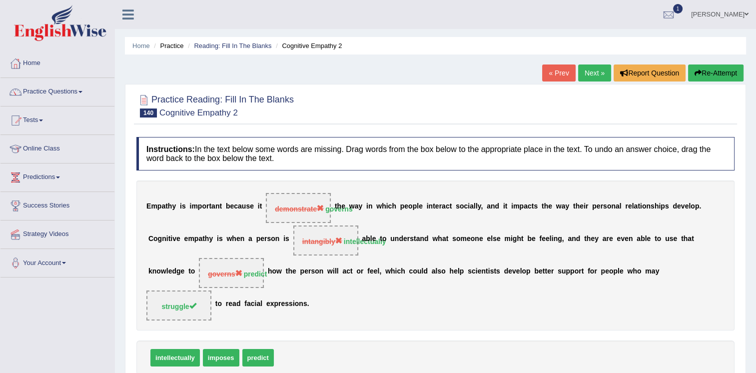
scroll to position [0, 0]
click at [597, 73] on link "Next »" at bounding box center [594, 72] width 33 height 17
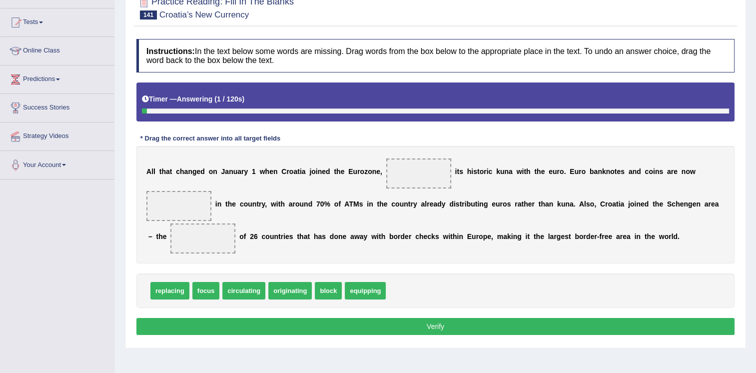
scroll to position [100, 0]
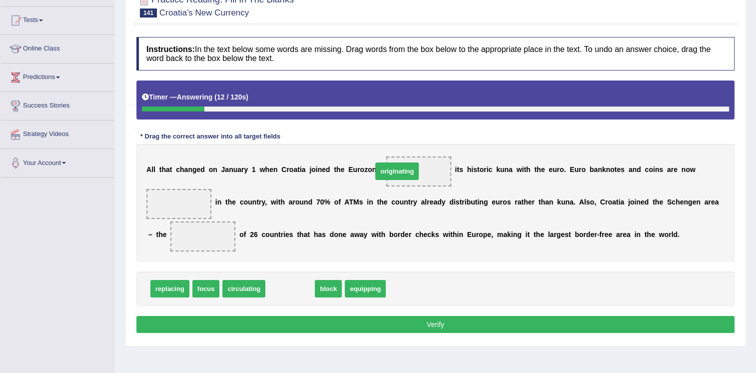
drag, startPoint x: 281, startPoint y: 287, endPoint x: 388, endPoint y: 169, distance: 158.9
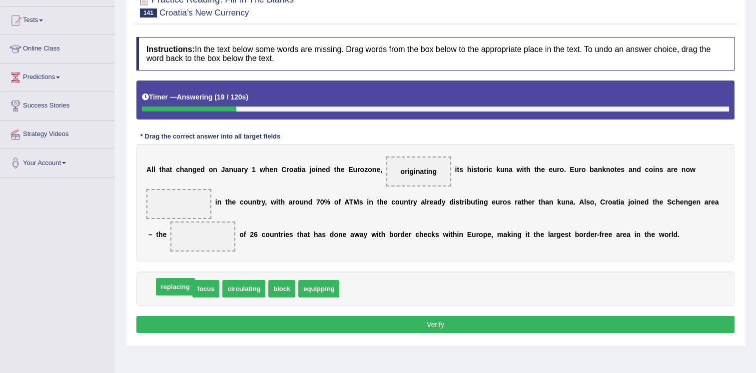
drag, startPoint x: 171, startPoint y: 287, endPoint x: 177, endPoint y: 285, distance: 5.9
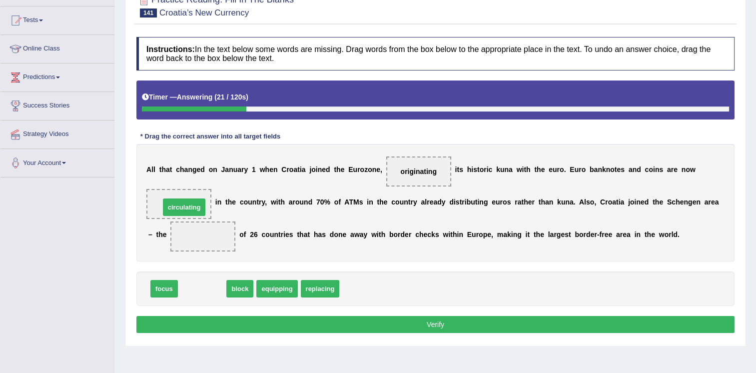
drag, startPoint x: 202, startPoint y: 285, endPoint x: 184, endPoint y: 204, distance: 83.5
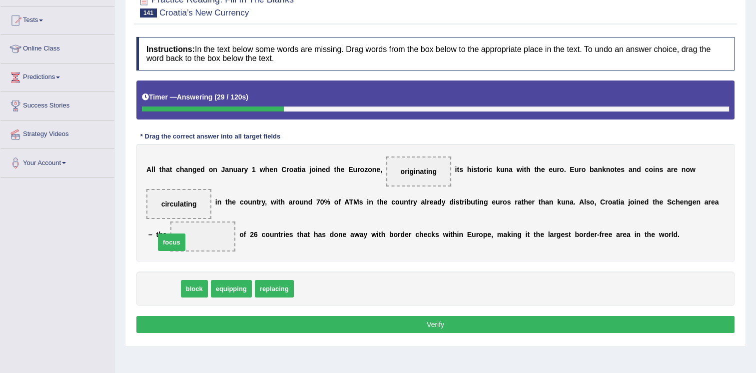
drag, startPoint x: 155, startPoint y: 288, endPoint x: 163, endPoint y: 241, distance: 47.1
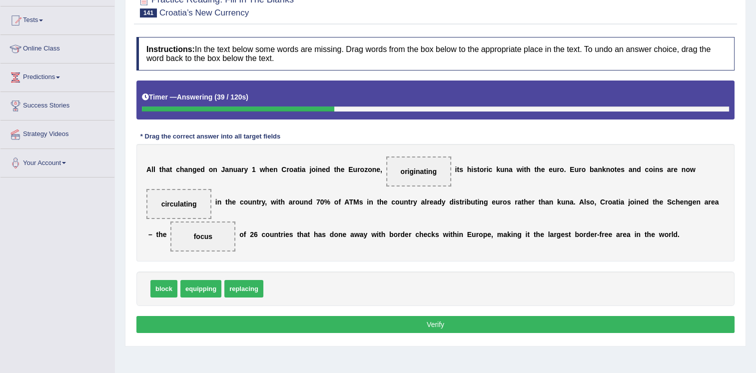
click at [372, 321] on button "Verify" at bounding box center [435, 324] width 598 height 17
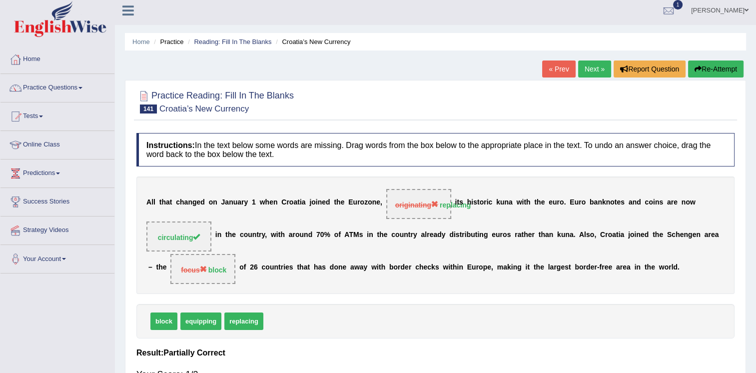
scroll to position [0, 0]
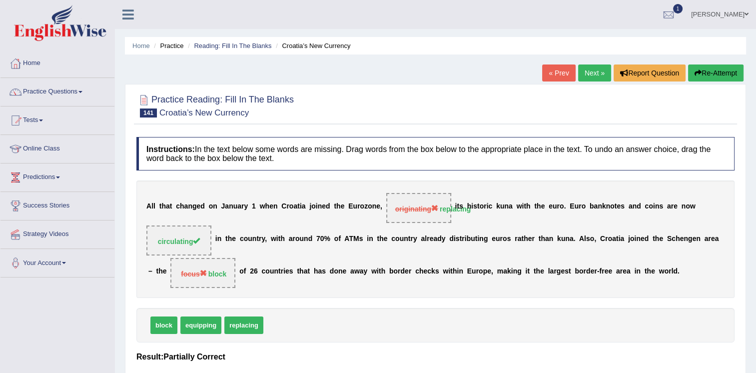
click at [712, 69] on button "Re-Attempt" at bounding box center [715, 72] width 55 height 17
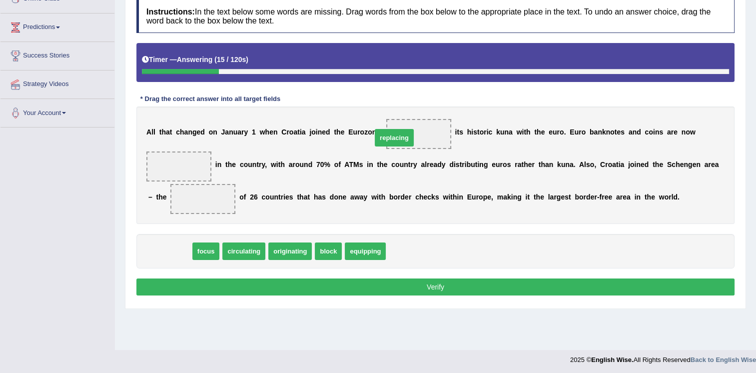
drag, startPoint x: 172, startPoint y: 248, endPoint x: 396, endPoint y: 134, distance: 251.6
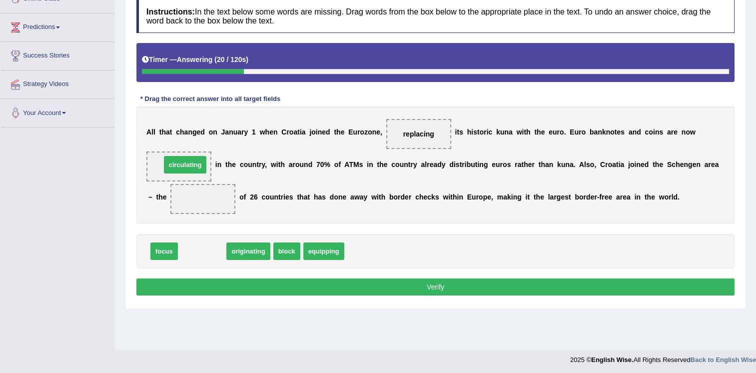
drag, startPoint x: 204, startPoint y: 252, endPoint x: 187, endPoint y: 165, distance: 88.2
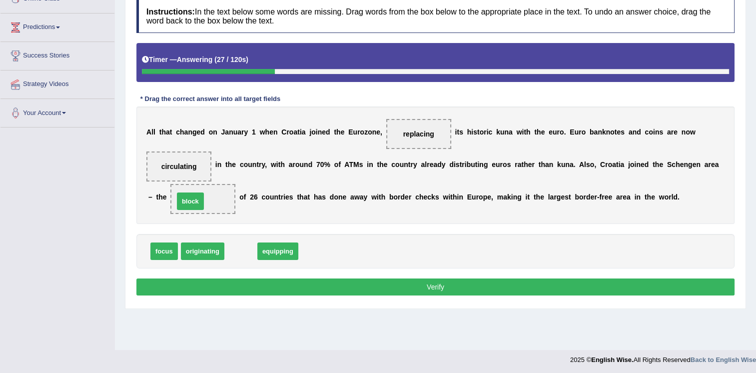
drag, startPoint x: 240, startPoint y: 247, endPoint x: 188, endPoint y: 195, distance: 73.2
click at [340, 283] on button "Verify" at bounding box center [435, 286] width 598 height 17
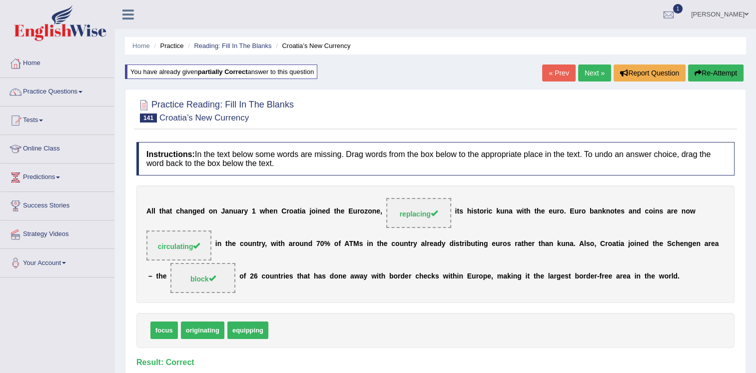
click at [590, 68] on link "Next »" at bounding box center [594, 72] width 33 height 17
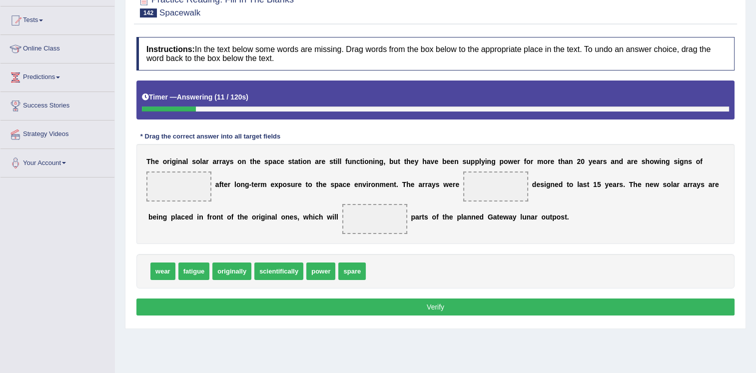
scroll to position [150, 0]
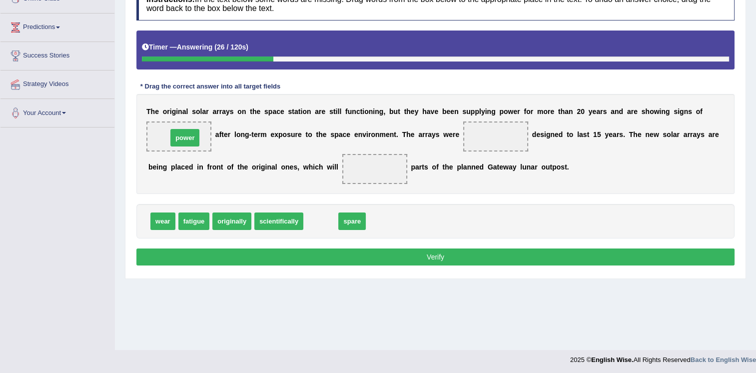
drag, startPoint x: 306, startPoint y: 220, endPoint x: 170, endPoint y: 135, distance: 160.6
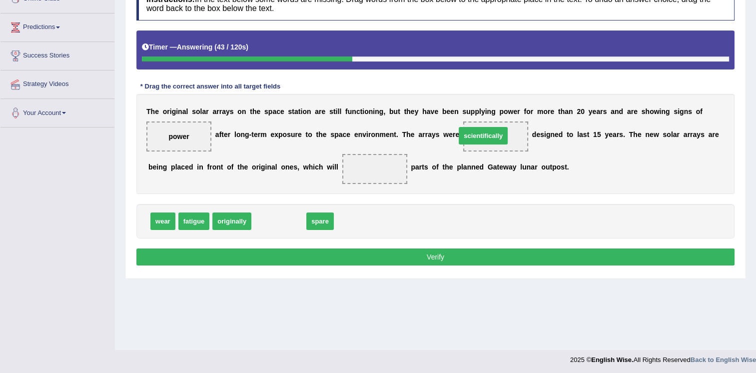
drag, startPoint x: 284, startPoint y: 220, endPoint x: 489, endPoint y: 135, distance: 221.6
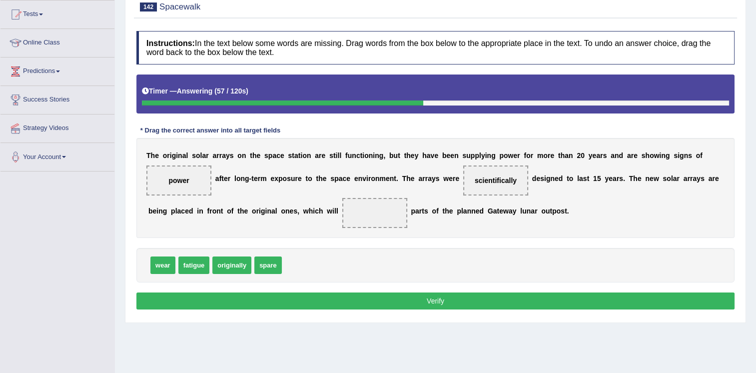
scroll to position [100, 0]
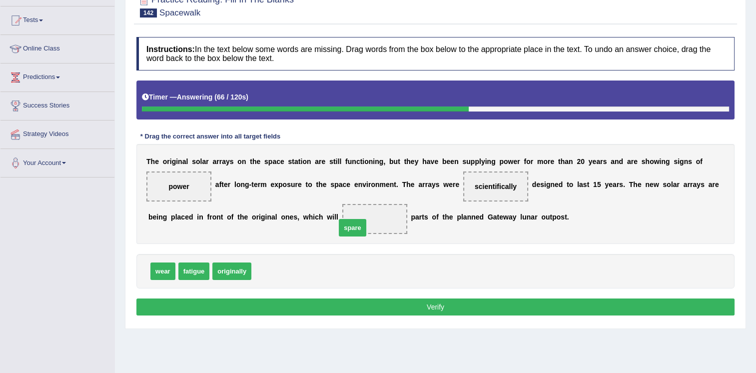
drag, startPoint x: 260, startPoint y: 269, endPoint x: 345, endPoint y: 225, distance: 95.0
click at [340, 301] on button "Verify" at bounding box center [435, 306] width 598 height 17
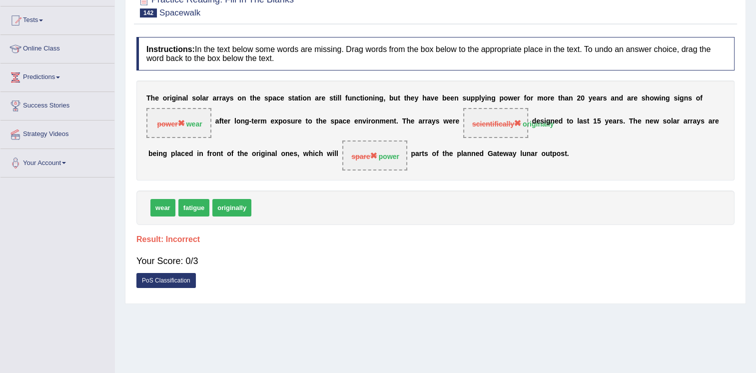
scroll to position [50, 0]
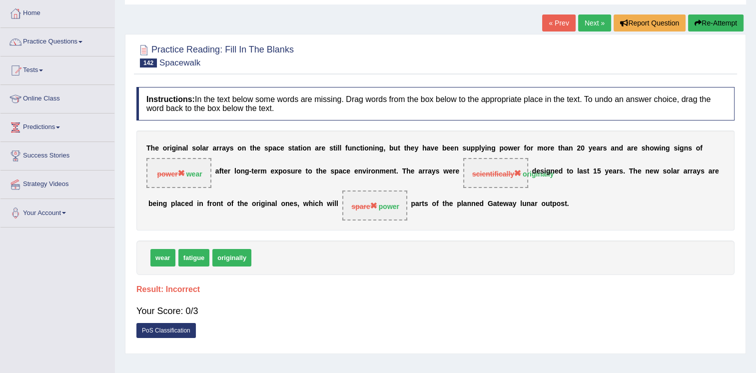
click at [591, 21] on link "Next »" at bounding box center [594, 22] width 33 height 17
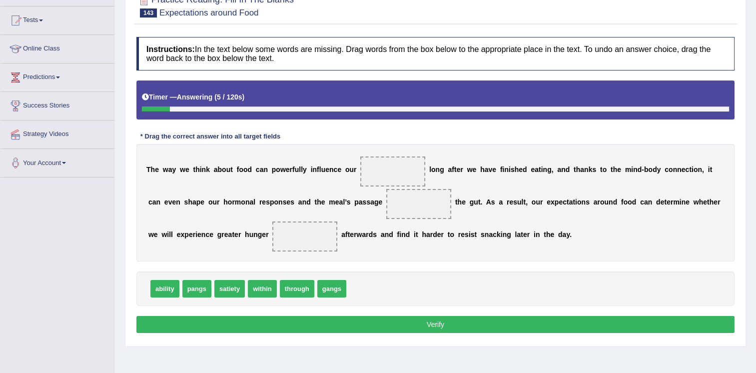
scroll to position [150, 0]
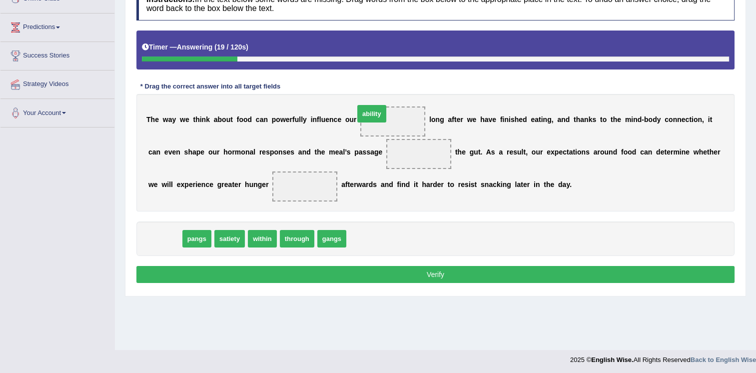
drag, startPoint x: 157, startPoint y: 239, endPoint x: 365, endPoint y: 122, distance: 238.6
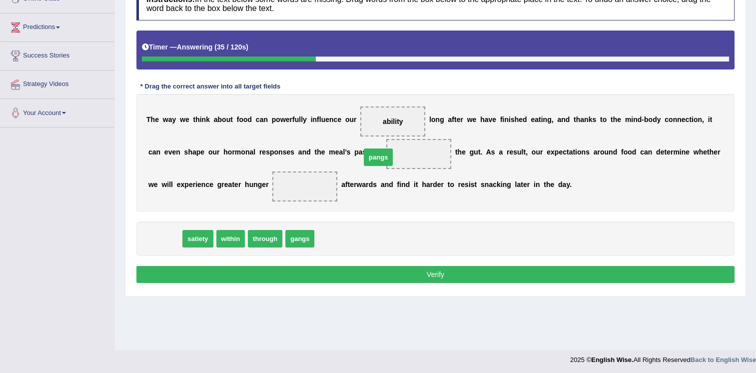
drag, startPoint x: 170, startPoint y: 237, endPoint x: 383, endPoint y: 155, distance: 228.5
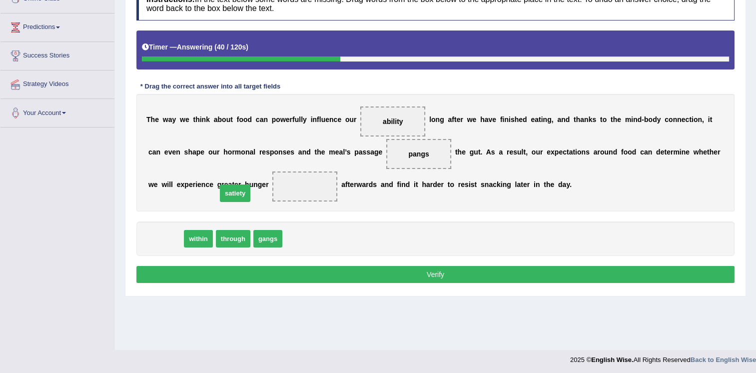
drag, startPoint x: 174, startPoint y: 234, endPoint x: 244, endPoint y: 189, distance: 83.1
click at [294, 271] on button "Verify" at bounding box center [435, 274] width 598 height 17
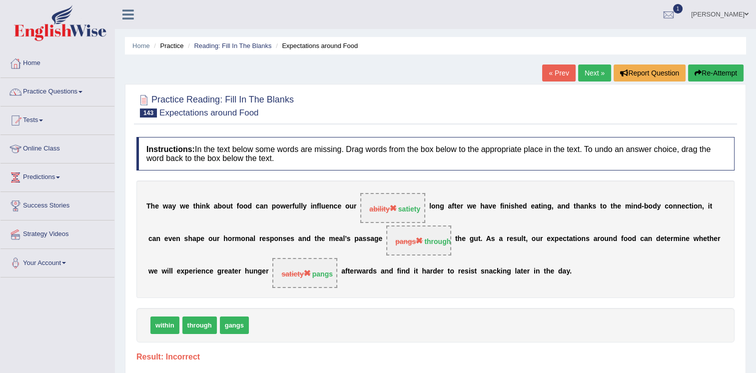
scroll to position [0, 0]
click at [593, 74] on link "Next »" at bounding box center [594, 72] width 33 height 17
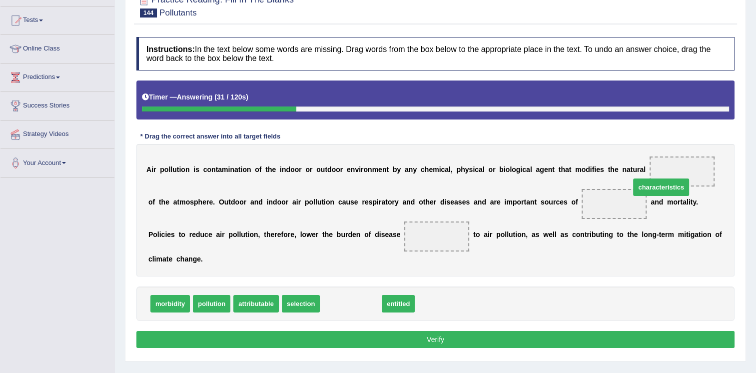
drag, startPoint x: 344, startPoint y: 286, endPoint x: 654, endPoint y: 169, distance: 331.6
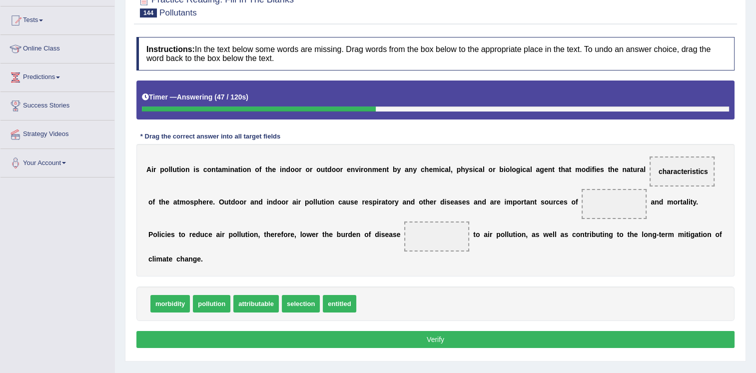
drag, startPoint x: 638, startPoint y: 163, endPoint x: 556, endPoint y: 205, distance: 92.6
click at [556, 205] on div "A i r p o l l u t i o n i s c o n t a m i n a t i o n o f t h e i n d o o r o r…" at bounding box center [435, 210] width 598 height 132
drag, startPoint x: 643, startPoint y: 168, endPoint x: 542, endPoint y: 203, distance: 107.2
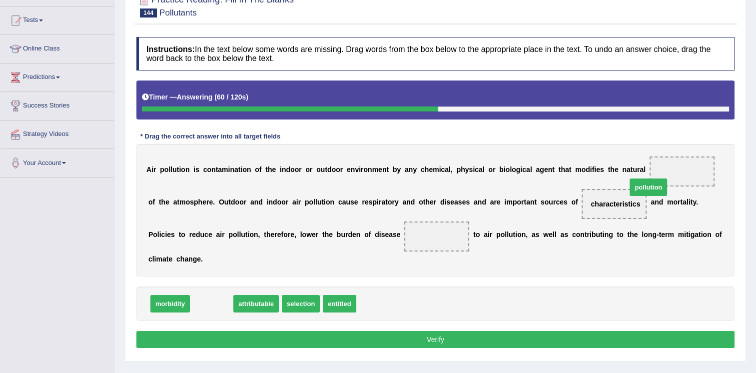
drag, startPoint x: 204, startPoint y: 287, endPoint x: 641, endPoint y: 170, distance: 452.2
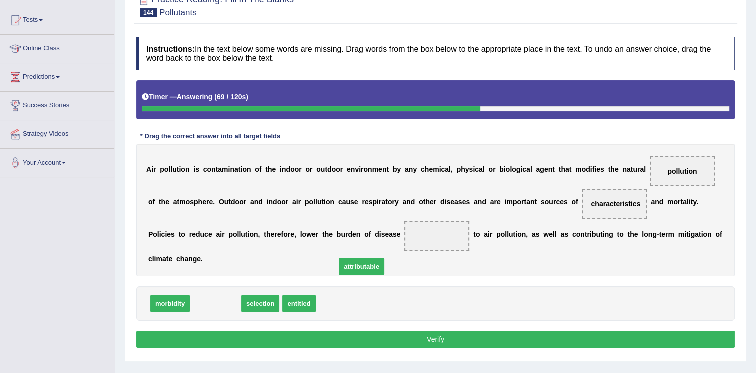
drag, startPoint x: 205, startPoint y: 289, endPoint x: 343, endPoint y: 241, distance: 145.6
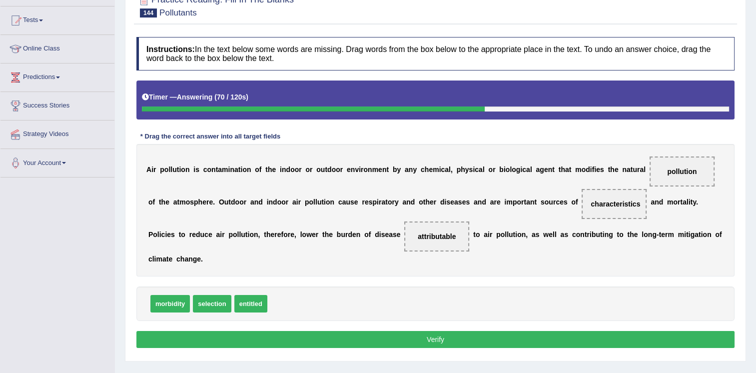
click at [370, 331] on button "Verify" at bounding box center [435, 339] width 598 height 17
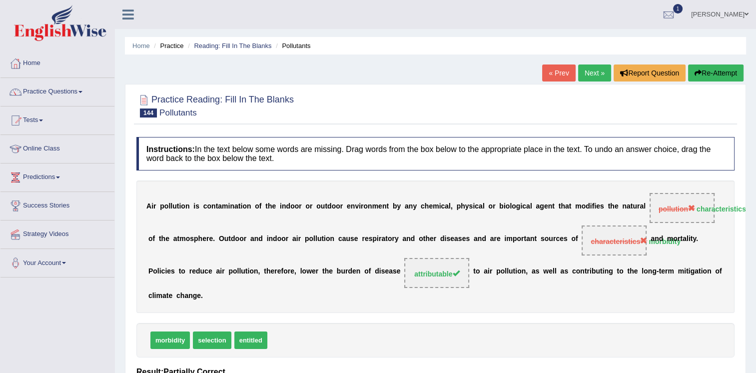
click at [601, 74] on link "Next »" at bounding box center [594, 72] width 33 height 17
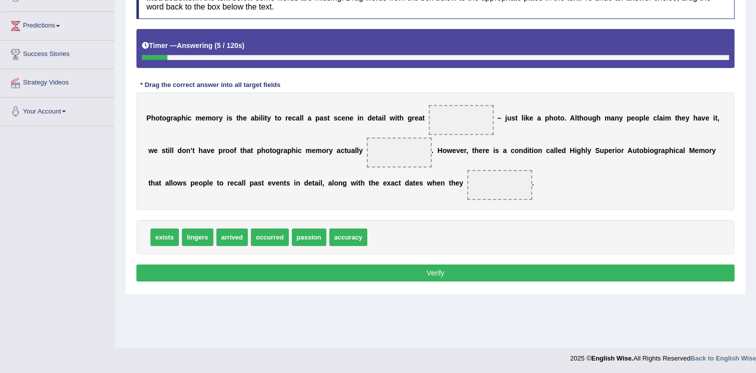
scroll to position [152, 0]
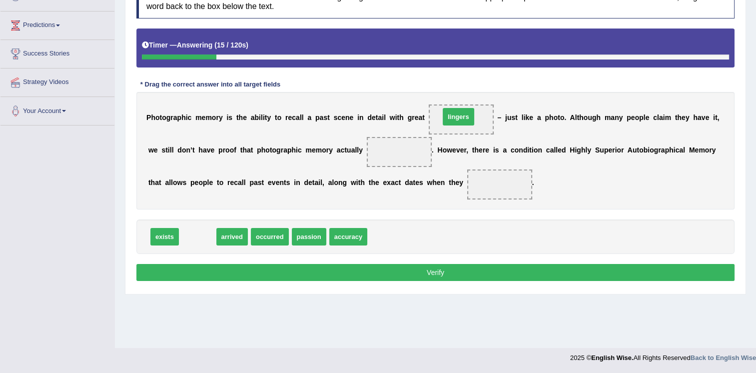
drag, startPoint x: 200, startPoint y: 232, endPoint x: 461, endPoint y: 112, distance: 287.3
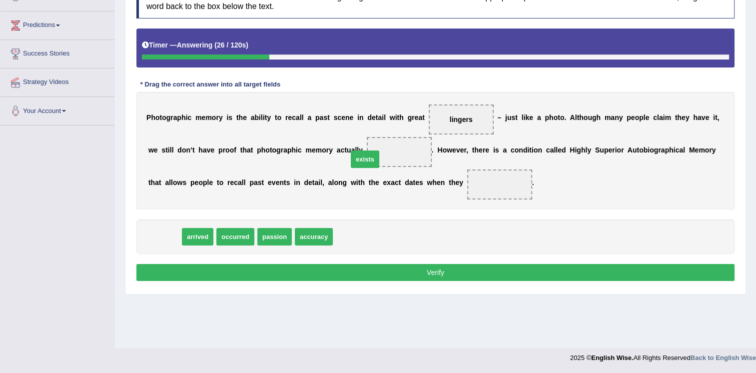
drag, startPoint x: 159, startPoint y: 233, endPoint x: 360, endPoint y: 155, distance: 215.0
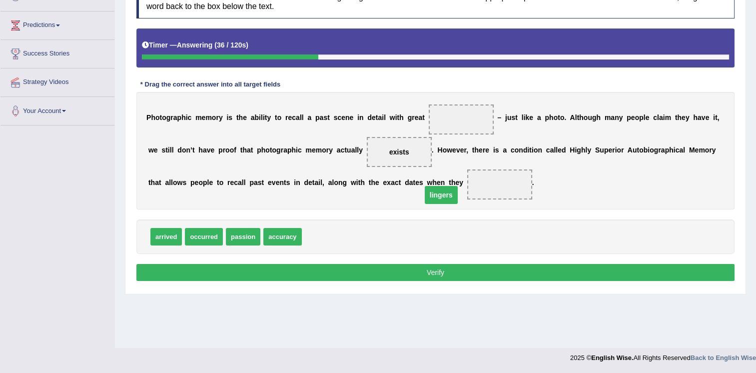
drag, startPoint x: 442, startPoint y: 119, endPoint x: 422, endPoint y: 194, distance: 78.1
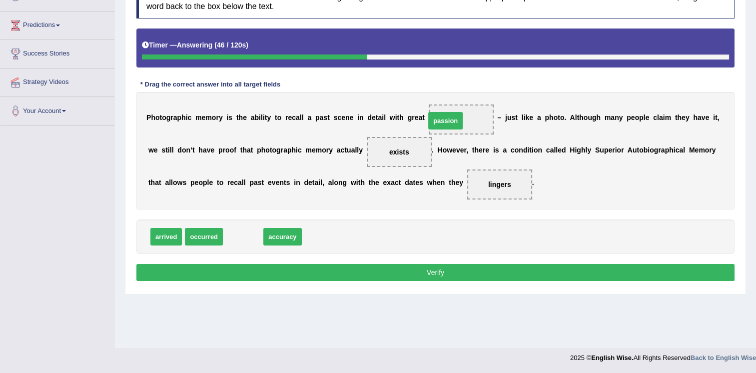
drag, startPoint x: 239, startPoint y: 238, endPoint x: 442, endPoint y: 122, distance: 233.4
click at [439, 276] on button "Verify" at bounding box center [435, 272] width 598 height 17
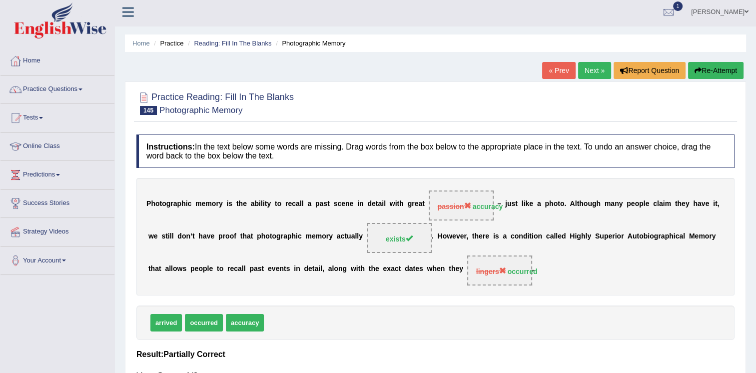
scroll to position [2, 0]
click at [718, 64] on button "Re-Attempt" at bounding box center [715, 70] width 55 height 17
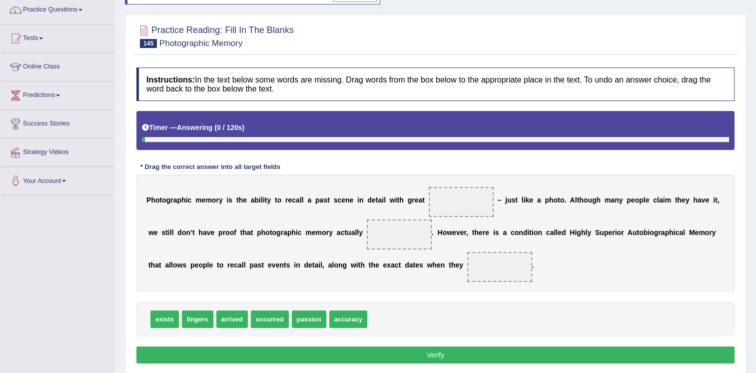
scroll to position [102, 0]
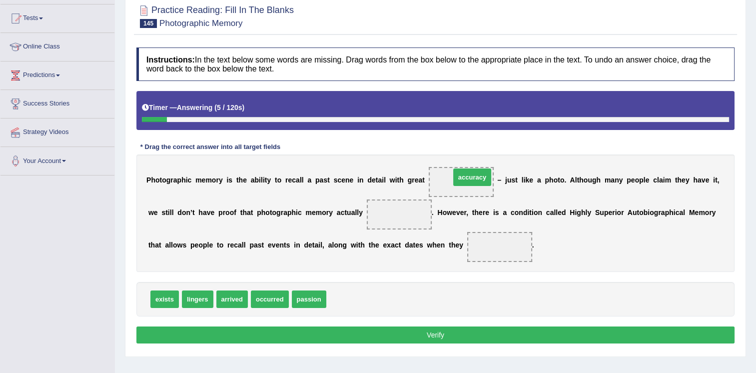
drag, startPoint x: 342, startPoint y: 299, endPoint x: 466, endPoint y: 177, distance: 173.9
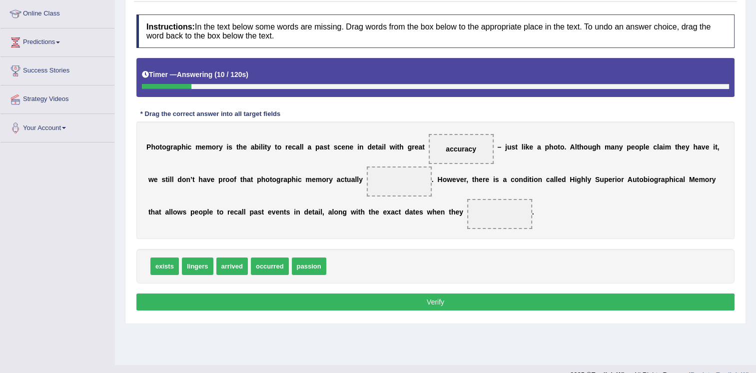
scroll to position [152, 0]
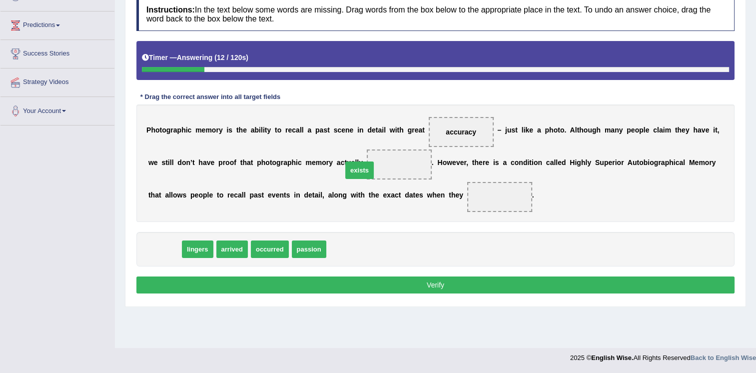
drag, startPoint x: 158, startPoint y: 251, endPoint x: 353, endPoint y: 172, distance: 210.4
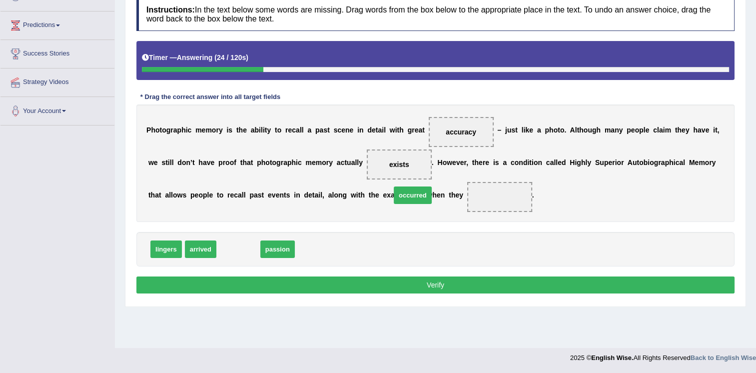
drag, startPoint x: 230, startPoint y: 248, endPoint x: 411, endPoint y: 194, distance: 188.9
click at [420, 276] on button "Verify" at bounding box center [435, 284] width 598 height 17
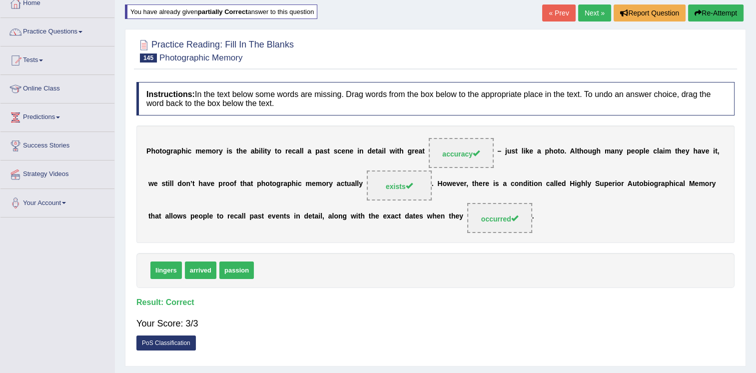
scroll to position [0, 0]
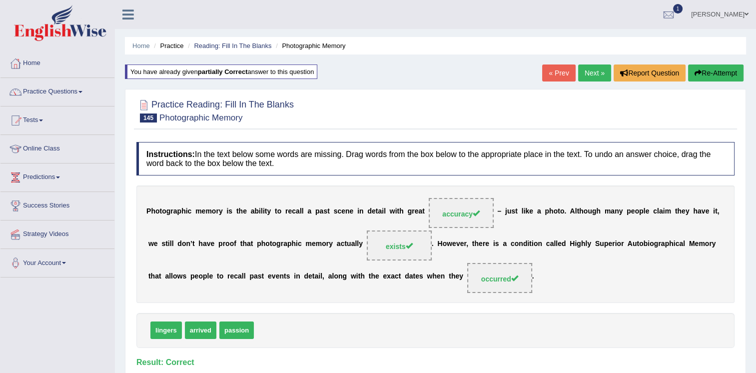
click at [595, 67] on link "Next »" at bounding box center [594, 72] width 33 height 17
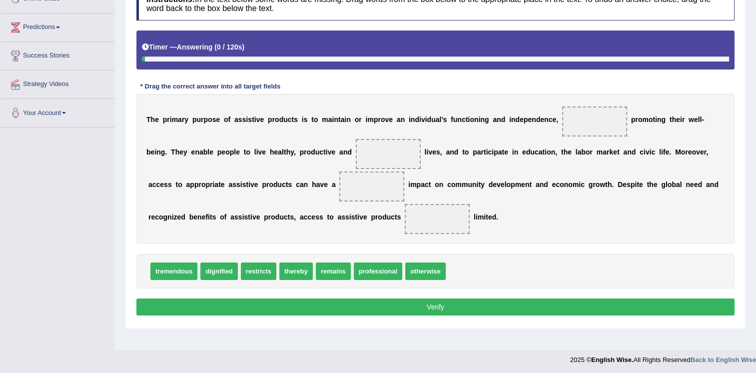
scroll to position [152, 0]
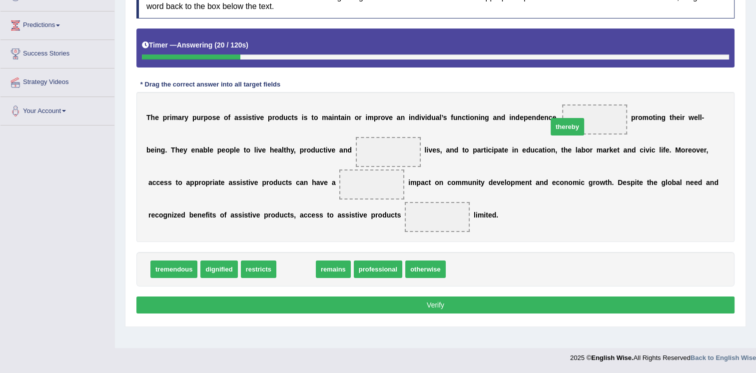
drag, startPoint x: 294, startPoint y: 269, endPoint x: 571, endPoint y: 122, distance: 313.3
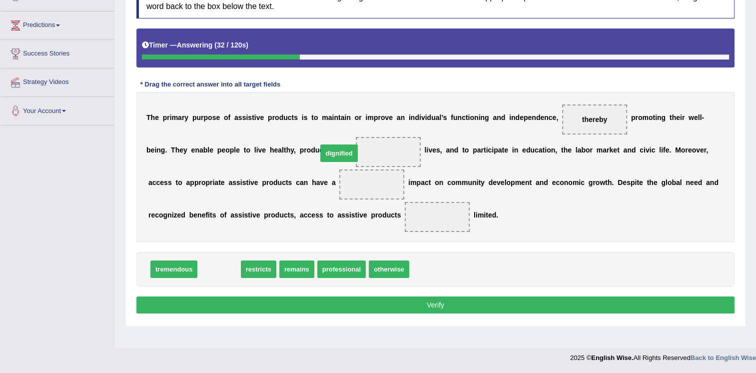
drag, startPoint x: 207, startPoint y: 265, endPoint x: 327, endPoint y: 149, distance: 166.9
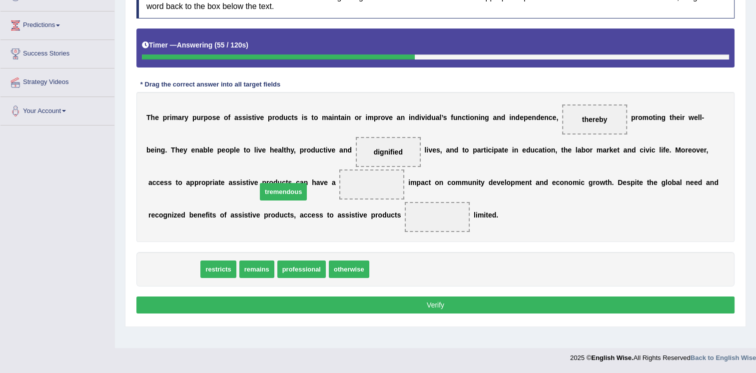
drag, startPoint x: 178, startPoint y: 267, endPoint x: 288, endPoint y: 189, distance: 134.1
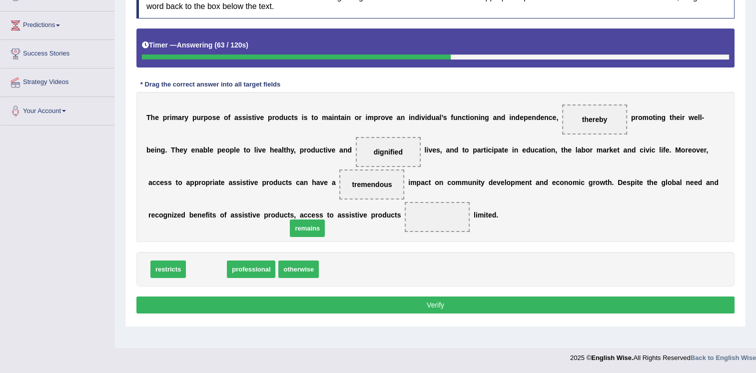
drag, startPoint x: 192, startPoint y: 267, endPoint x: 300, endPoint y: 224, distance: 115.8
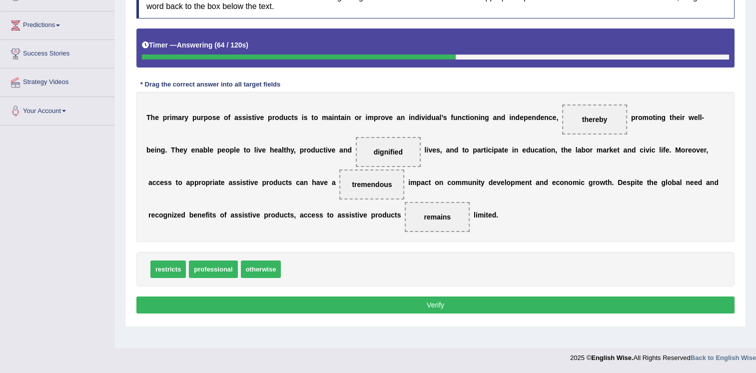
click at [346, 298] on button "Verify" at bounding box center [435, 304] width 598 height 17
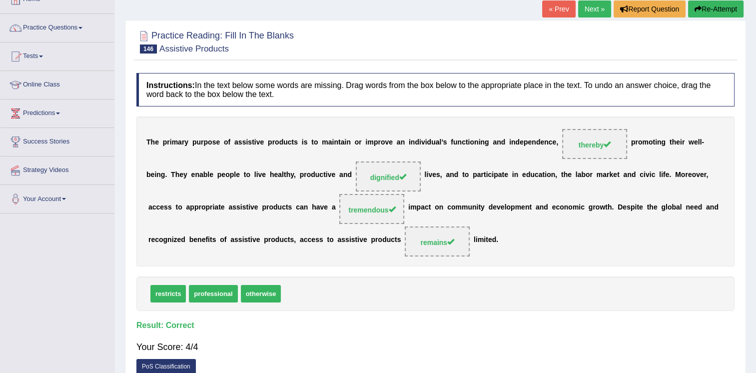
scroll to position [0, 0]
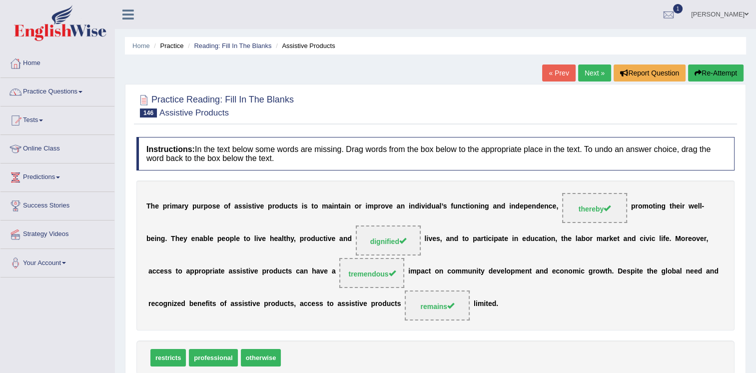
click at [593, 71] on link "Next »" at bounding box center [594, 72] width 33 height 17
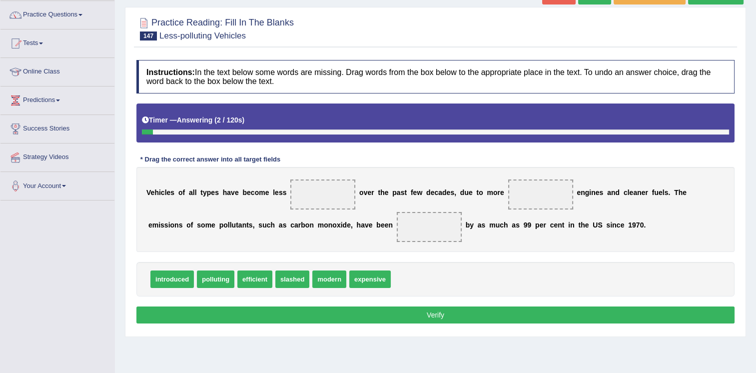
scroll to position [100, 0]
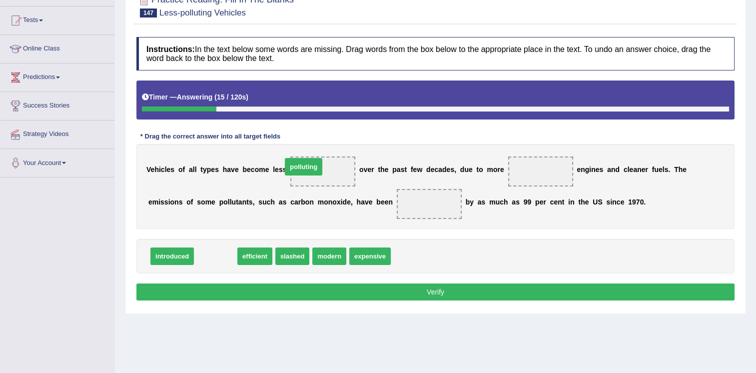
drag, startPoint x: 218, startPoint y: 254, endPoint x: 306, endPoint y: 165, distance: 125.5
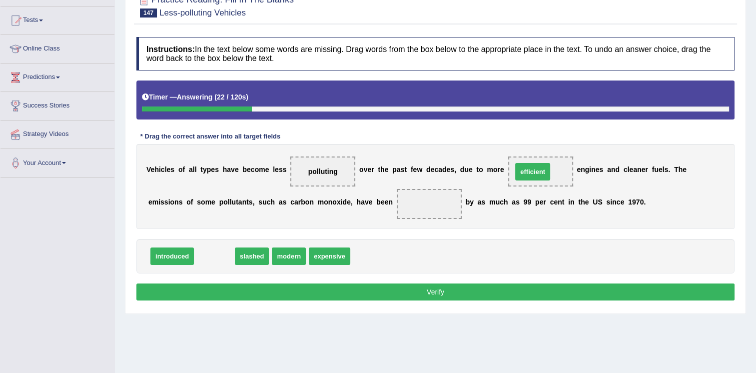
drag, startPoint x: 206, startPoint y: 255, endPoint x: 524, endPoint y: 170, distance: 329.5
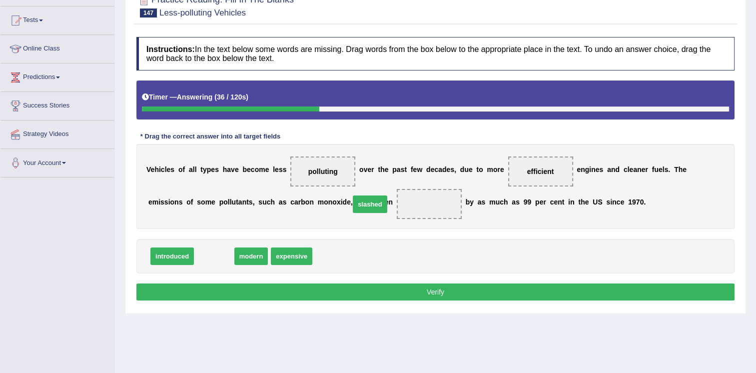
drag, startPoint x: 214, startPoint y: 255, endPoint x: 370, endPoint y: 203, distance: 164.4
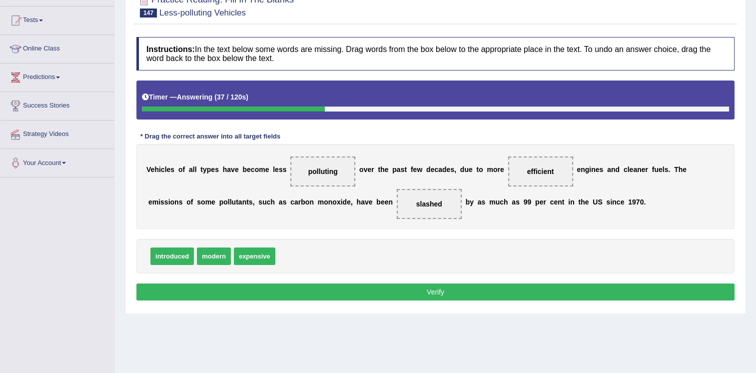
click at [397, 285] on button "Verify" at bounding box center [435, 291] width 598 height 17
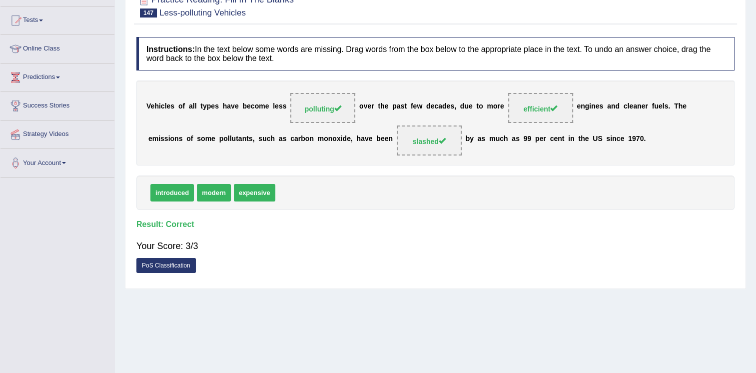
scroll to position [0, 0]
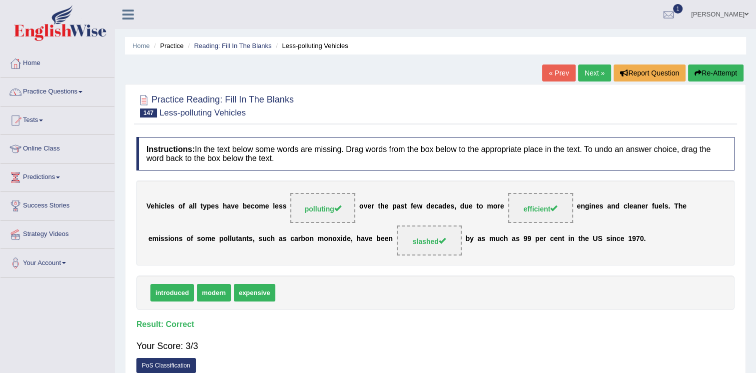
click at [588, 73] on link "Next »" at bounding box center [594, 72] width 33 height 17
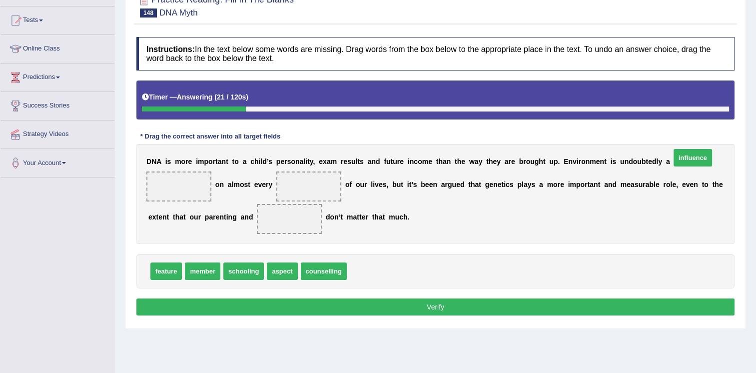
drag, startPoint x: 357, startPoint y: 289, endPoint x: 681, endPoint y: 176, distance: 343.3
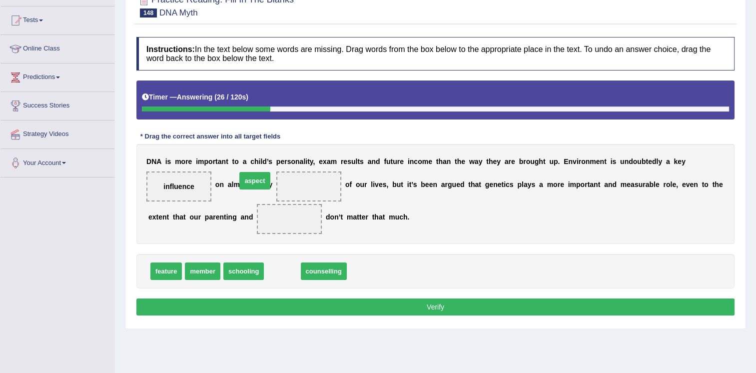
drag, startPoint x: 286, startPoint y: 287, endPoint x: 258, endPoint y: 196, distance: 95.5
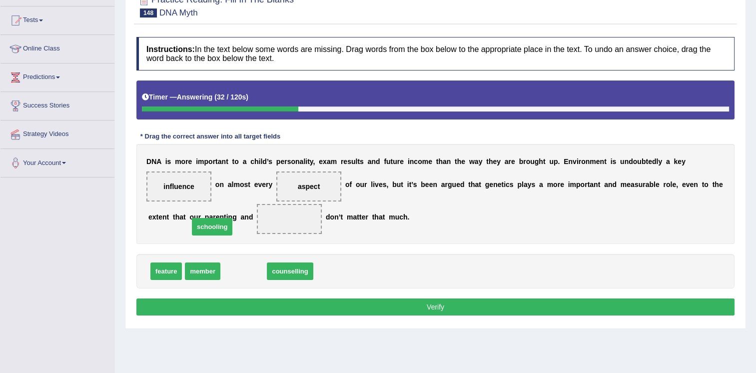
drag, startPoint x: 241, startPoint y: 290, endPoint x: 203, endPoint y: 240, distance: 62.5
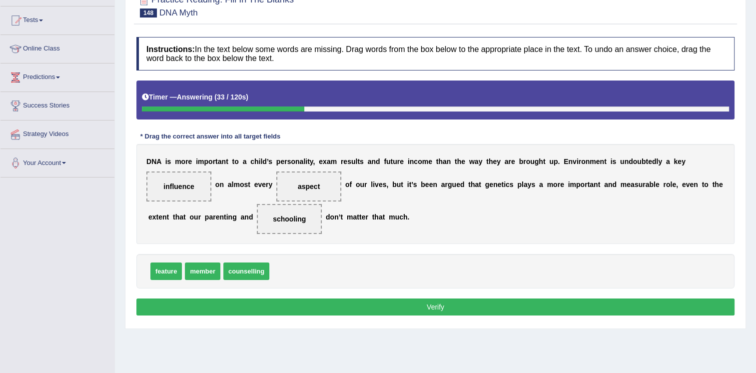
click at [307, 315] on button "Verify" at bounding box center [435, 306] width 598 height 17
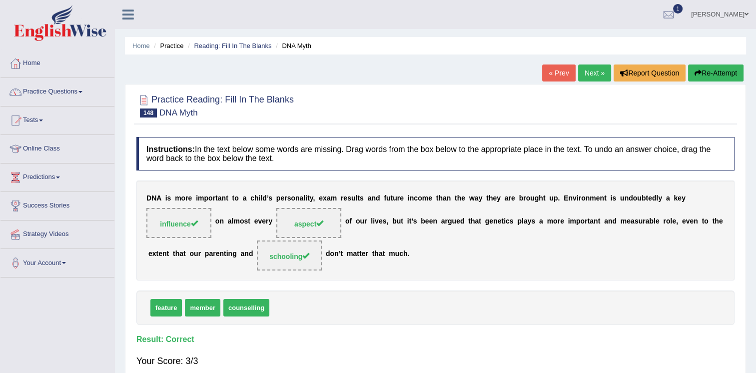
click at [595, 73] on link "Next »" at bounding box center [594, 72] width 33 height 17
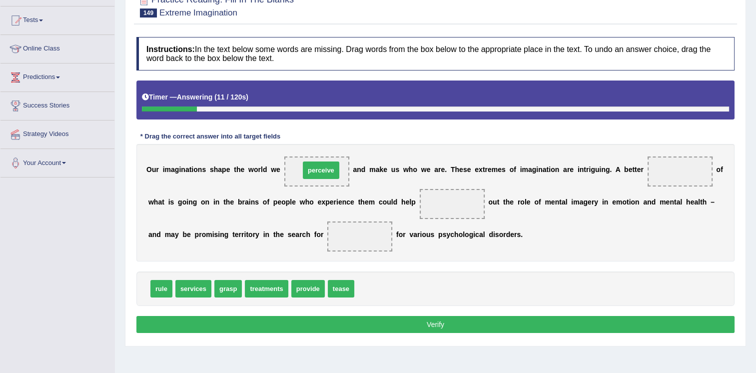
drag, startPoint x: 370, startPoint y: 287, endPoint x: 316, endPoint y: 169, distance: 130.4
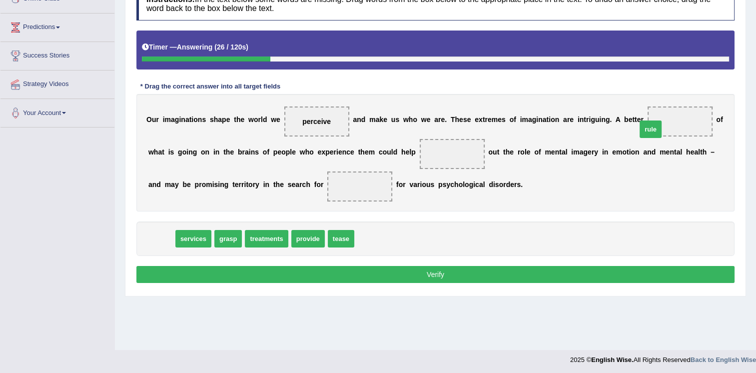
drag, startPoint x: 161, startPoint y: 240, endPoint x: 650, endPoint y: 131, distance: 501.6
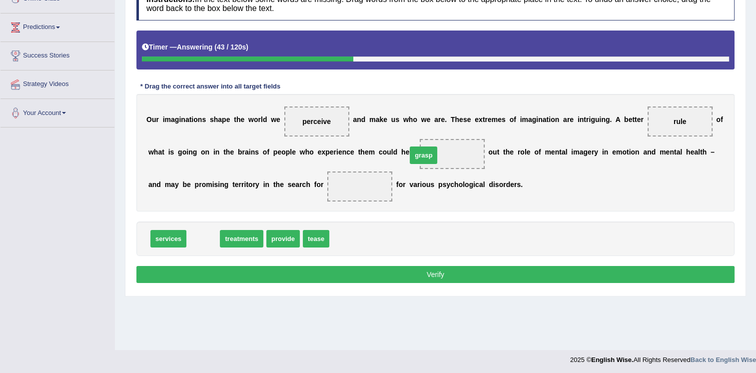
drag, startPoint x: 198, startPoint y: 241, endPoint x: 418, endPoint y: 157, distance: 235.8
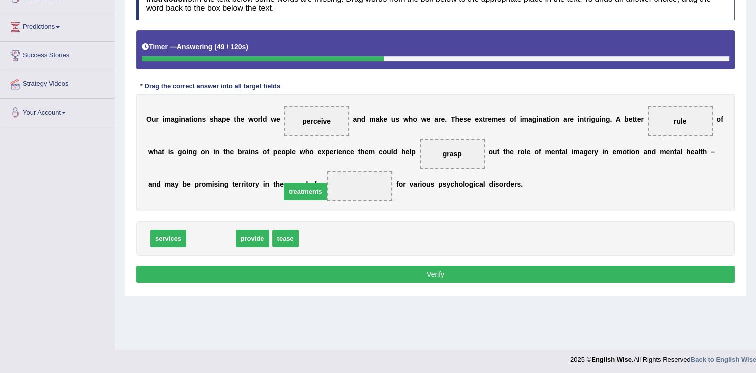
drag, startPoint x: 225, startPoint y: 230, endPoint x: 300, endPoint y: 188, distance: 86.4
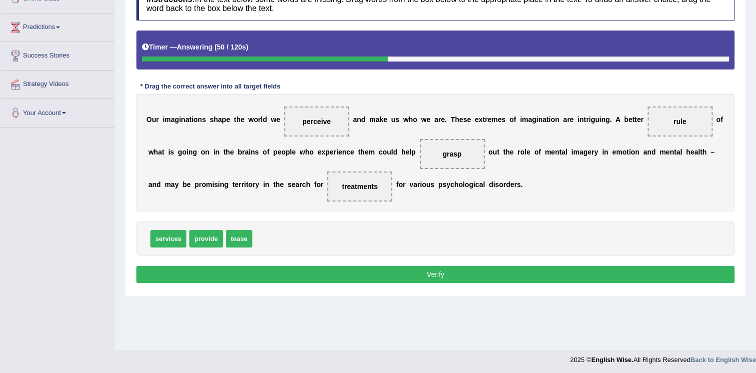
click at [358, 268] on button "Verify" at bounding box center [435, 274] width 598 height 17
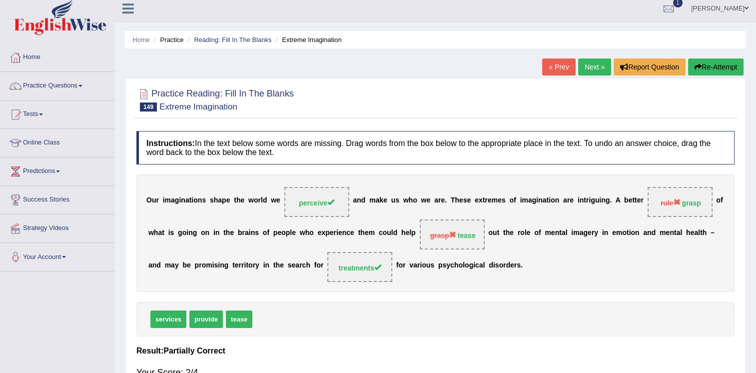
scroll to position [0, 0]
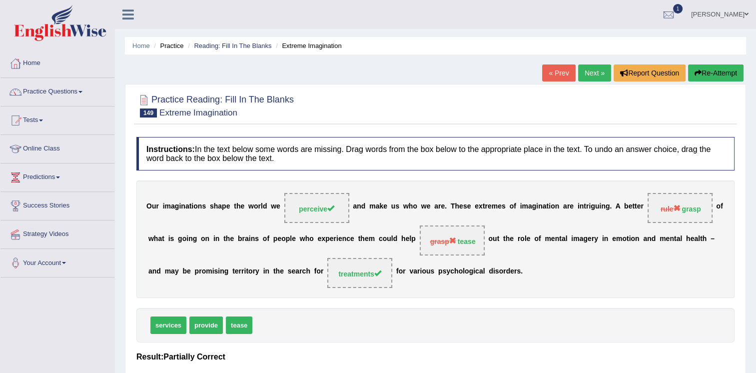
click at [596, 75] on link "Next »" at bounding box center [594, 72] width 33 height 17
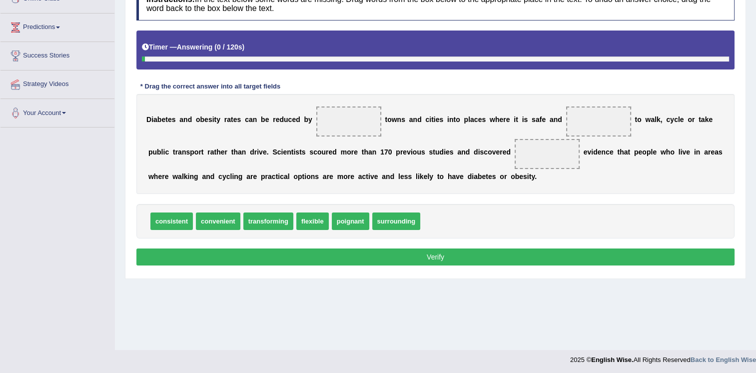
scroll to position [150, 0]
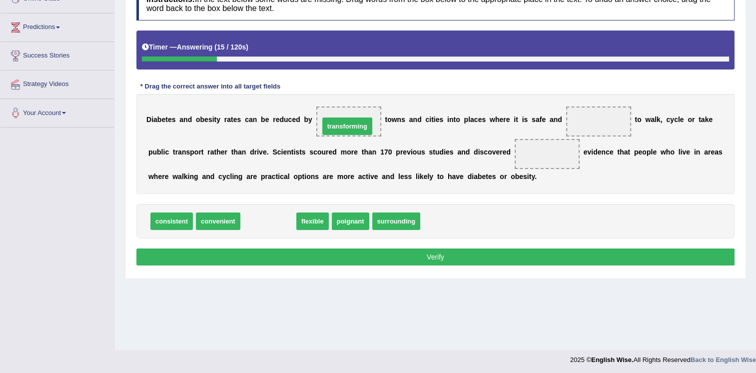
drag, startPoint x: 240, startPoint y: 223, endPoint x: 319, endPoint y: 128, distance: 123.6
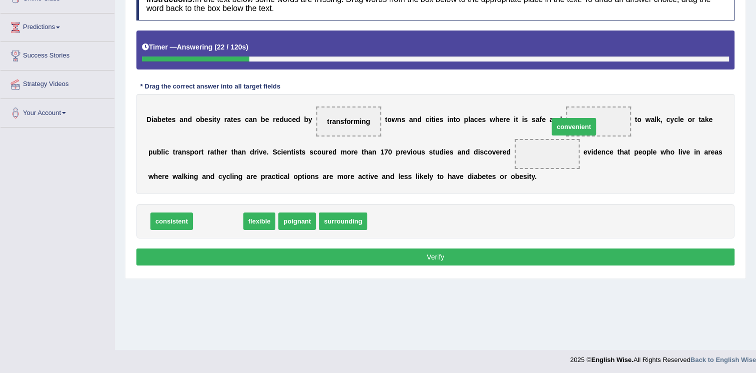
drag, startPoint x: 220, startPoint y: 220, endPoint x: 576, endPoint y: 125, distance: 368.3
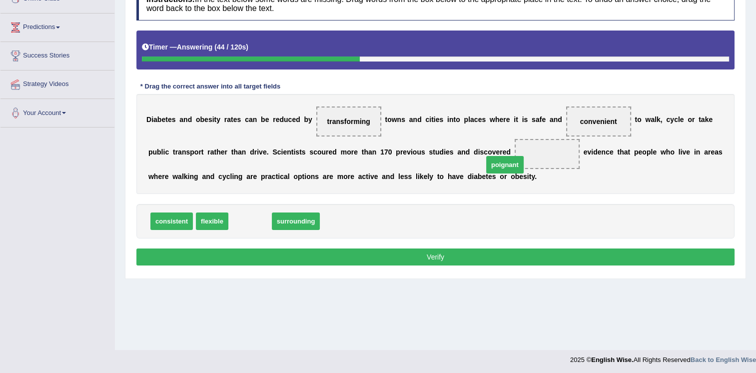
drag, startPoint x: 245, startPoint y: 219, endPoint x: 497, endPoint y: 157, distance: 260.1
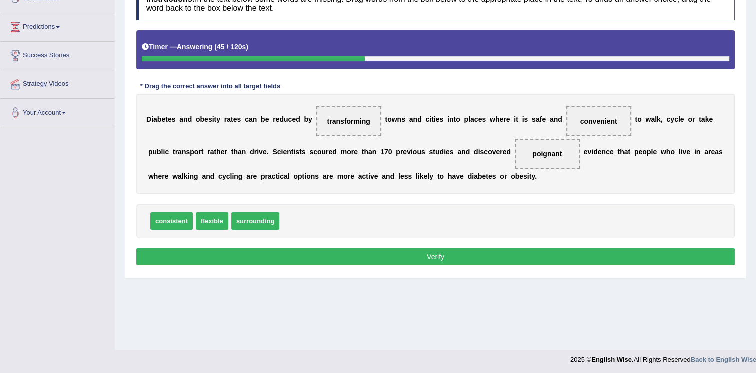
click at [478, 257] on button "Verify" at bounding box center [435, 256] width 598 height 17
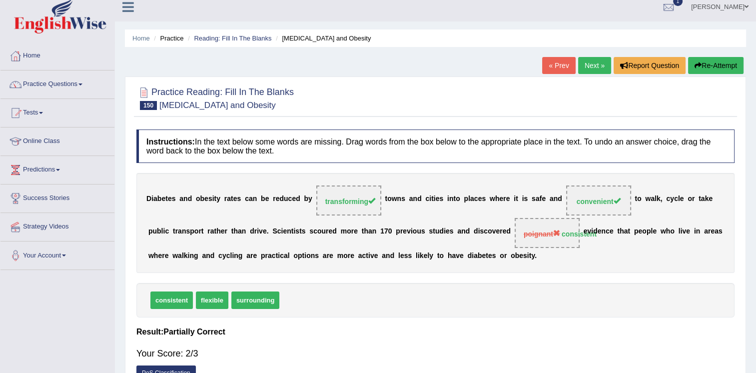
scroll to position [0, 0]
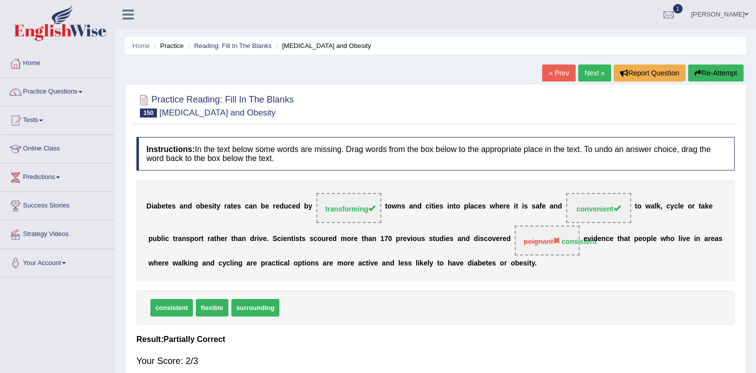
click at [593, 72] on link "Next »" at bounding box center [594, 72] width 33 height 17
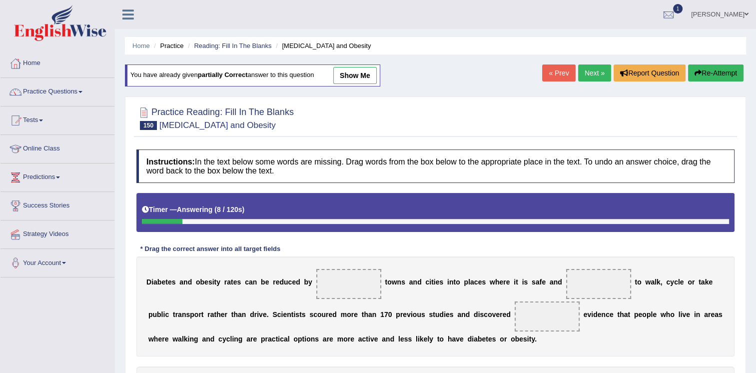
click at [590, 71] on link "Next »" at bounding box center [594, 72] width 33 height 17
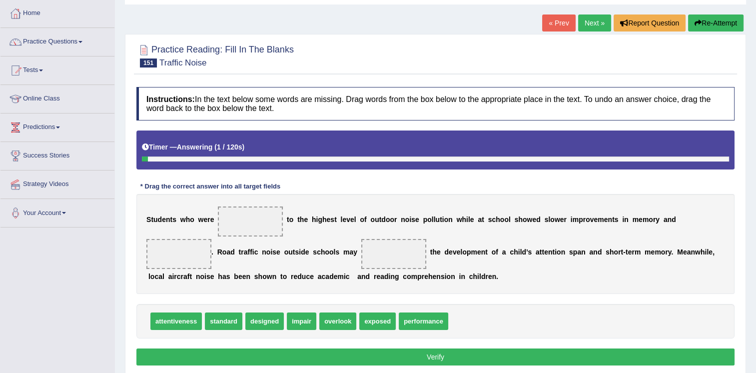
scroll to position [150, 0]
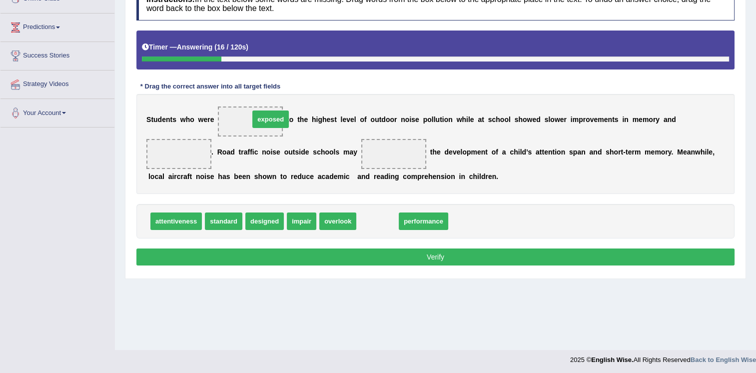
drag, startPoint x: 364, startPoint y: 225, endPoint x: 257, endPoint y: 123, distance: 147.8
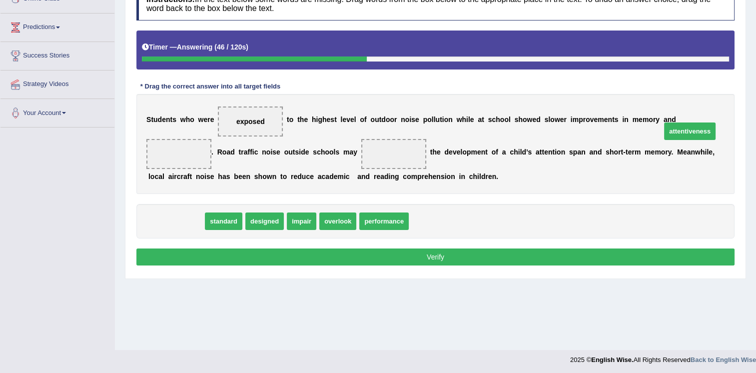
drag, startPoint x: 175, startPoint y: 221, endPoint x: 689, endPoint y: 131, distance: 521.8
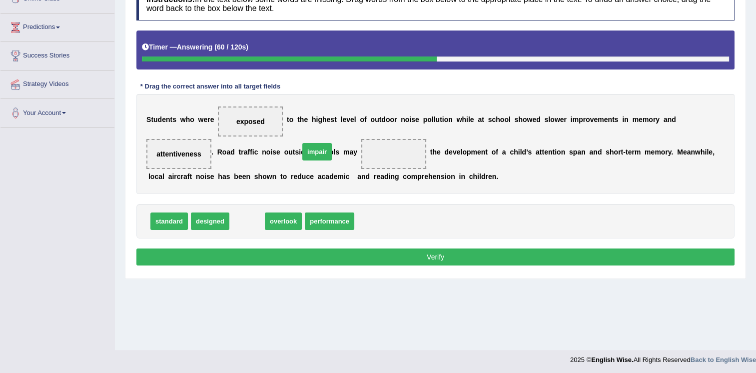
drag, startPoint x: 244, startPoint y: 221, endPoint x: 314, endPoint y: 151, distance: 98.6
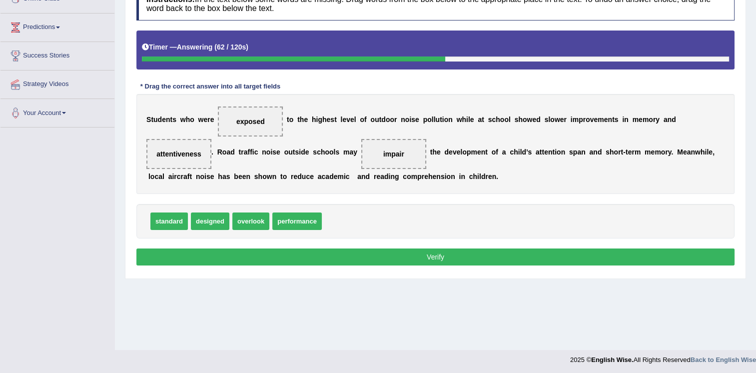
click at [332, 252] on button "Verify" at bounding box center [435, 256] width 598 height 17
